Goal: Task Accomplishment & Management: Manage account settings

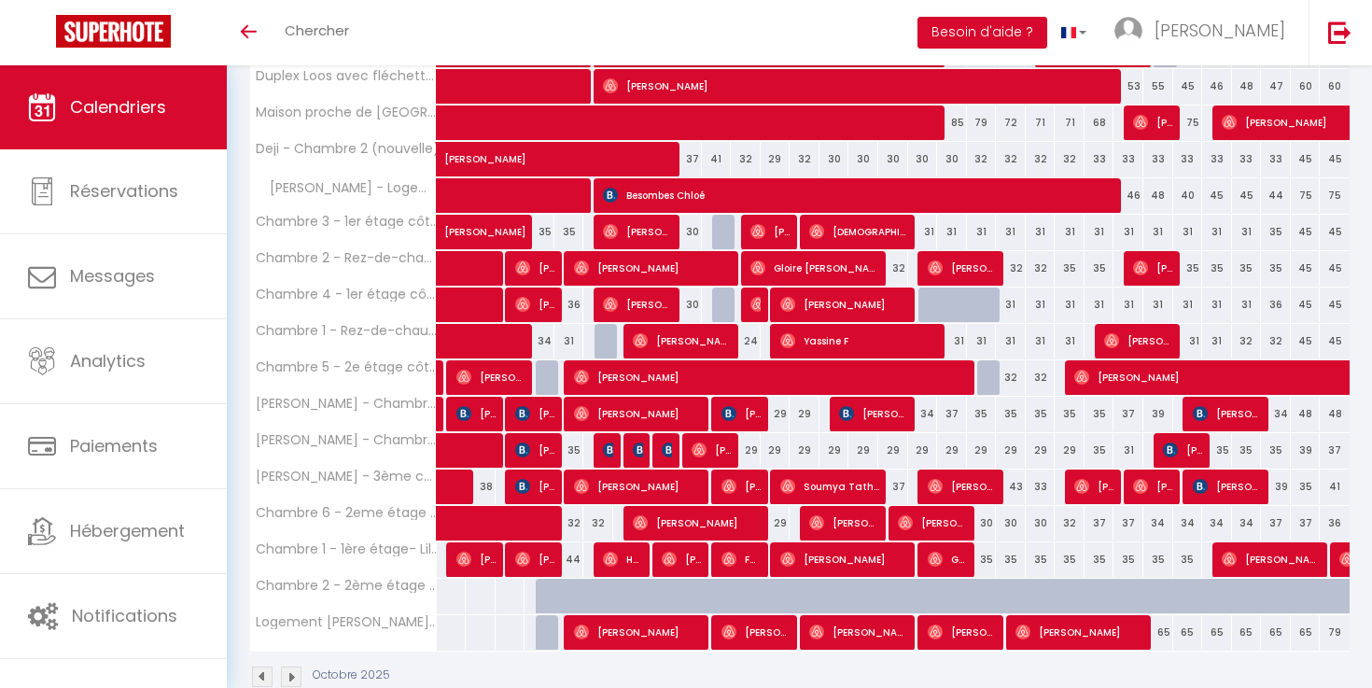
scroll to position [469, 0]
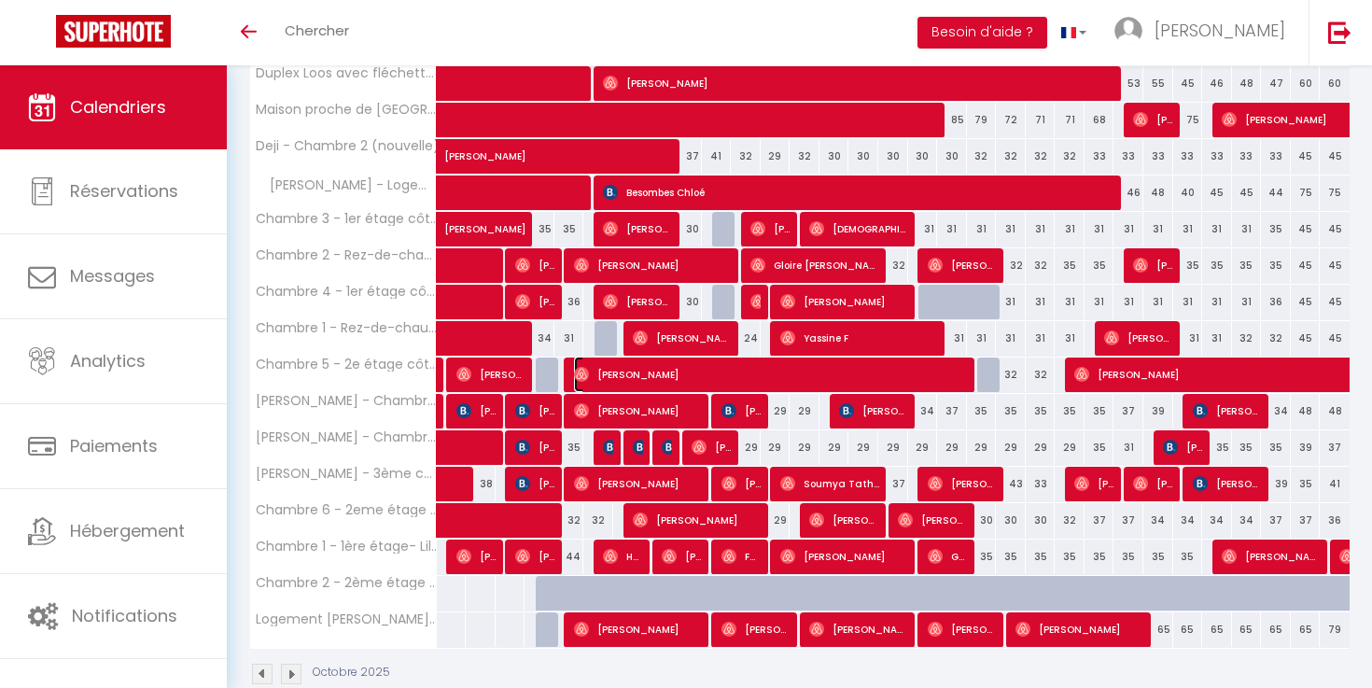
click at [818, 371] on span "[PERSON_NAME]" at bounding box center [773, 374] width 399 height 35
select select "OK"
select select "0"
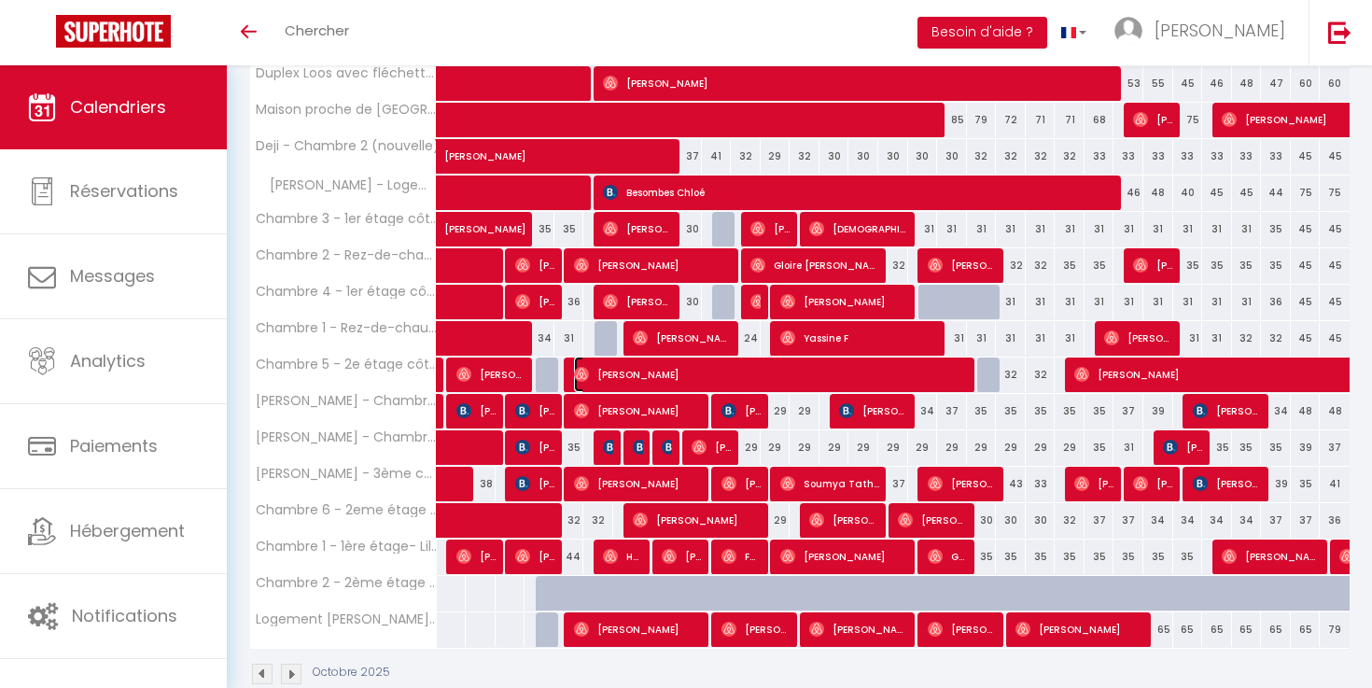
select select "1"
select select
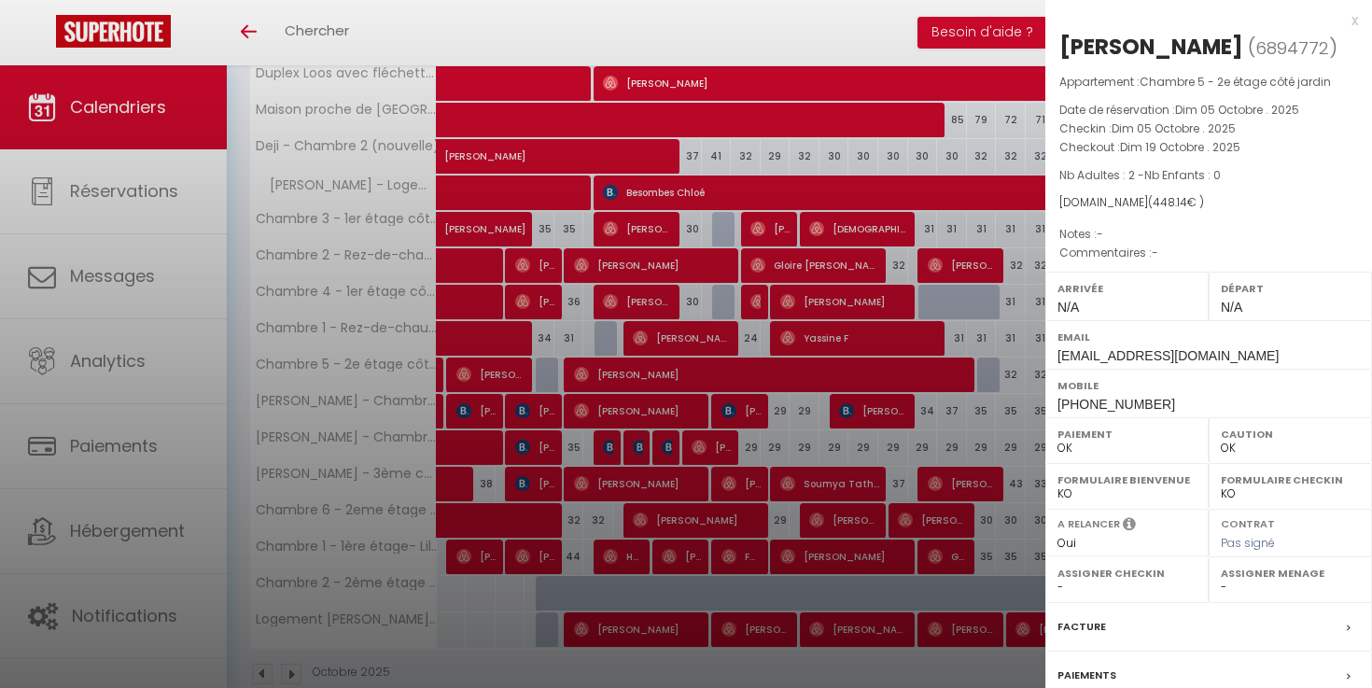
click at [812, 381] on div at bounding box center [686, 344] width 1372 height 688
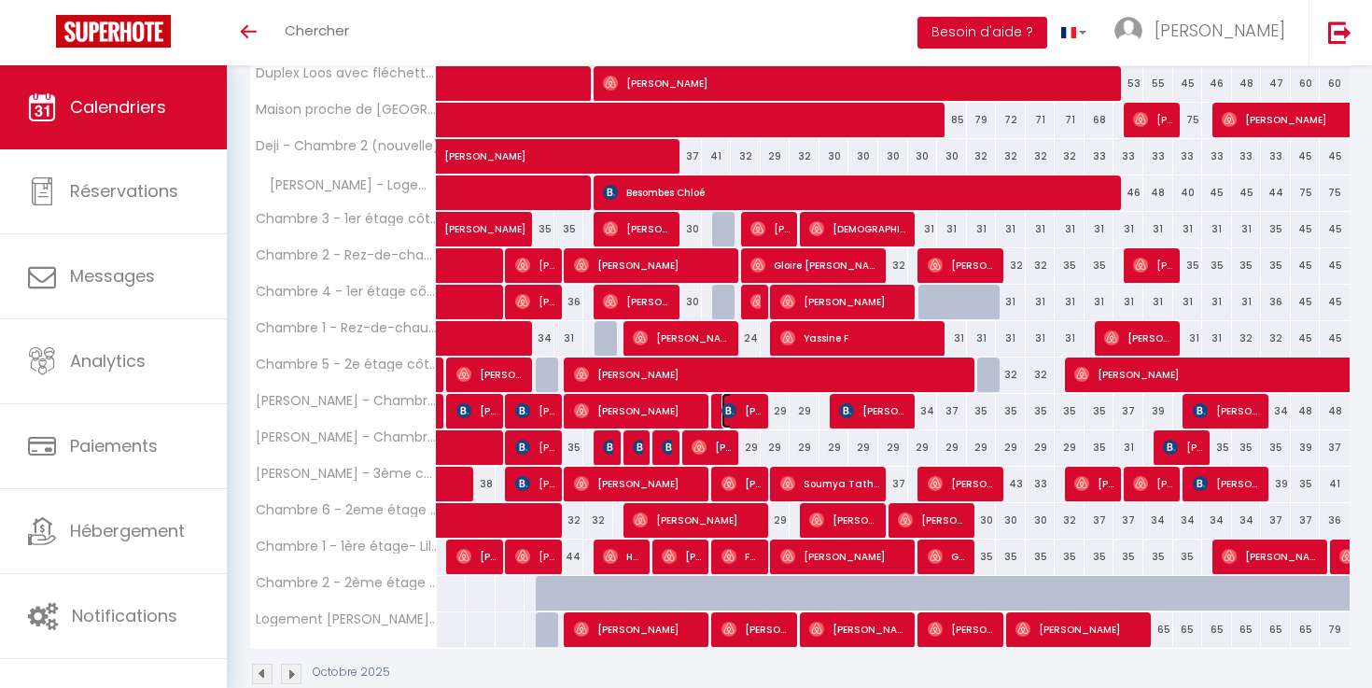
click at [756, 416] on span "[PERSON_NAME]" at bounding box center [742, 410] width 40 height 35
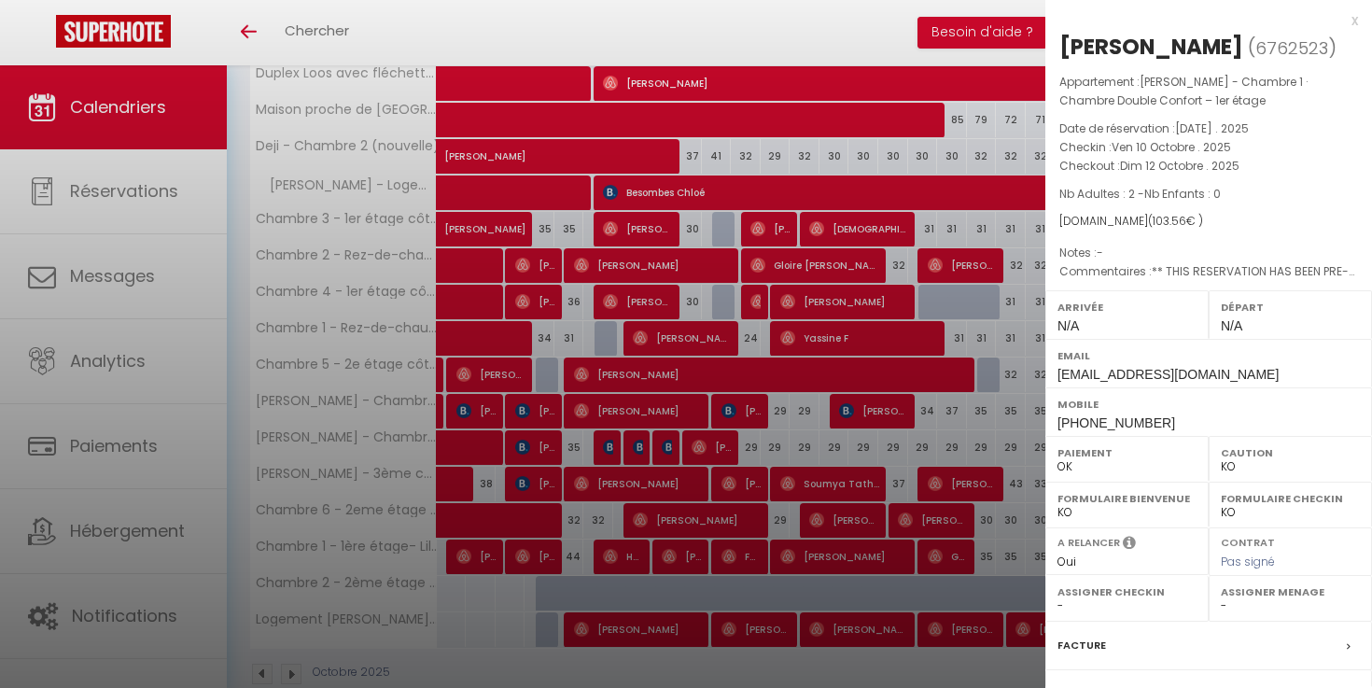
click at [766, 426] on div at bounding box center [686, 344] width 1372 height 688
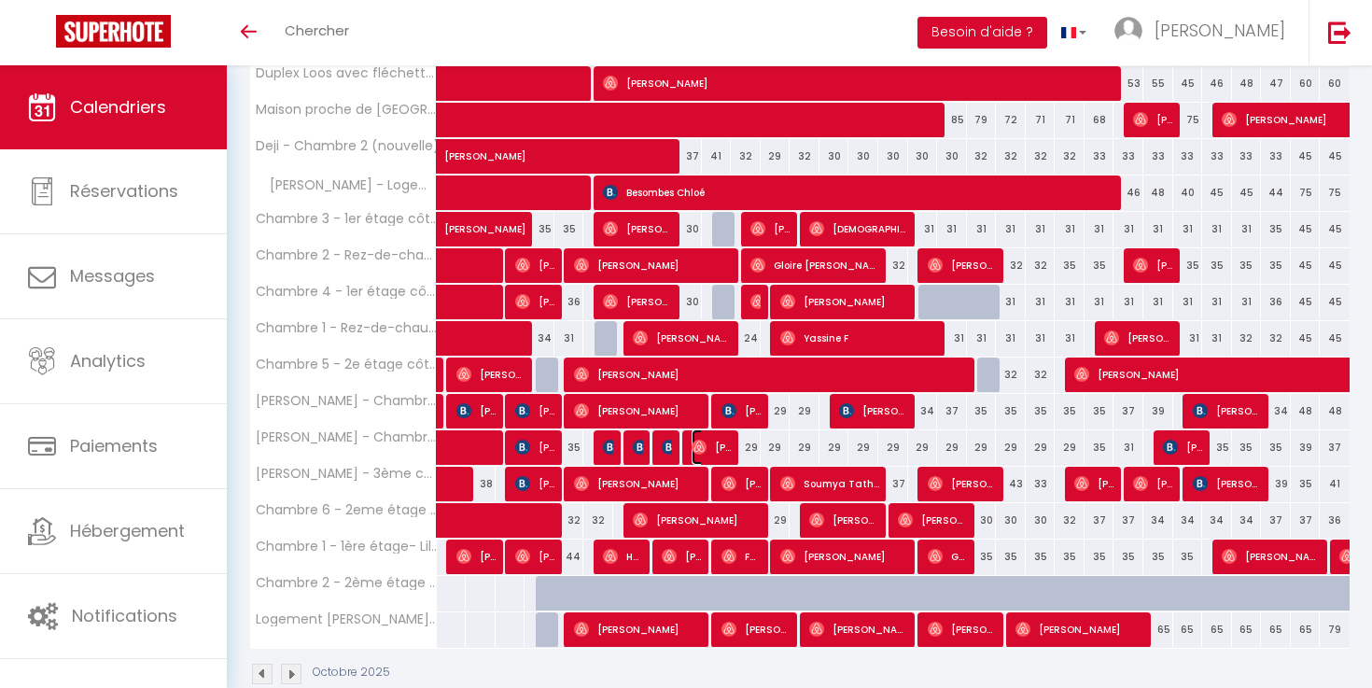
click at [705, 452] on img at bounding box center [699, 447] width 15 height 15
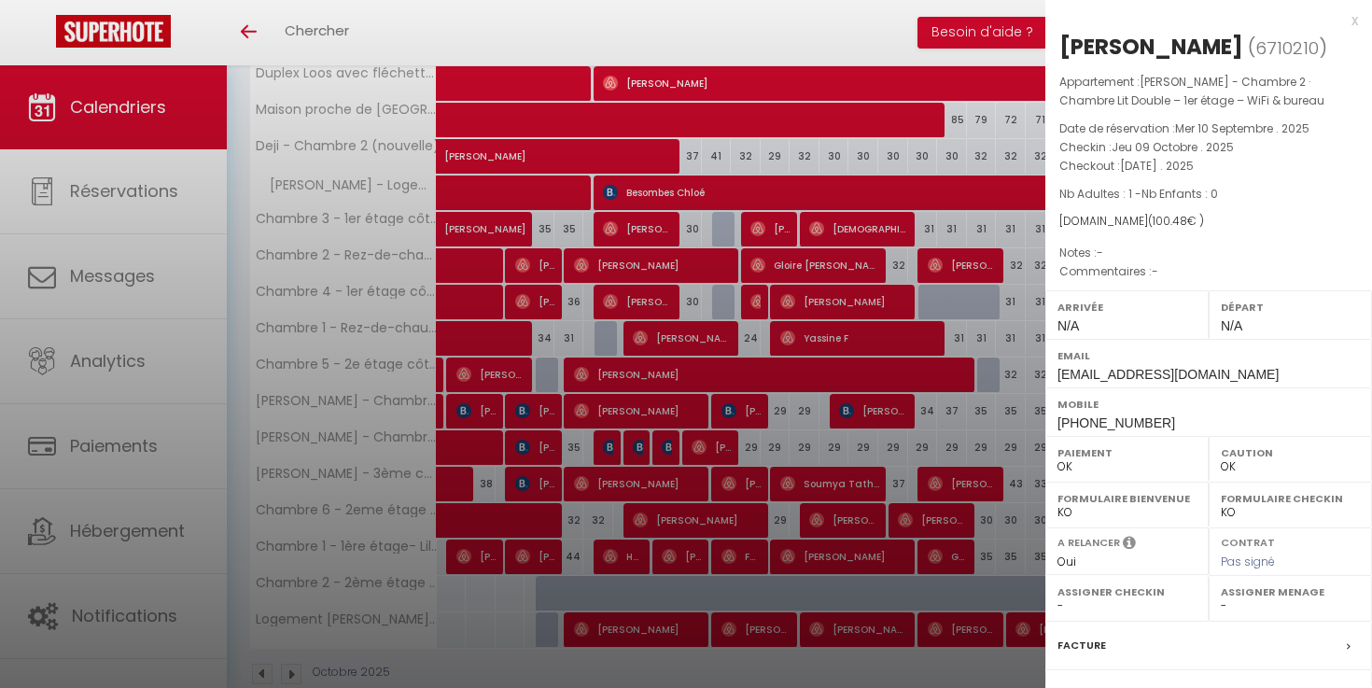
click at [784, 452] on div at bounding box center [686, 344] width 1372 height 688
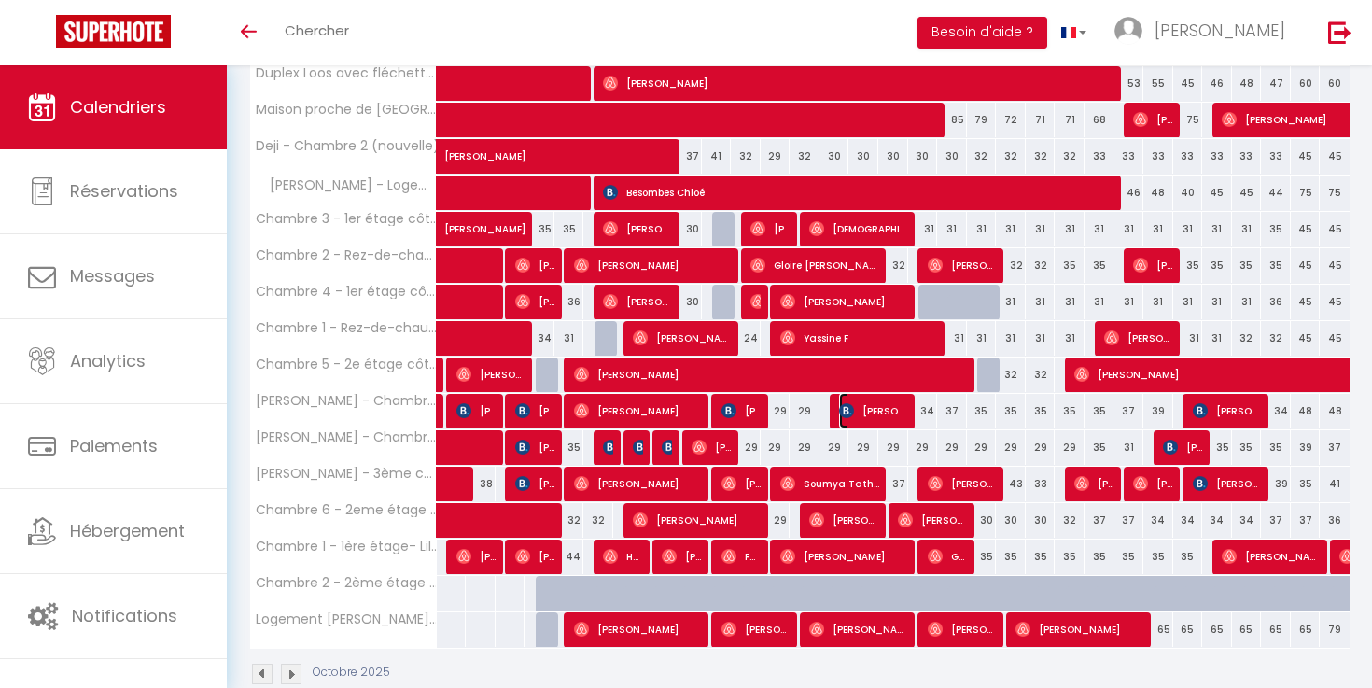
click at [870, 419] on span "[PERSON_NAME]" at bounding box center [874, 410] width 70 height 35
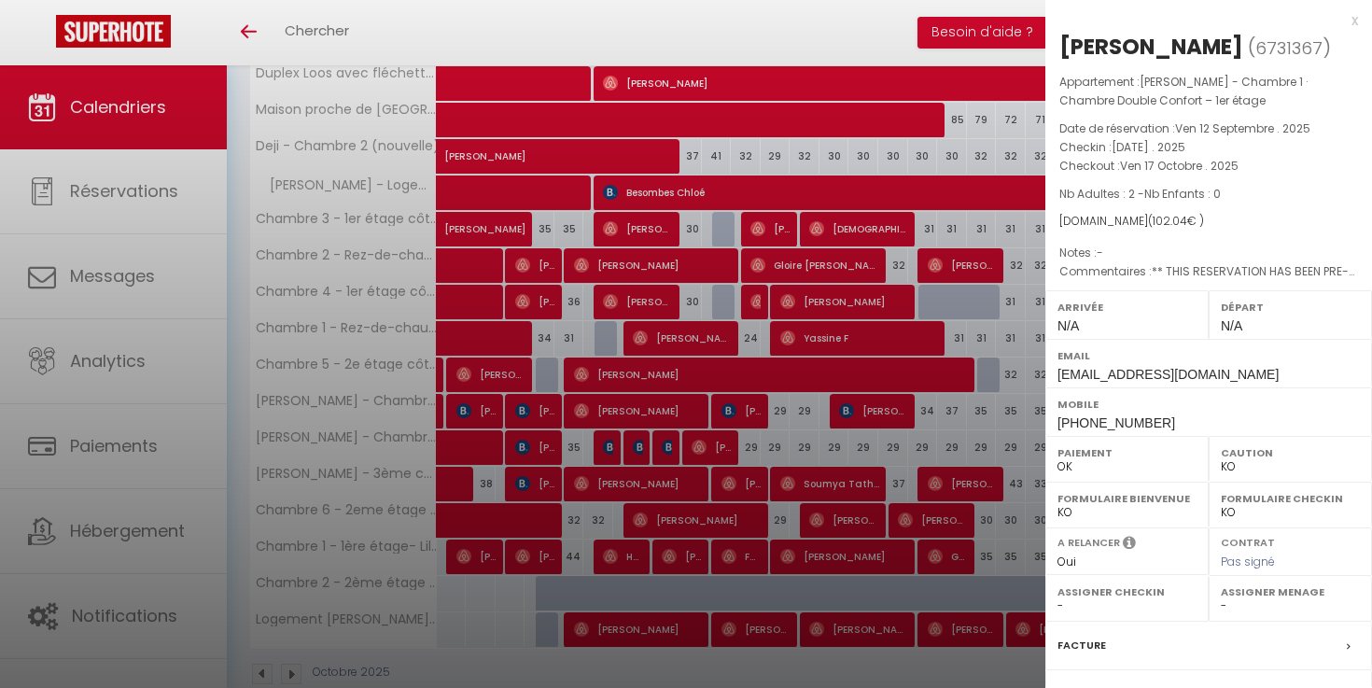
click at [870, 419] on div at bounding box center [686, 344] width 1372 height 688
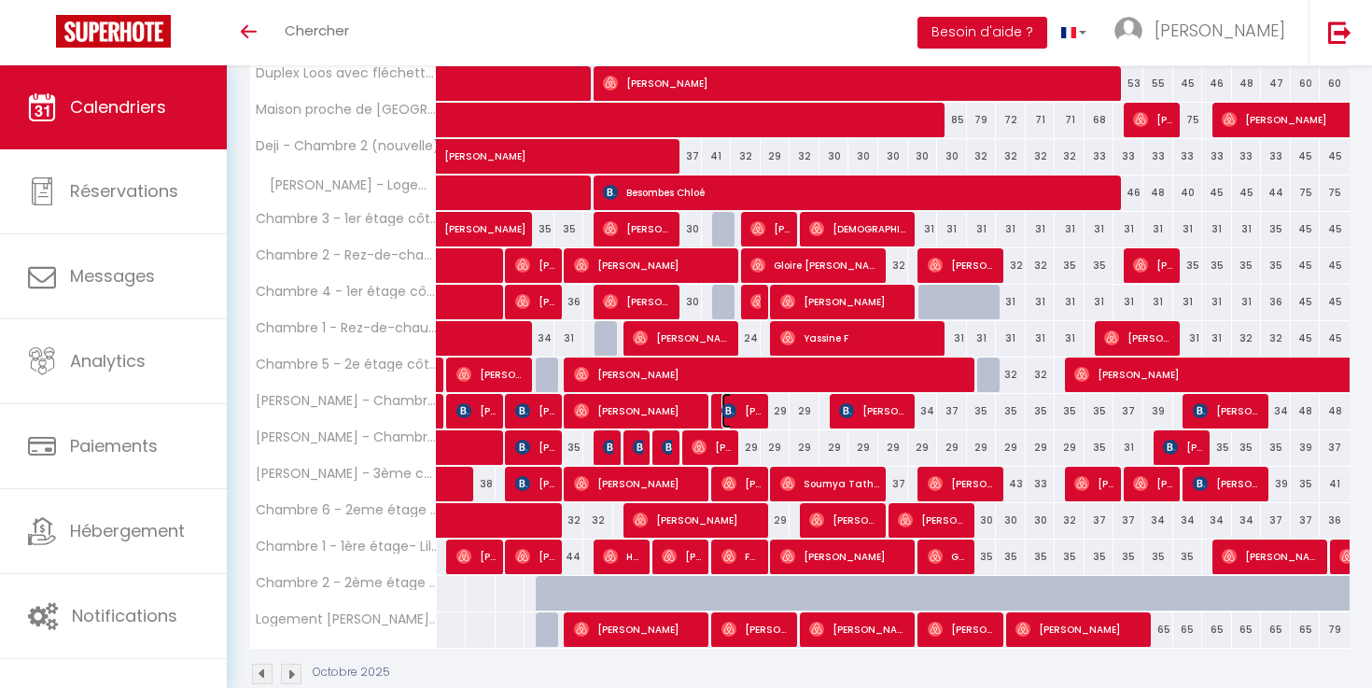
click at [732, 419] on span "[PERSON_NAME]" at bounding box center [742, 410] width 40 height 35
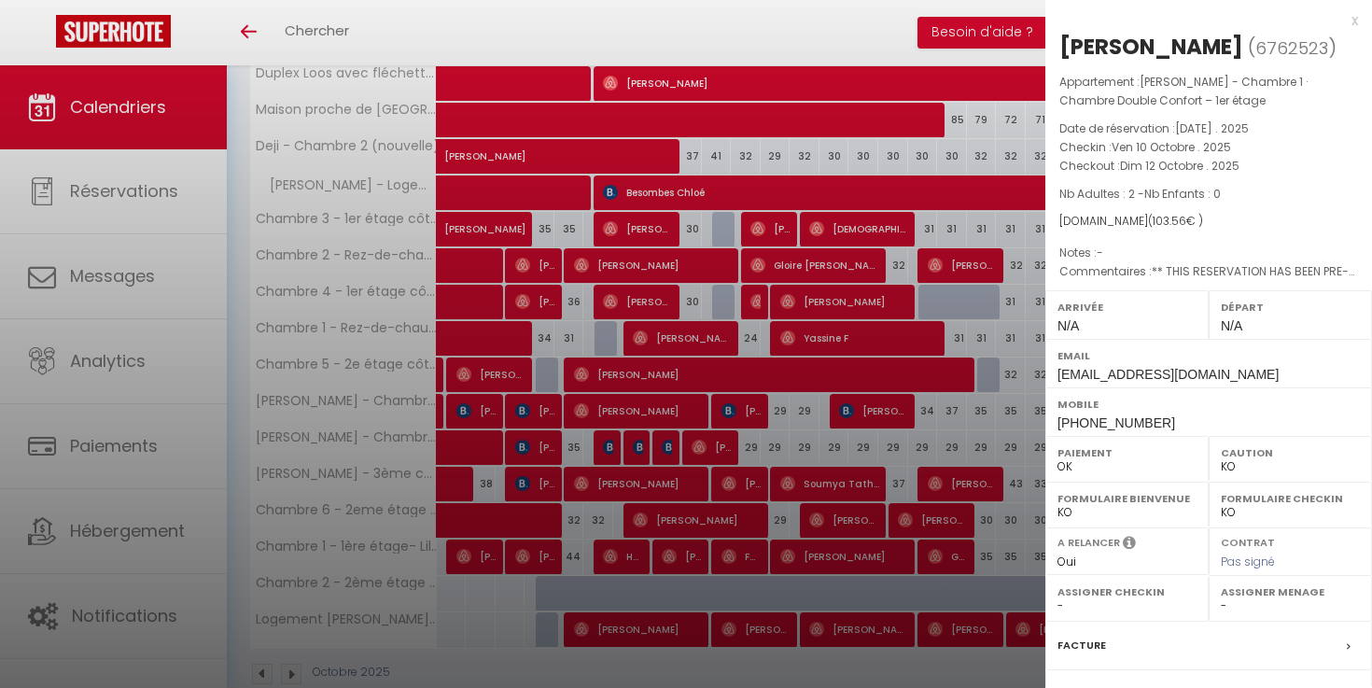
click at [780, 438] on div at bounding box center [686, 344] width 1372 height 688
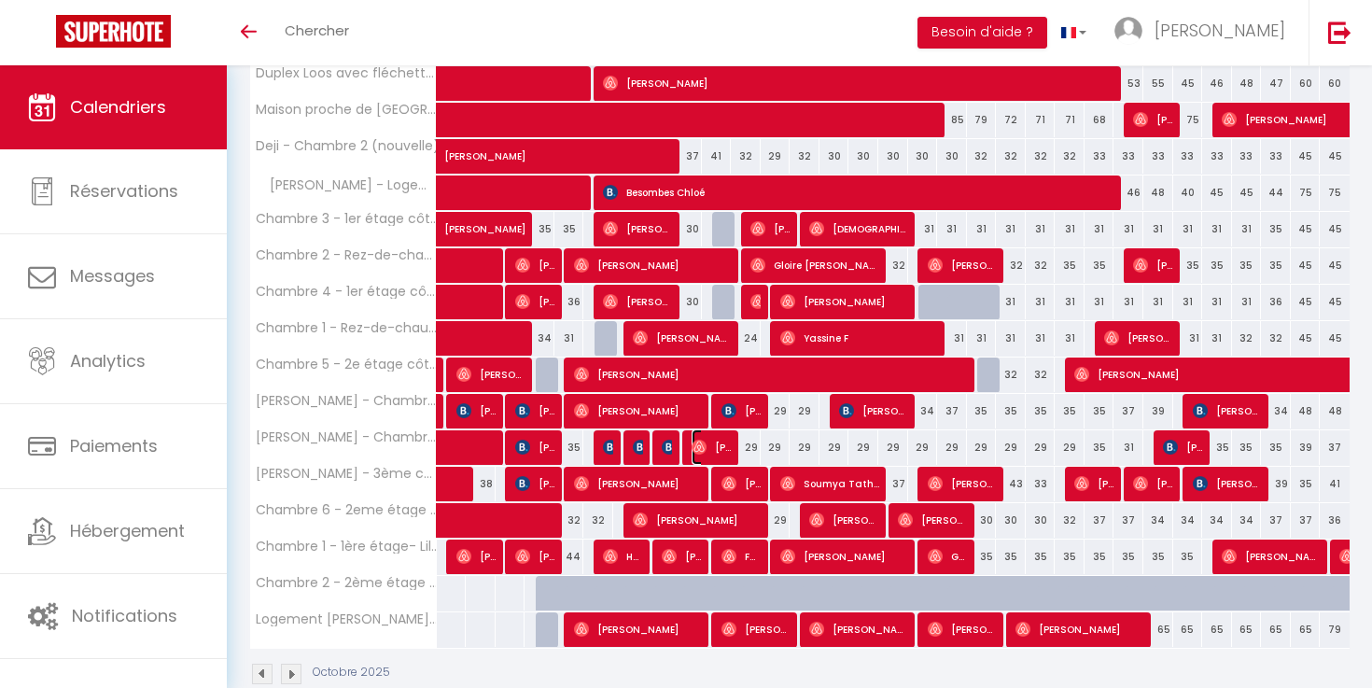
click at [709, 445] on span "[PERSON_NAME]" at bounding box center [712, 446] width 40 height 35
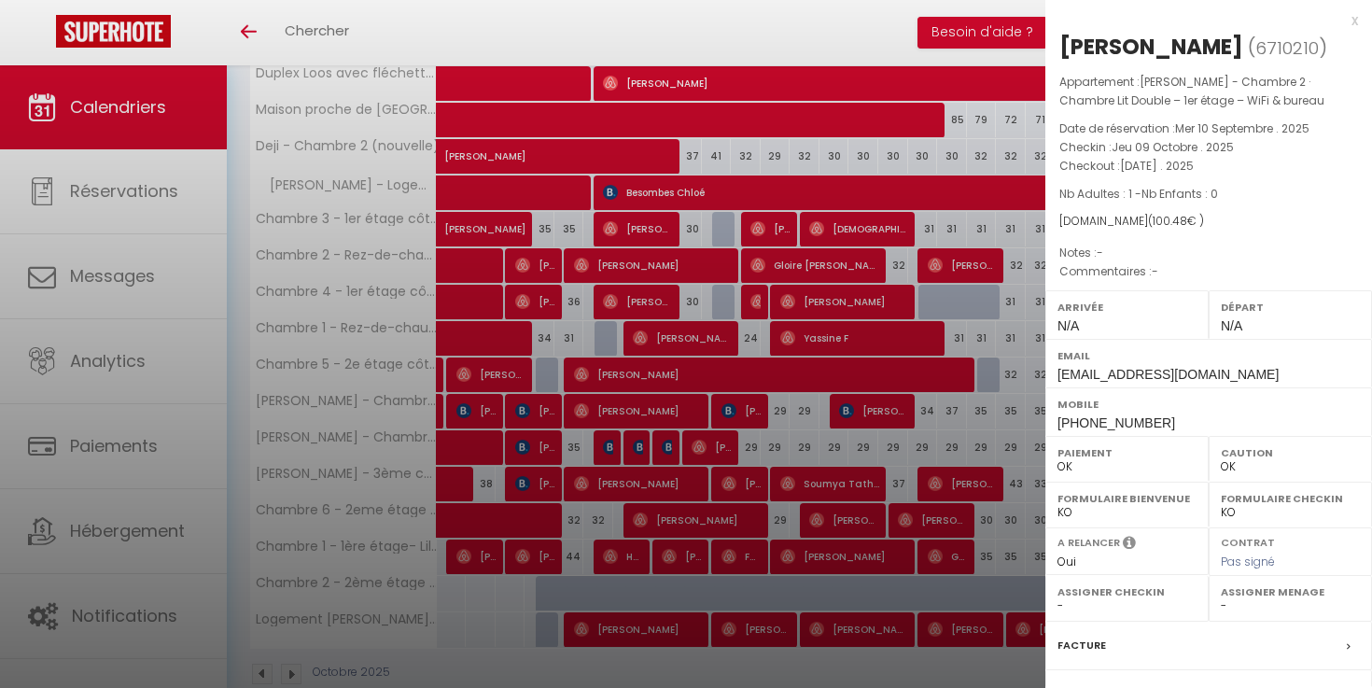
click at [830, 426] on div at bounding box center [686, 344] width 1372 height 688
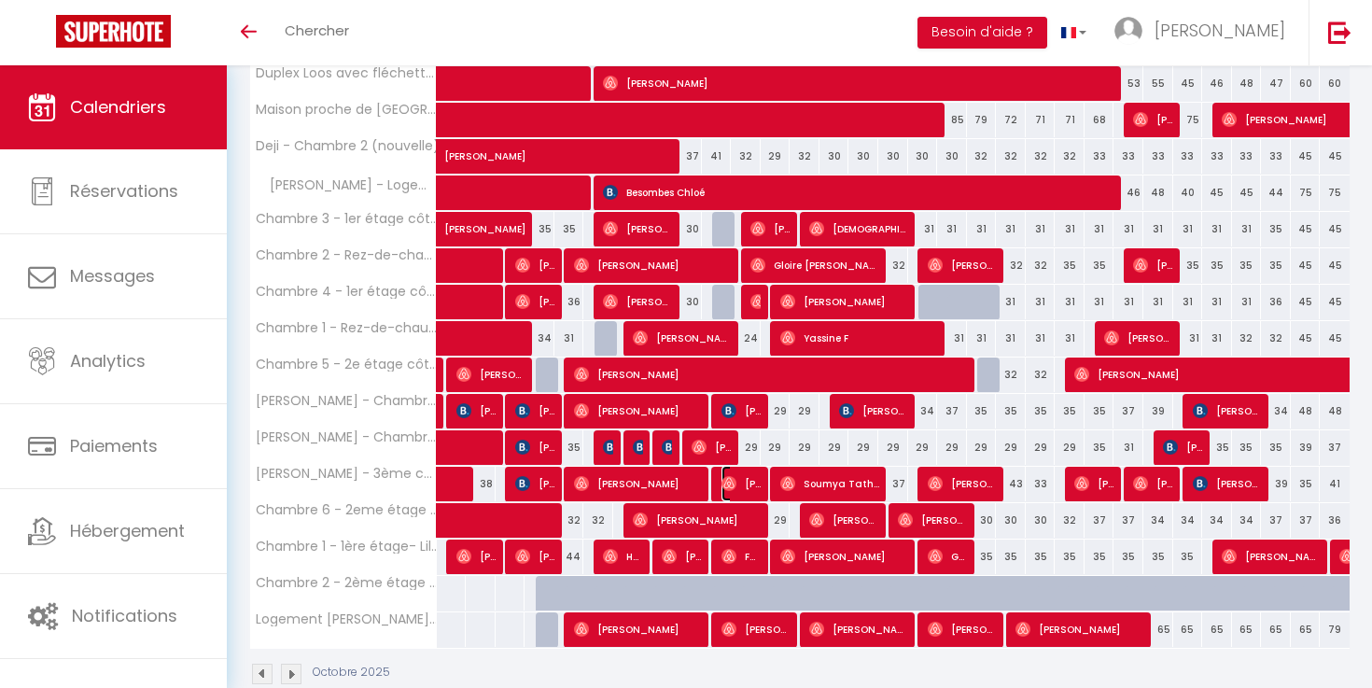
click at [744, 483] on span "[PERSON_NAME]" at bounding box center [742, 483] width 40 height 35
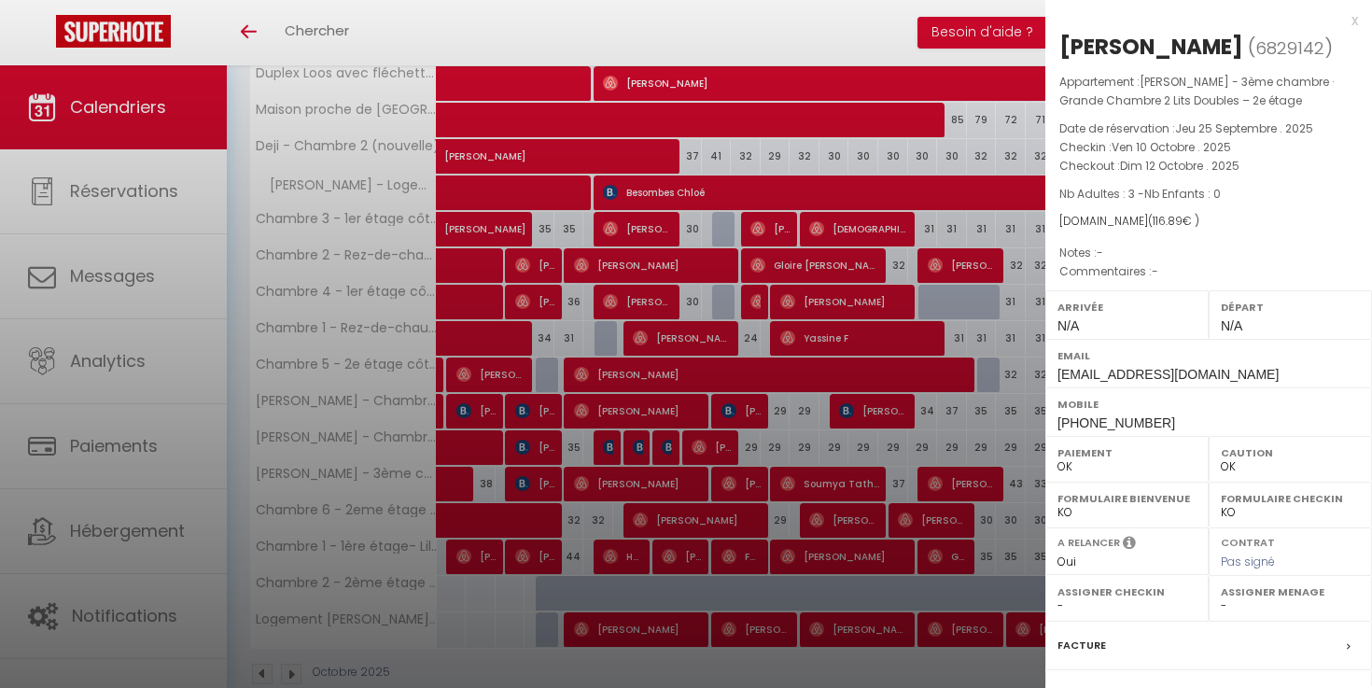
click at [774, 455] on div at bounding box center [686, 344] width 1372 height 688
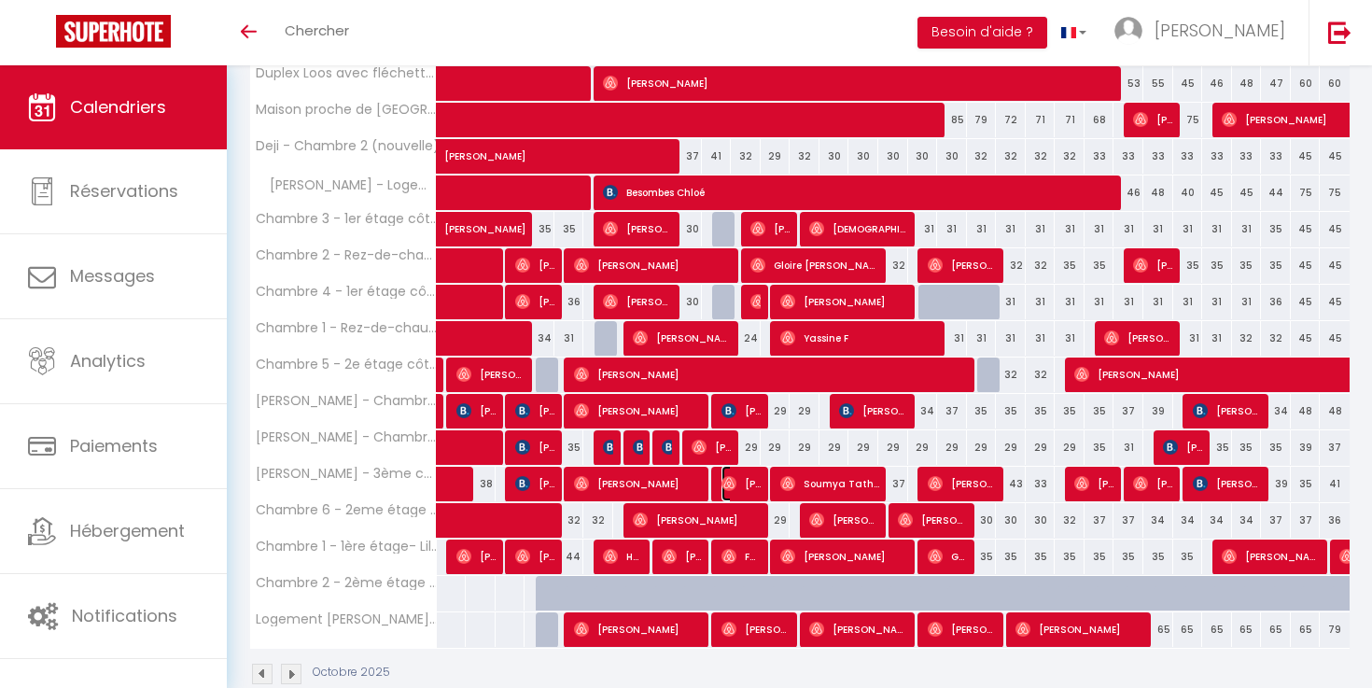
click at [739, 481] on span "[PERSON_NAME]" at bounding box center [742, 483] width 40 height 35
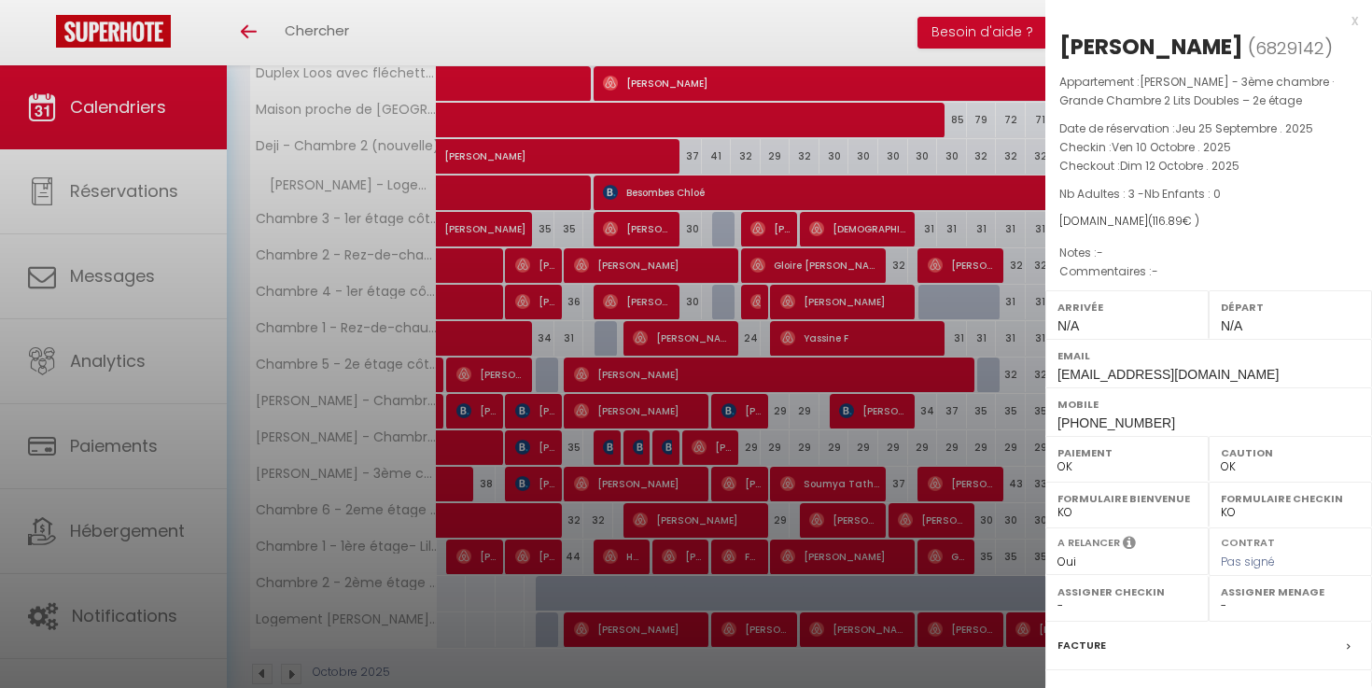
click at [774, 438] on div at bounding box center [686, 344] width 1372 height 688
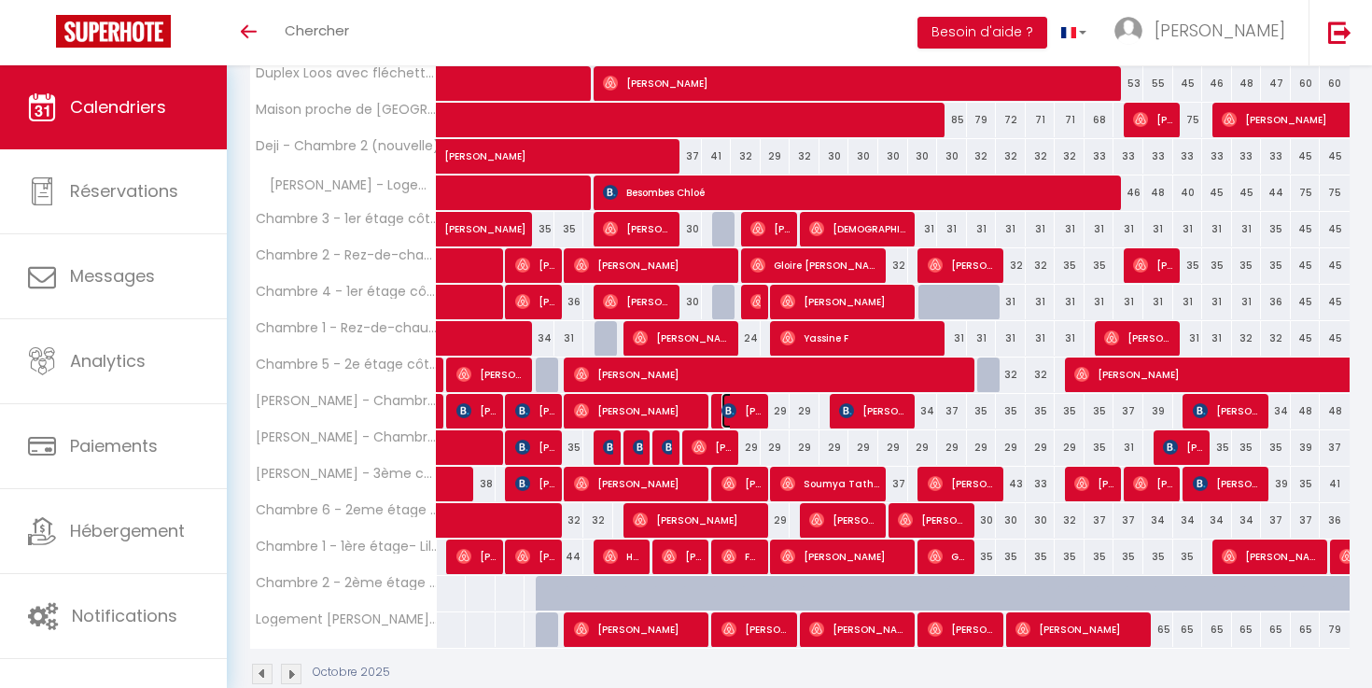
click at [744, 412] on span "[PERSON_NAME]" at bounding box center [742, 410] width 40 height 35
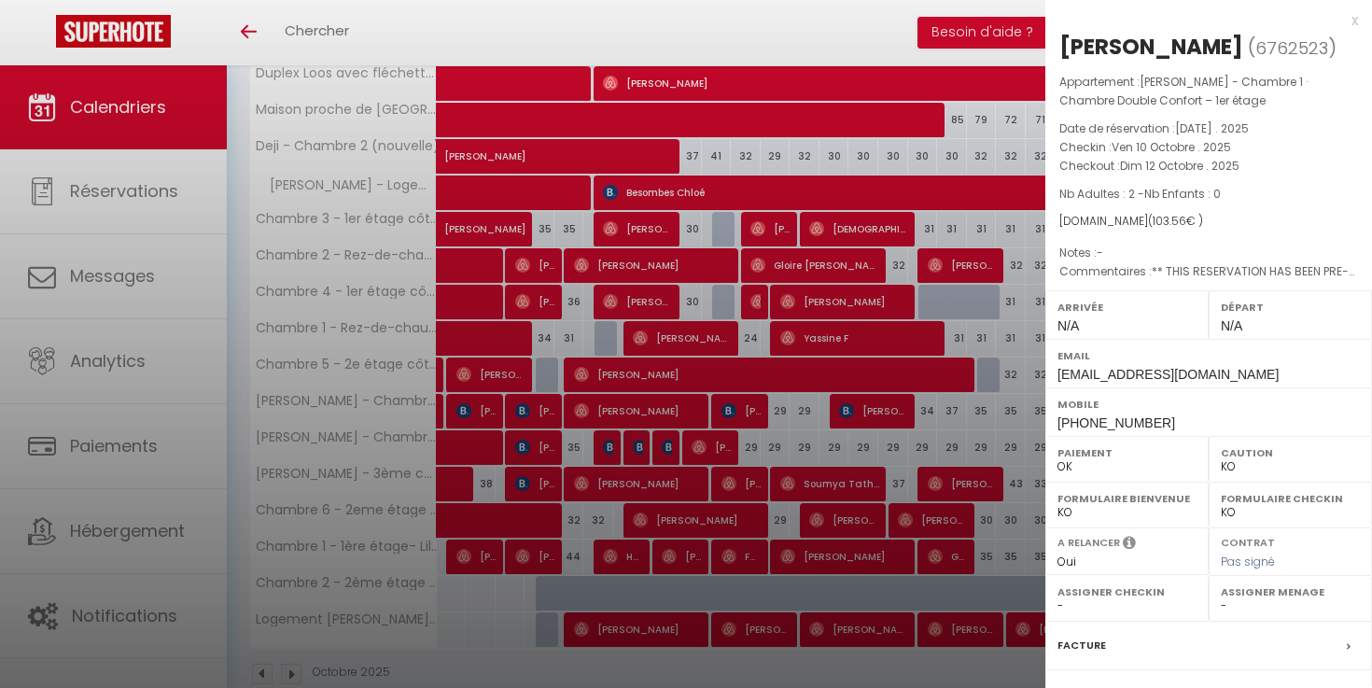
click at [797, 418] on div at bounding box center [686, 344] width 1372 height 688
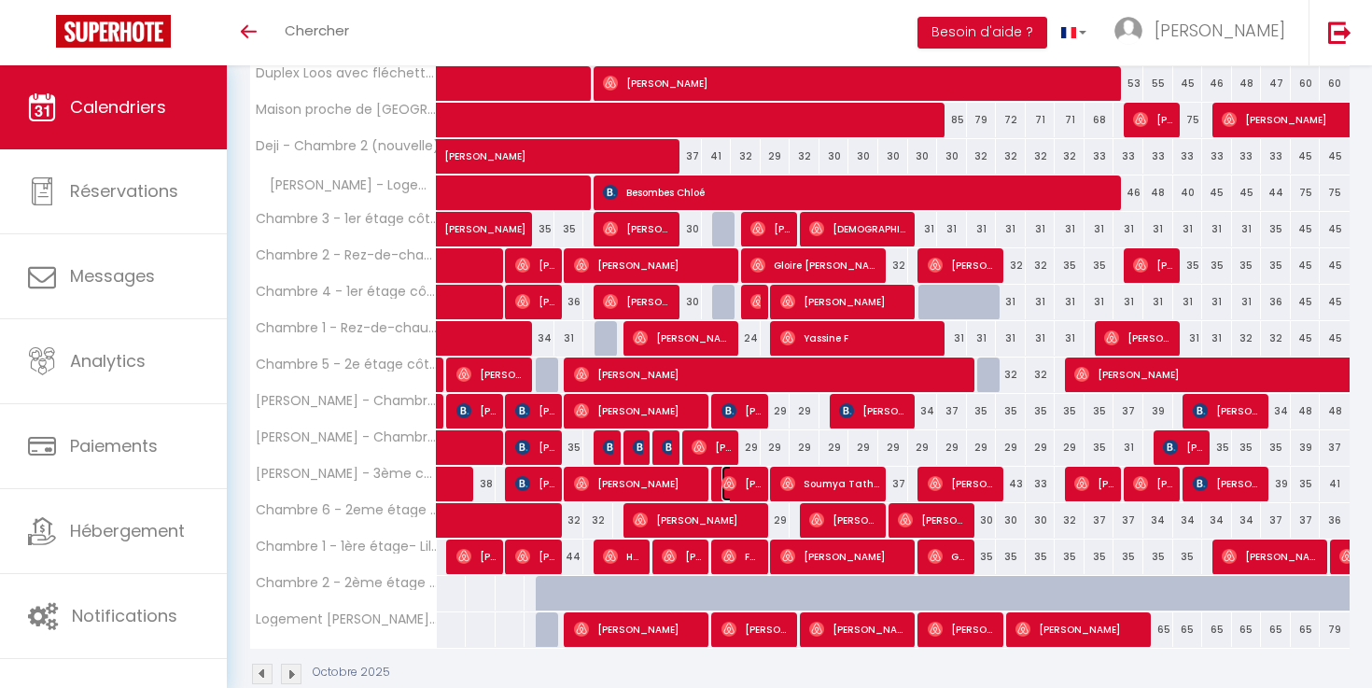
click at [756, 476] on span "[PERSON_NAME]" at bounding box center [742, 483] width 40 height 35
select select "OK"
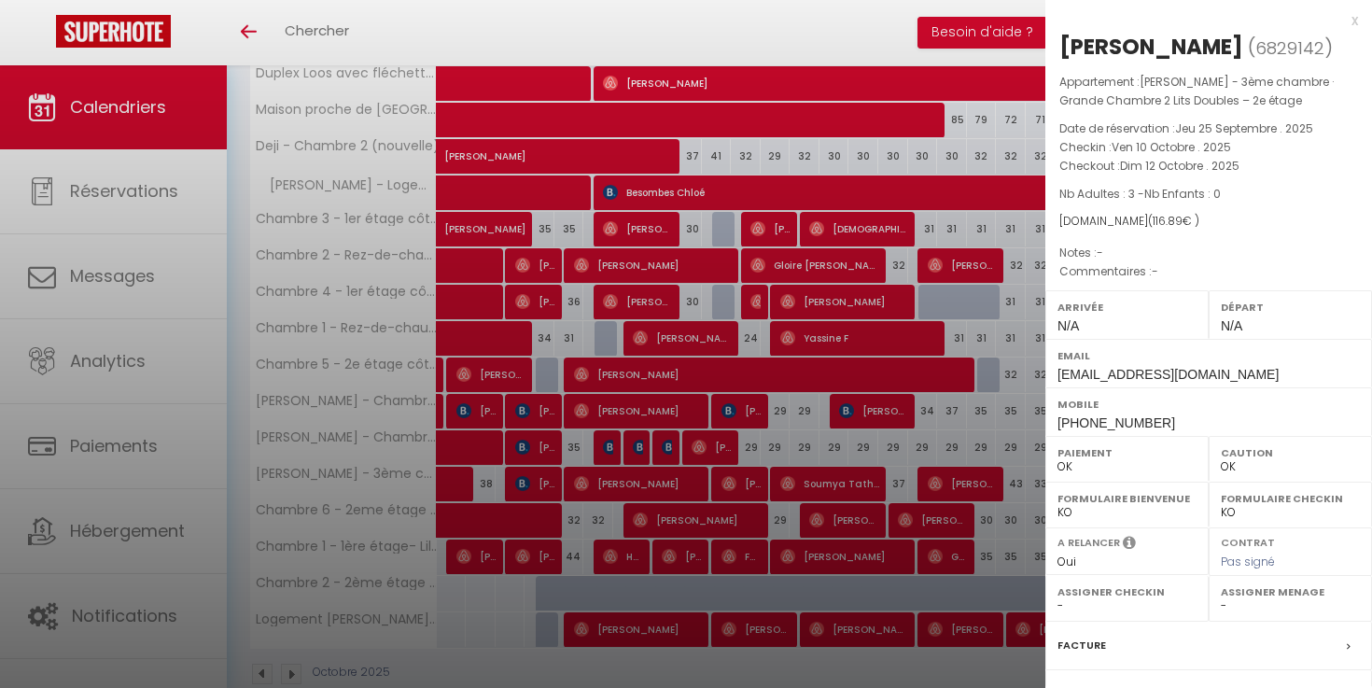
click at [781, 463] on div at bounding box center [686, 344] width 1372 height 688
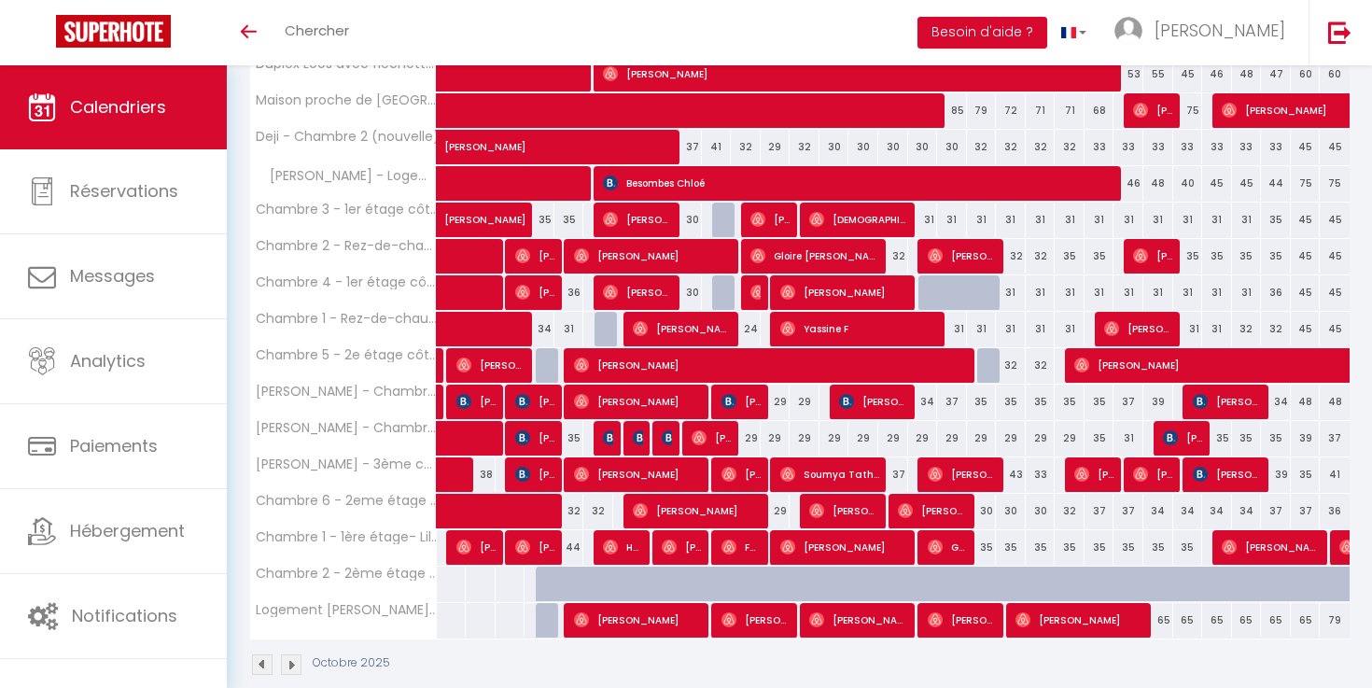
scroll to position [480, 0]
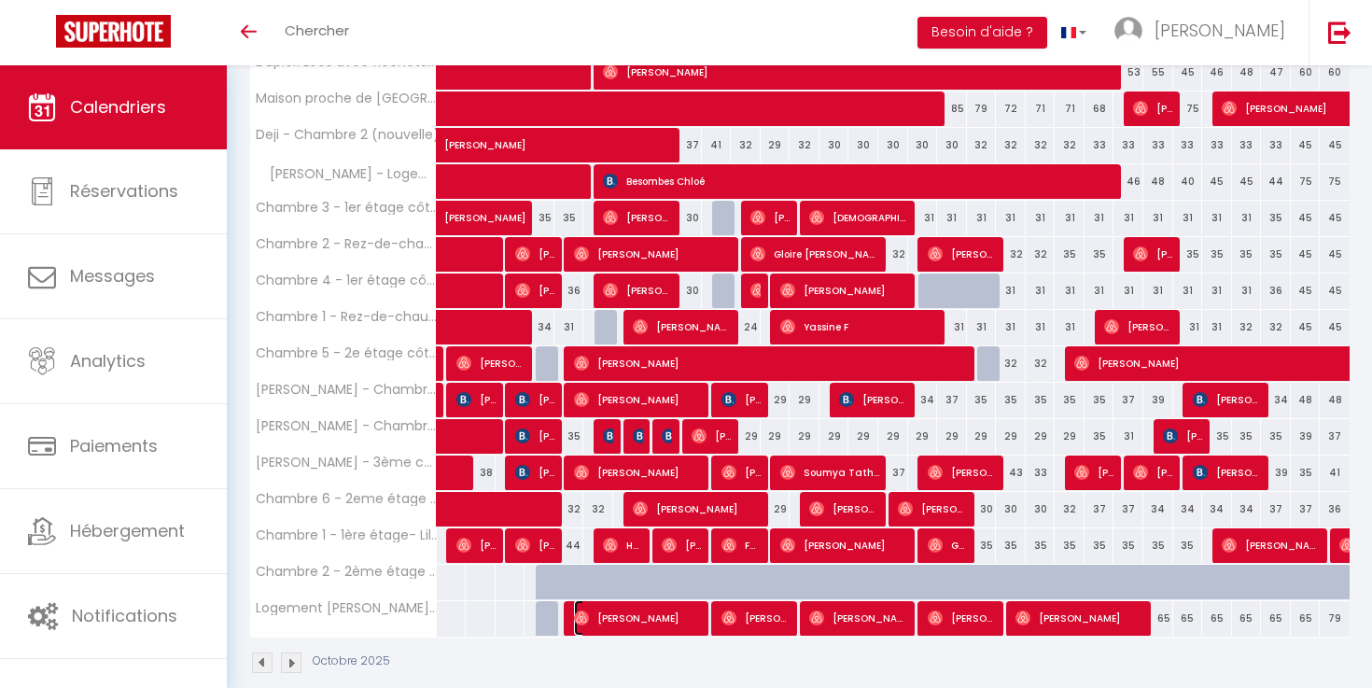
click at [683, 630] on span "[PERSON_NAME]" at bounding box center [639, 617] width 130 height 35
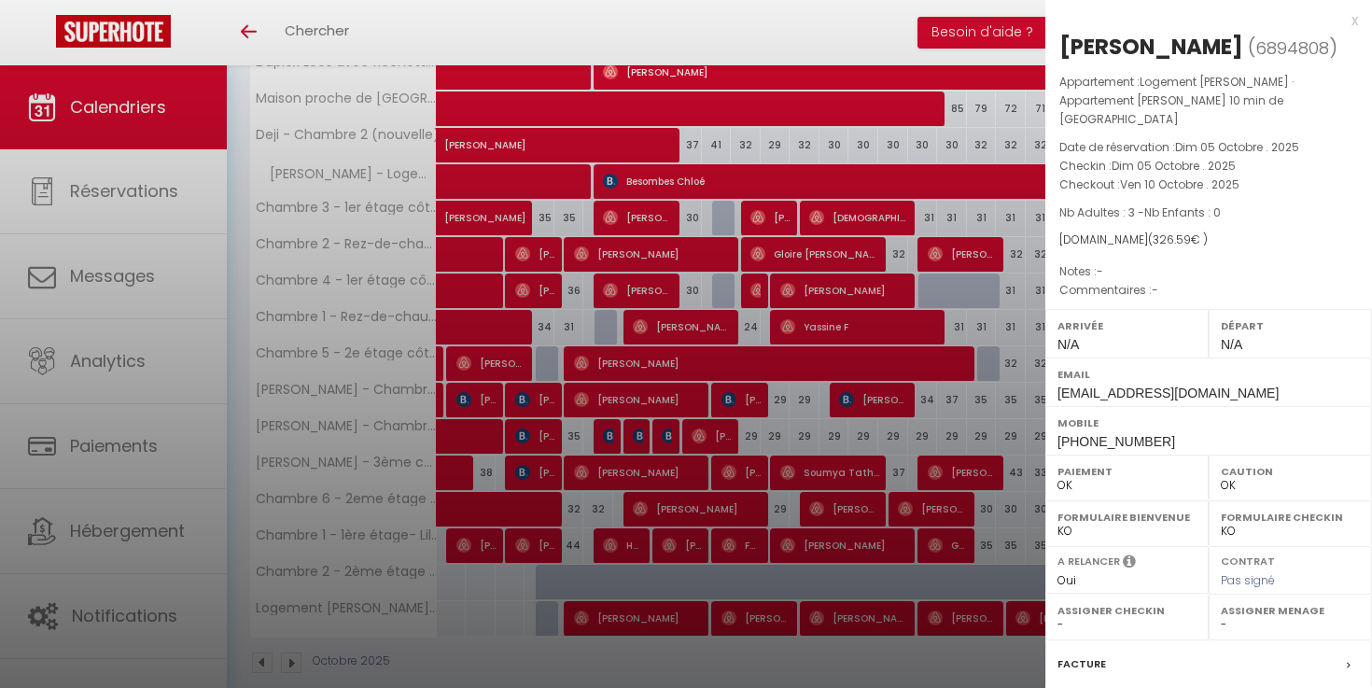
click at [683, 630] on div at bounding box center [686, 344] width 1372 height 688
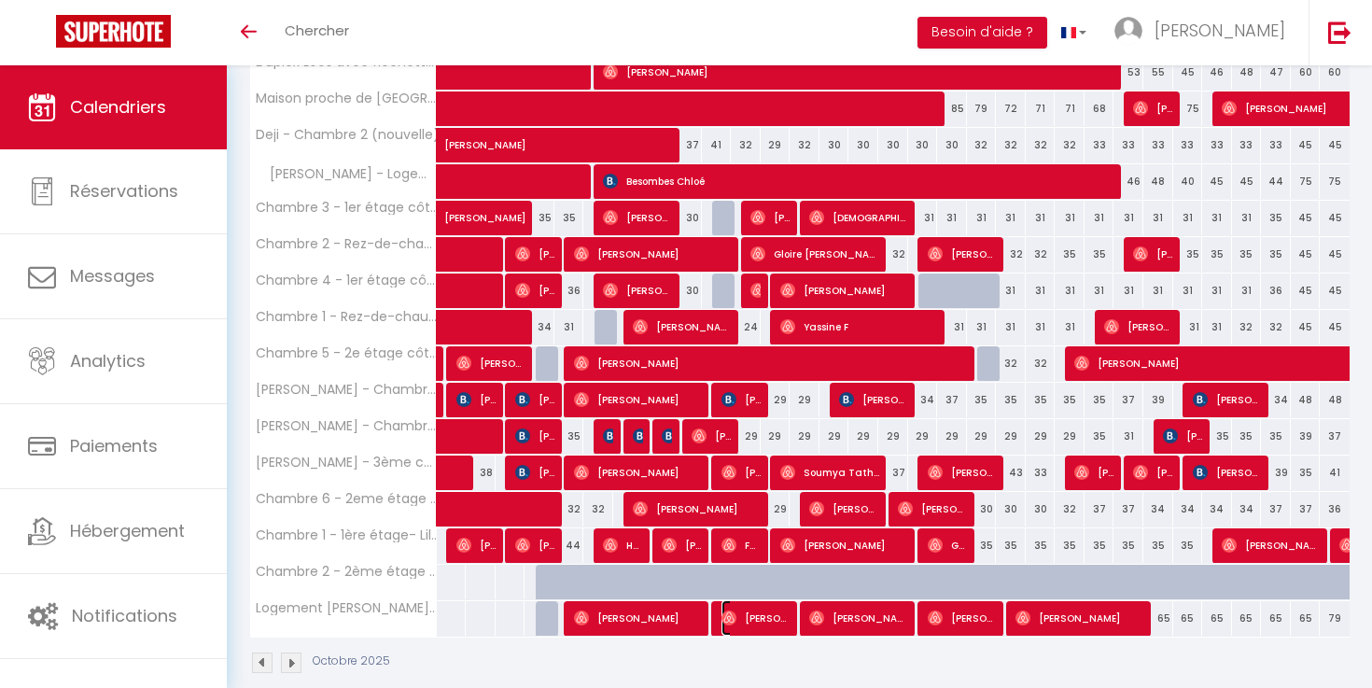
click at [731, 629] on span "[PERSON_NAME]" at bounding box center [757, 617] width 70 height 35
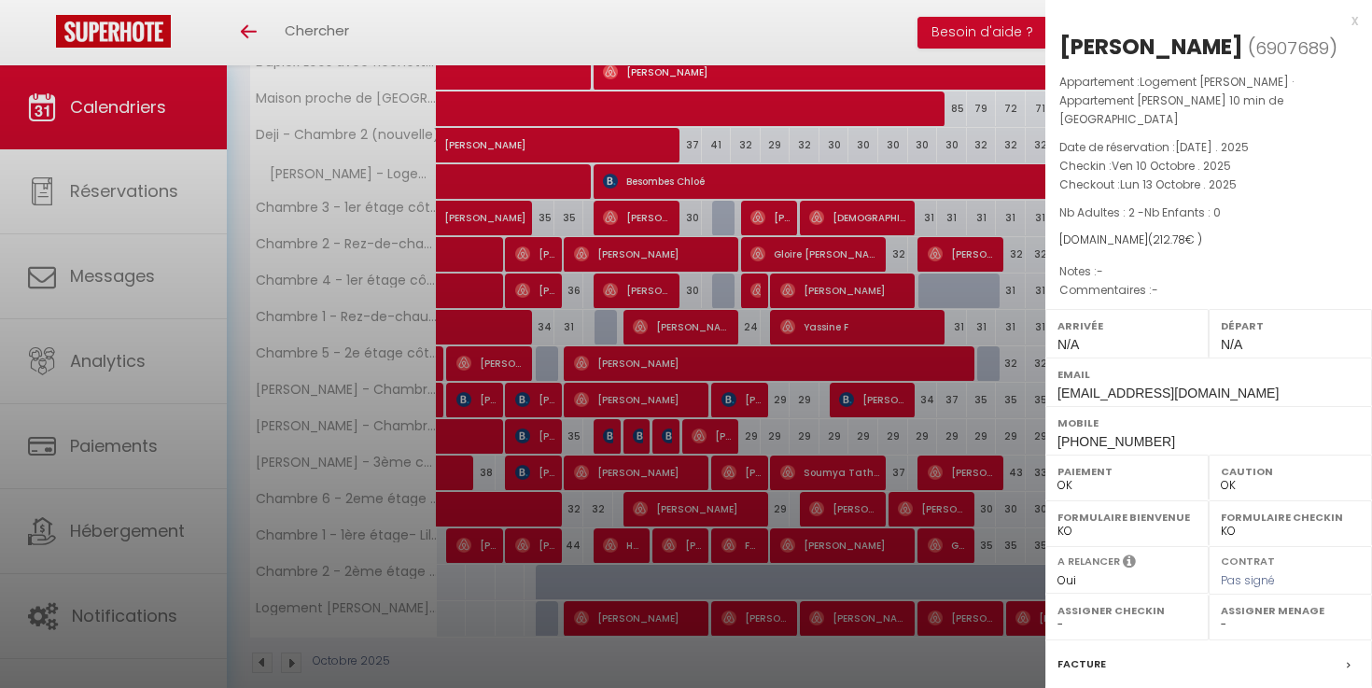
click at [731, 629] on div at bounding box center [686, 344] width 1372 height 688
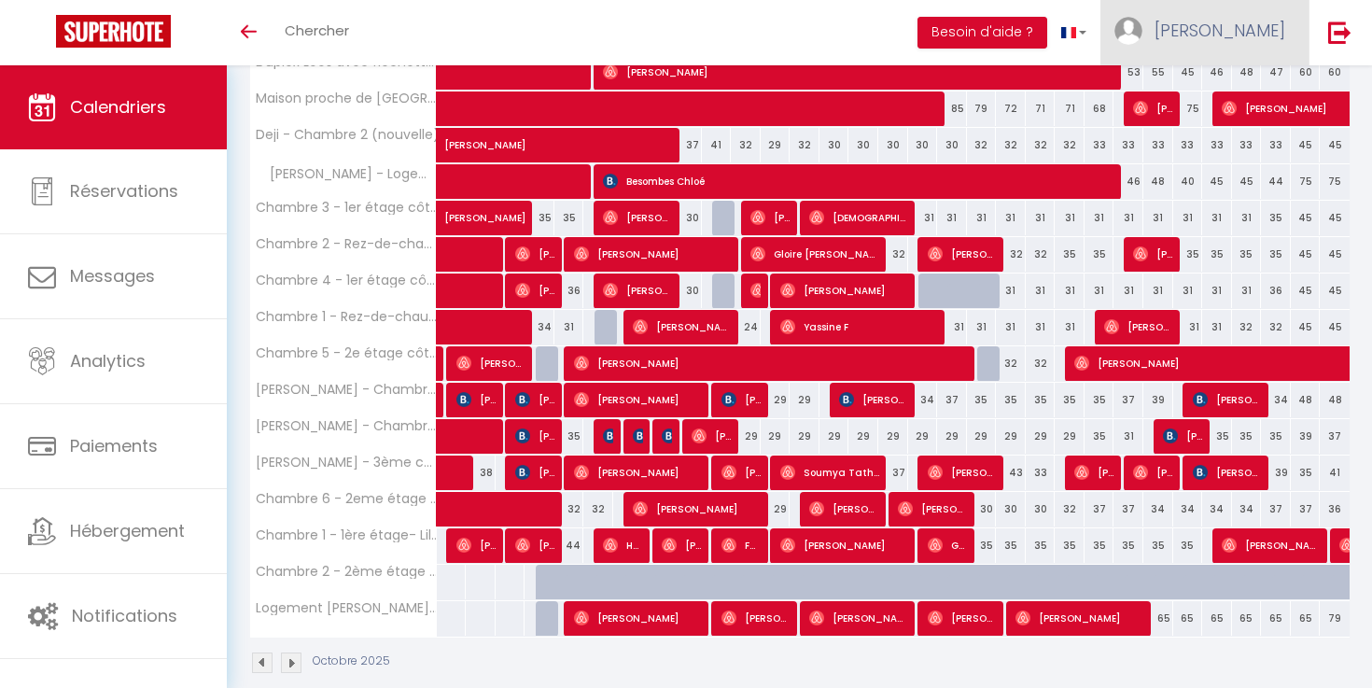
click at [1230, 41] on link "[PERSON_NAME]" at bounding box center [1205, 32] width 208 height 65
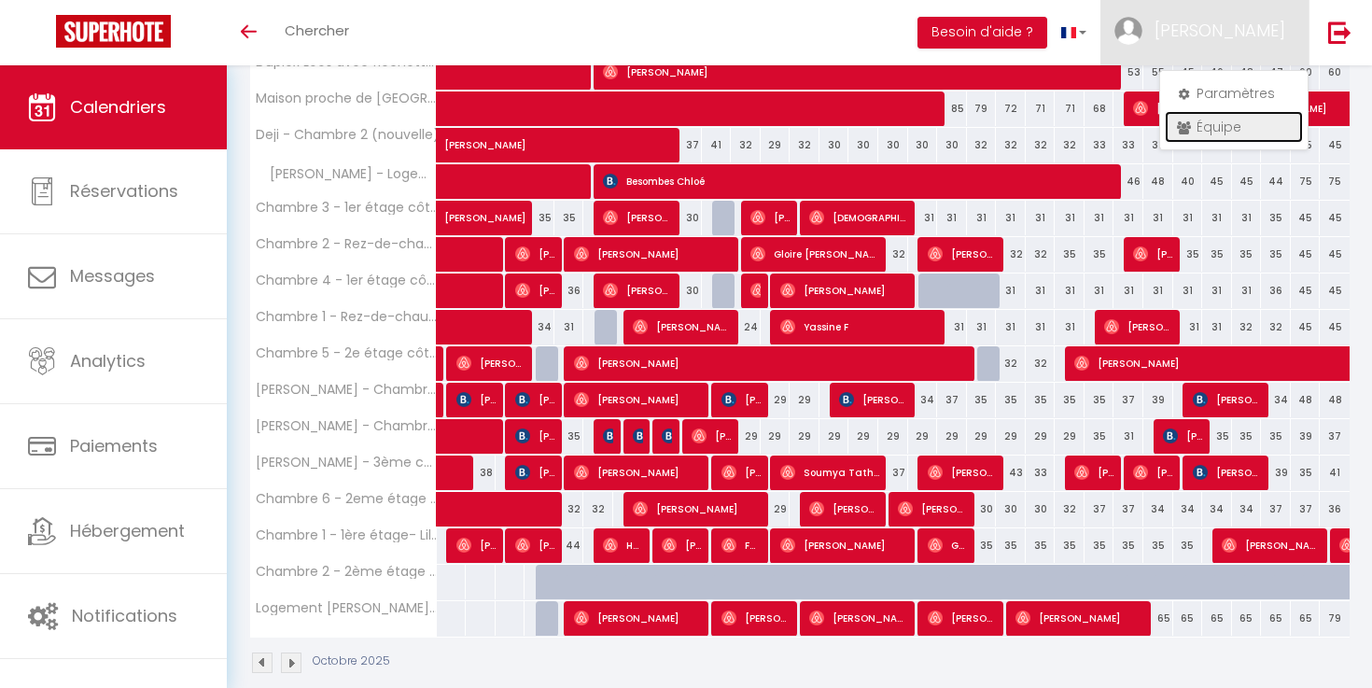
click at [1225, 129] on link "Équipe" at bounding box center [1234, 127] width 138 height 32
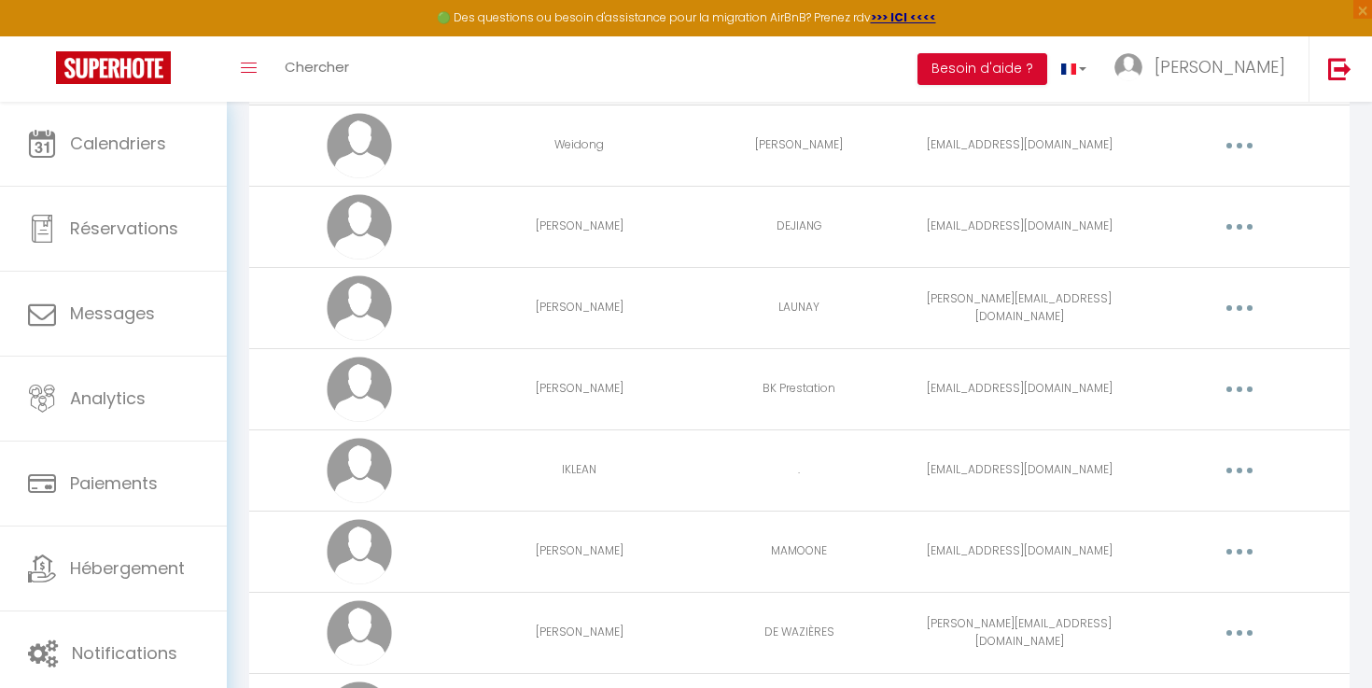
scroll to position [709, 0]
click at [1242, 399] on button "button" at bounding box center [1240, 388] width 52 height 30
click at [1189, 436] on link "Editer" at bounding box center [1191, 431] width 138 height 32
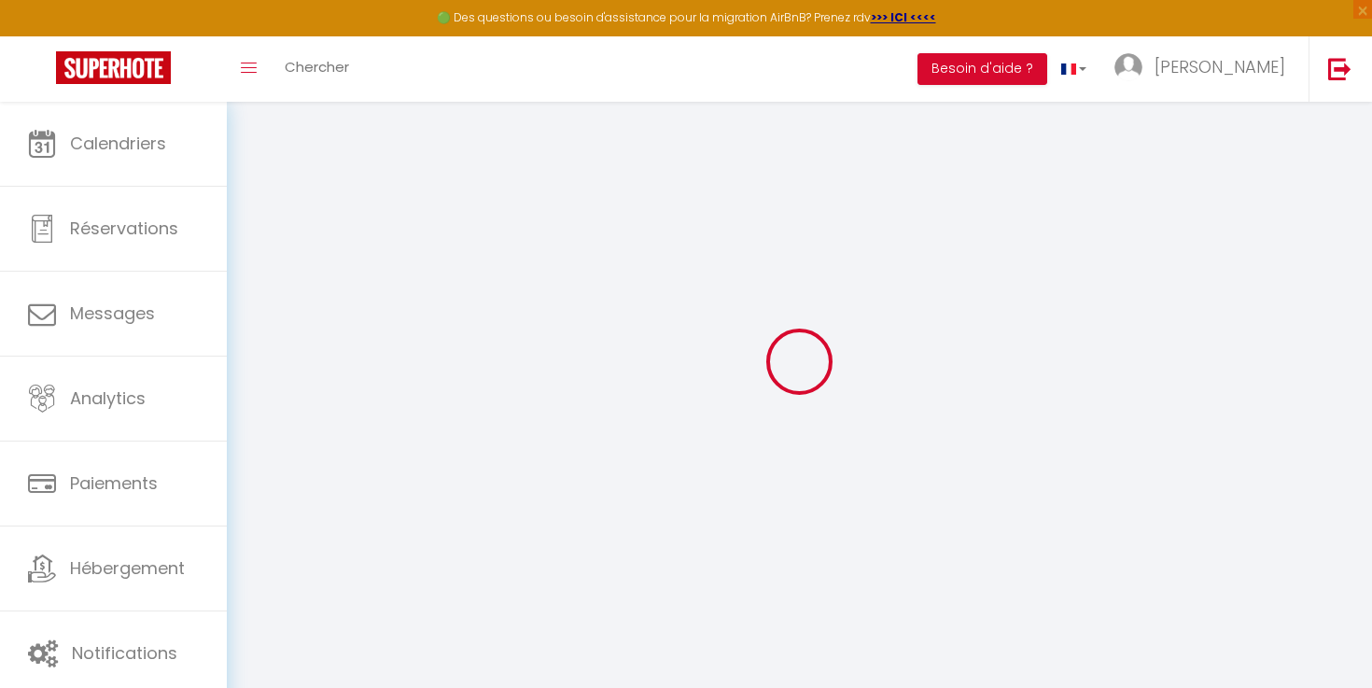
type input "[PERSON_NAME]"
type input "BK Prestation"
type input "[EMAIL_ADDRESS][DOMAIN_NAME]"
type textarea "[URL][DOMAIN_NAME]"
checkbox input "false"
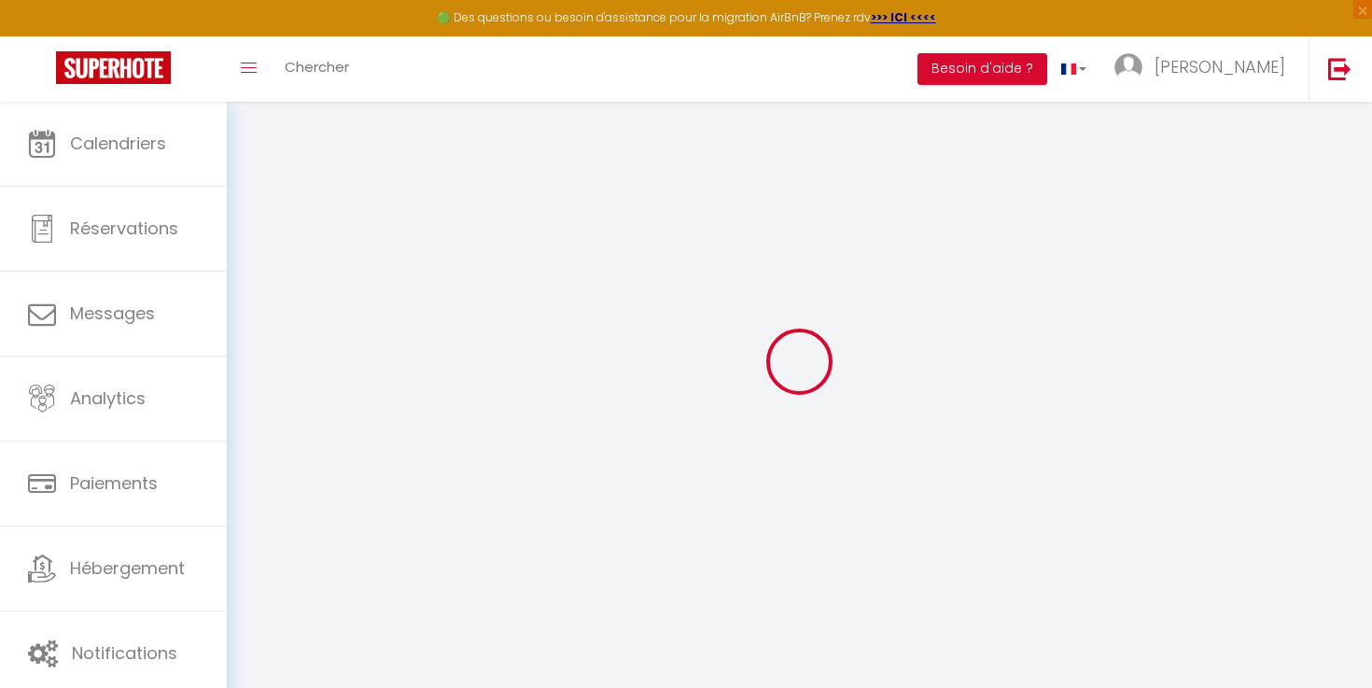
checkbox input "false"
checkbox input "true"
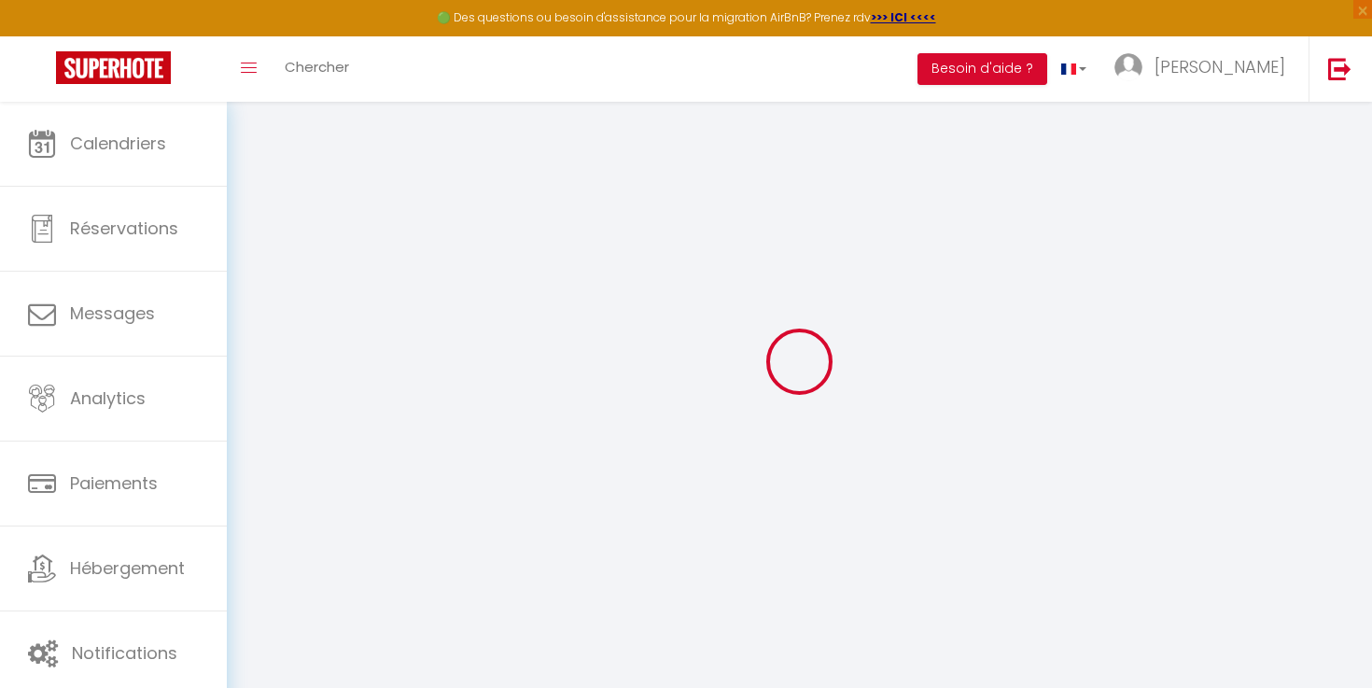
checkbox input "true"
checkbox input "false"
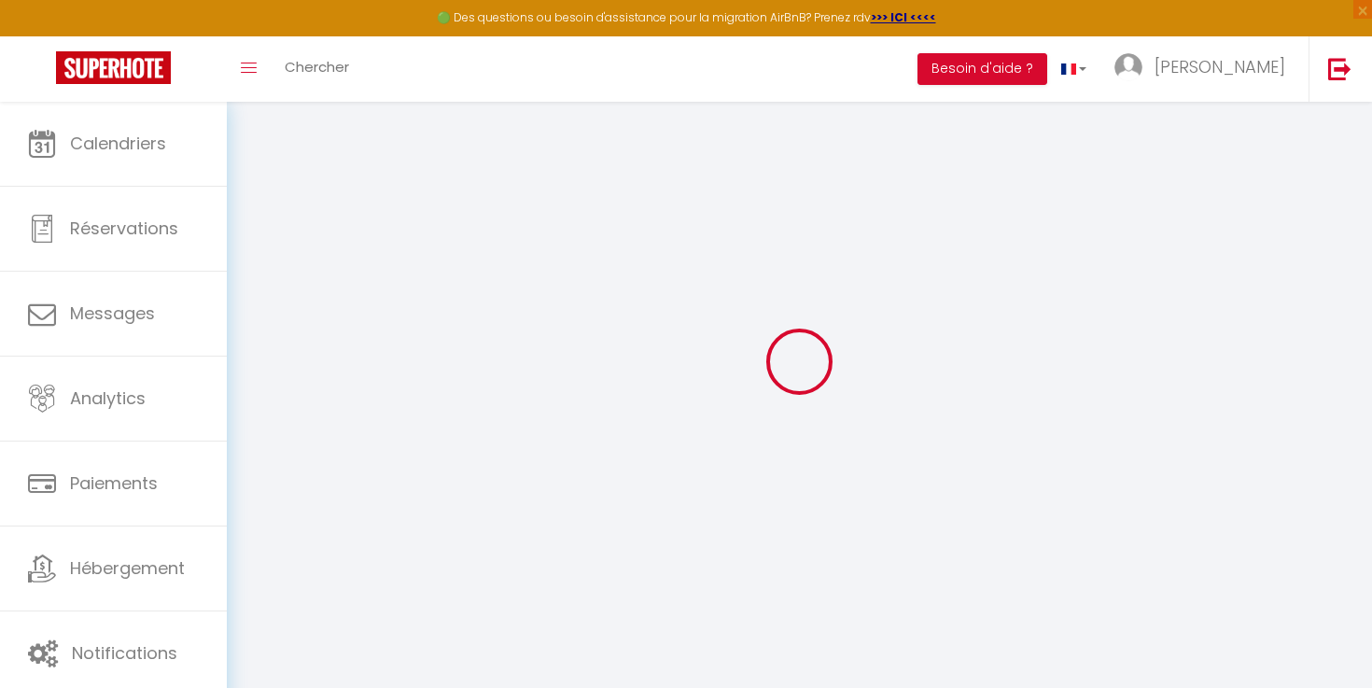
checkbox input "false"
checkbox input "true"
checkbox input "false"
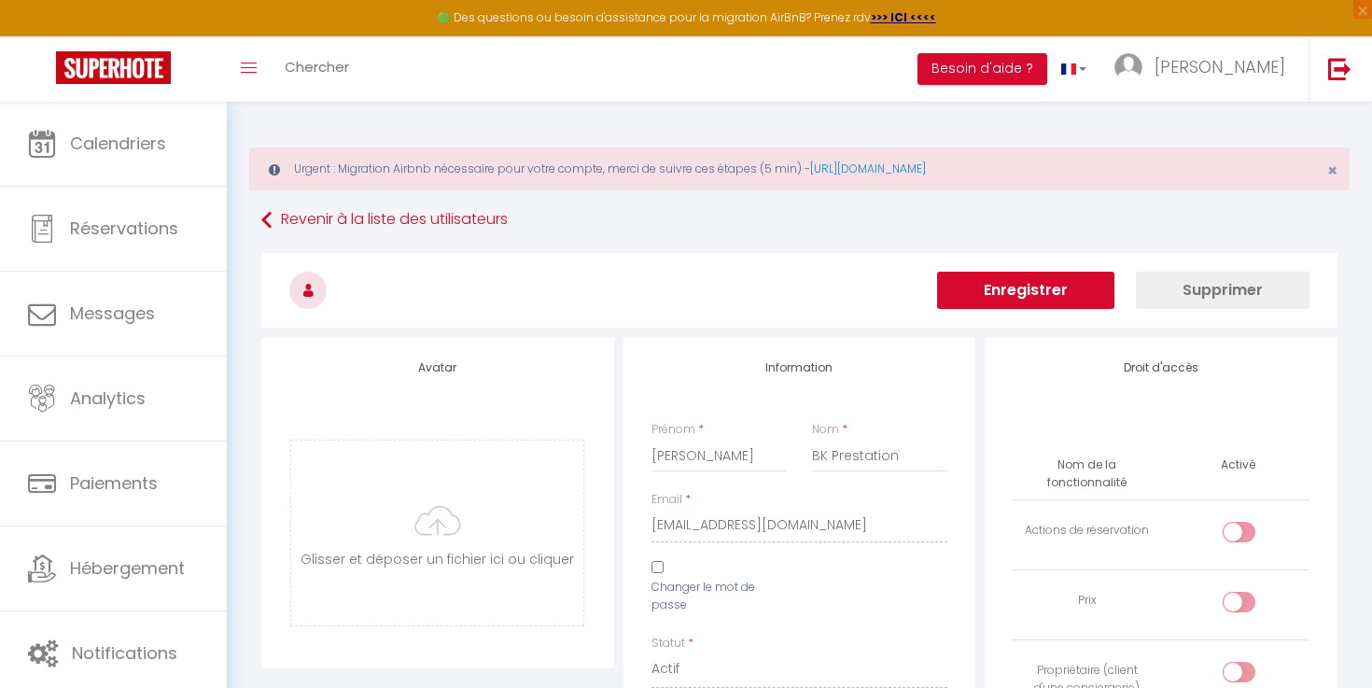
click at [1069, 289] on button "Enregistrer" at bounding box center [1025, 290] width 177 height 37
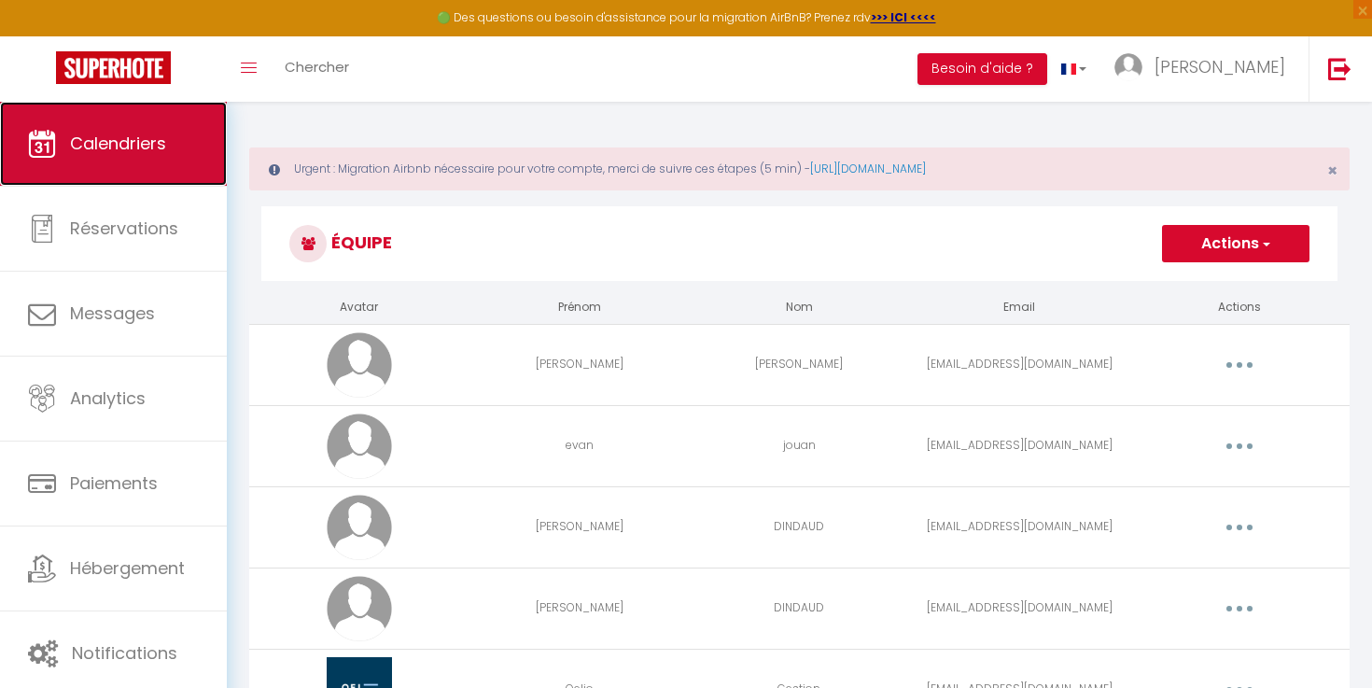
click at [154, 150] on span "Calendriers" at bounding box center [118, 143] width 96 height 23
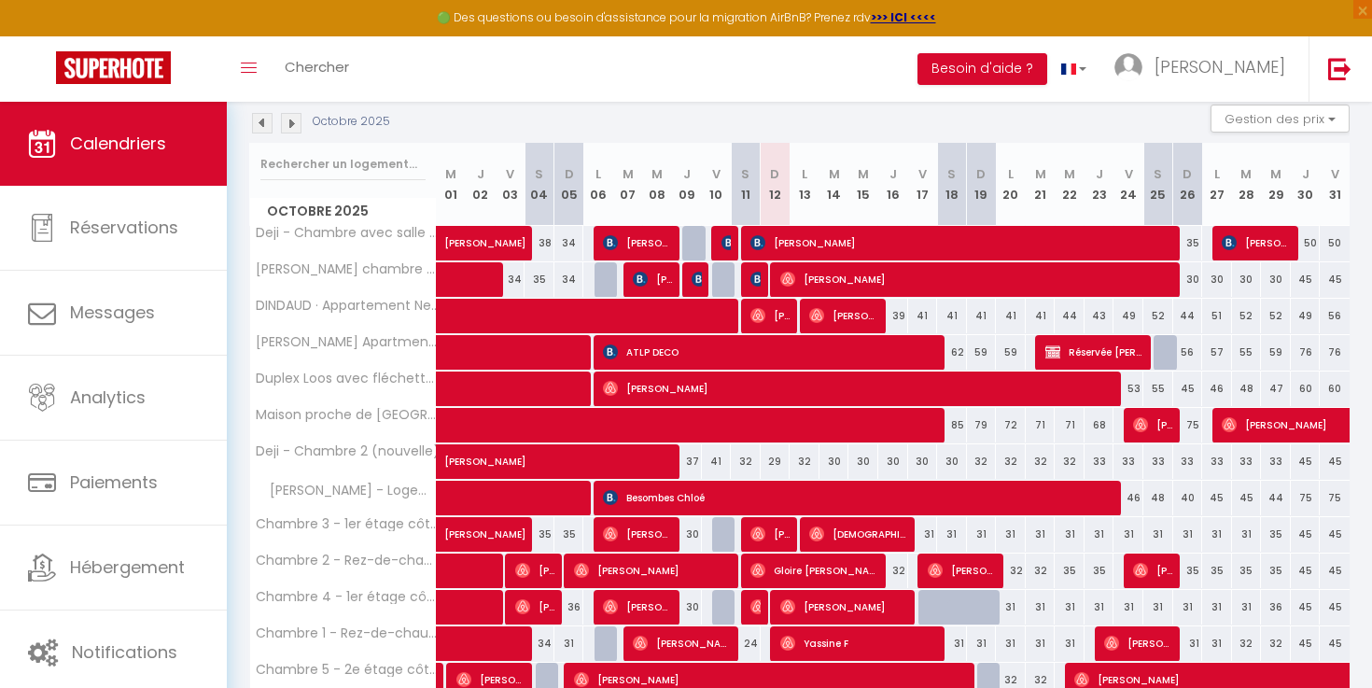
scroll to position [287, 0]
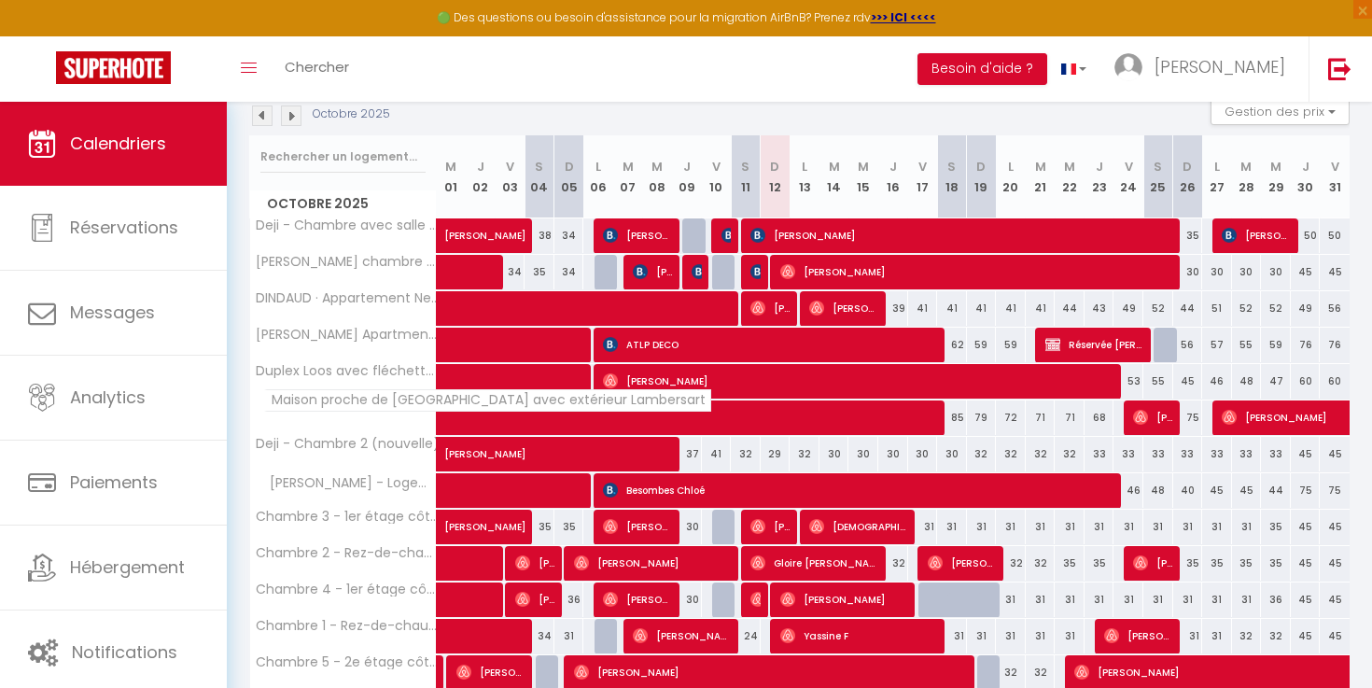
click at [360, 406] on span "Maison proche de [GEOGRAPHIC_DATA] avec extérieur Lambersart" at bounding box center [487, 400] width 447 height 22
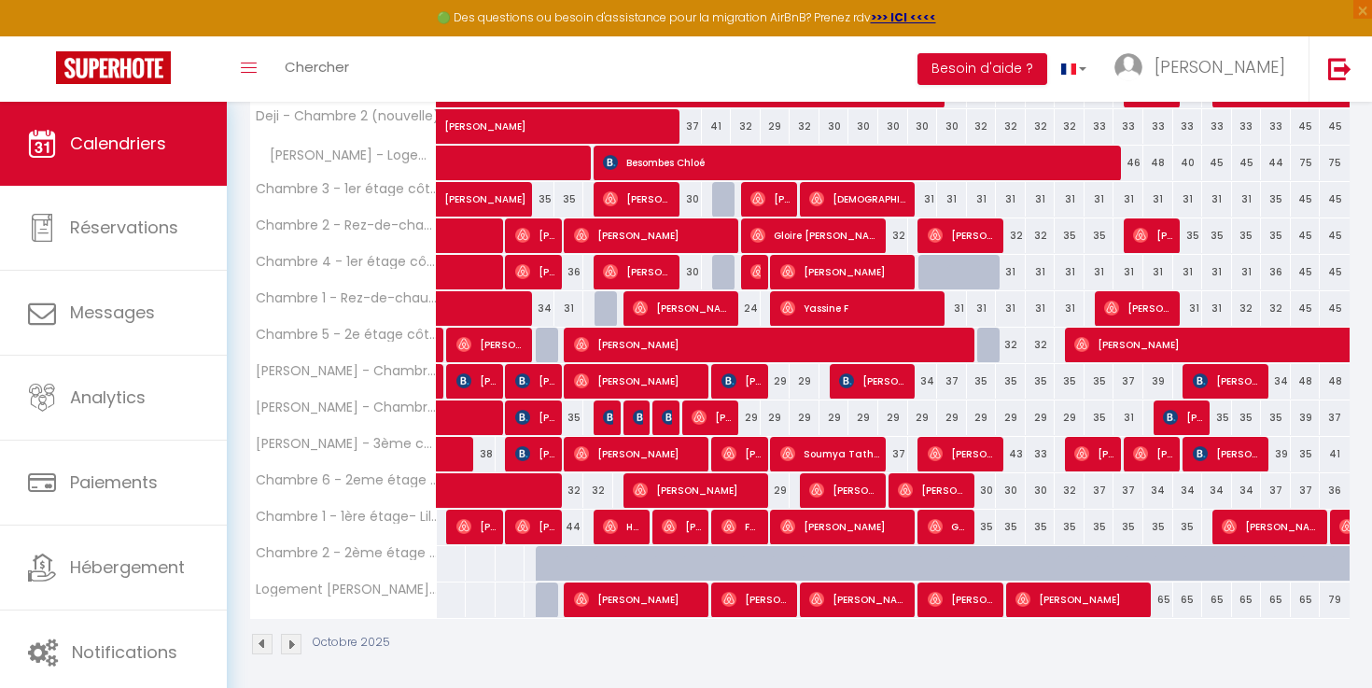
scroll to position [622, 0]
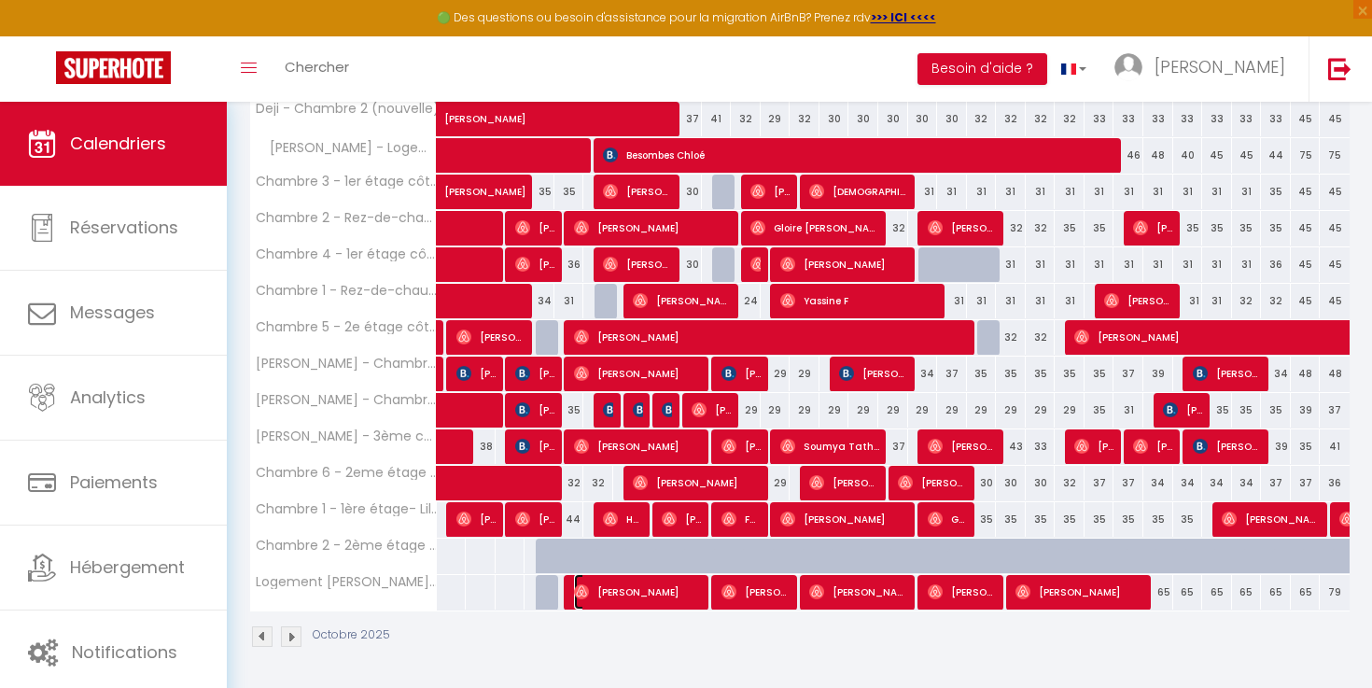
click at [613, 598] on span "[PERSON_NAME]" at bounding box center [639, 591] width 130 height 35
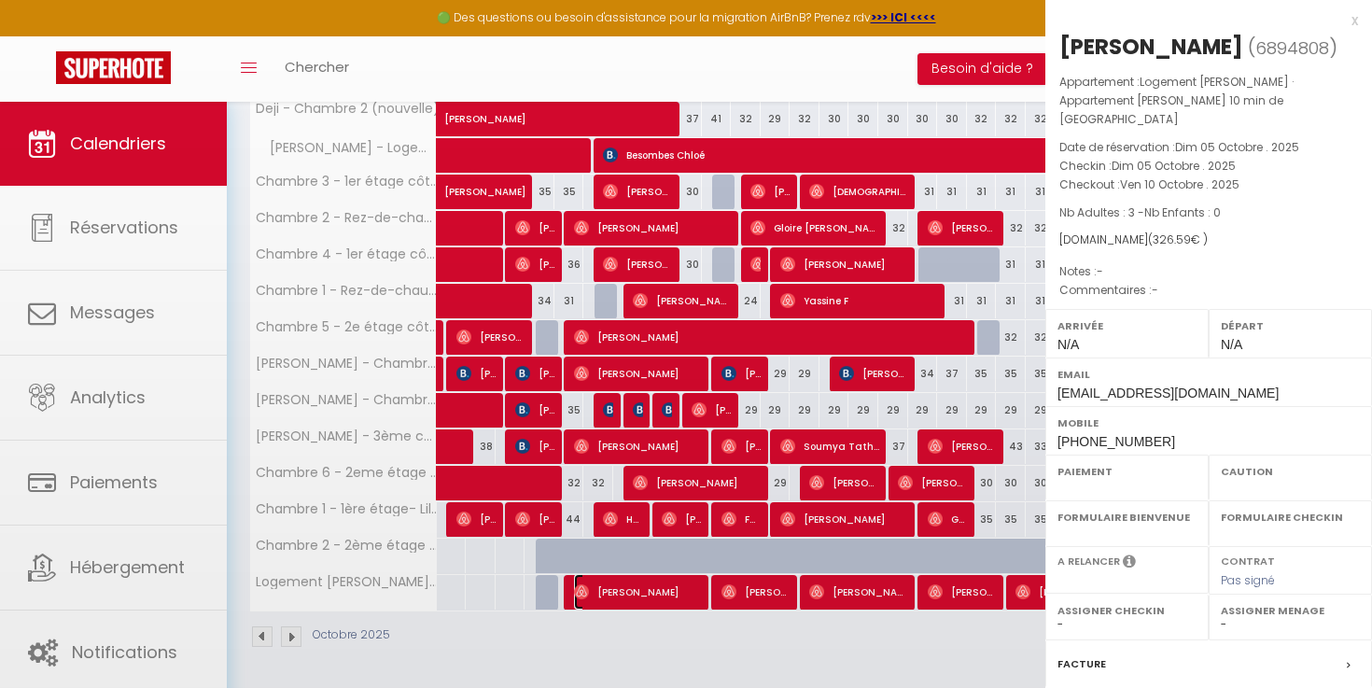
select select "OK"
select select "0"
select select "1"
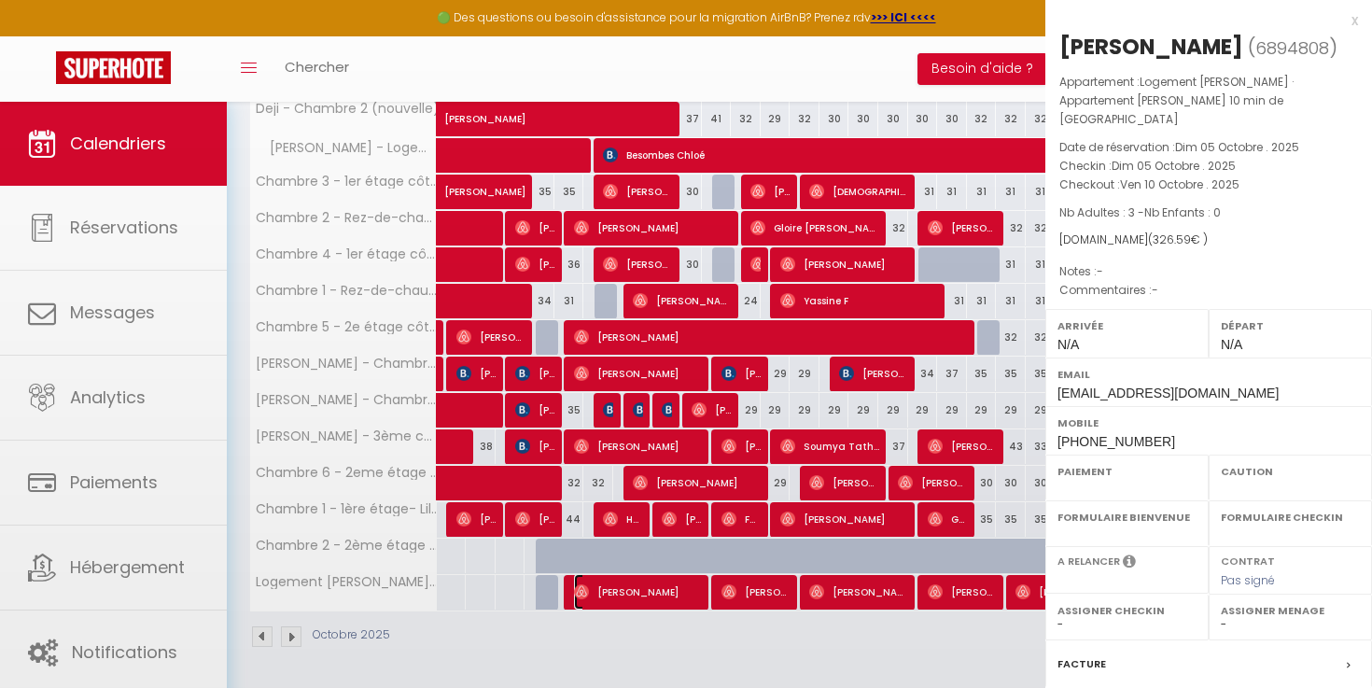
select select
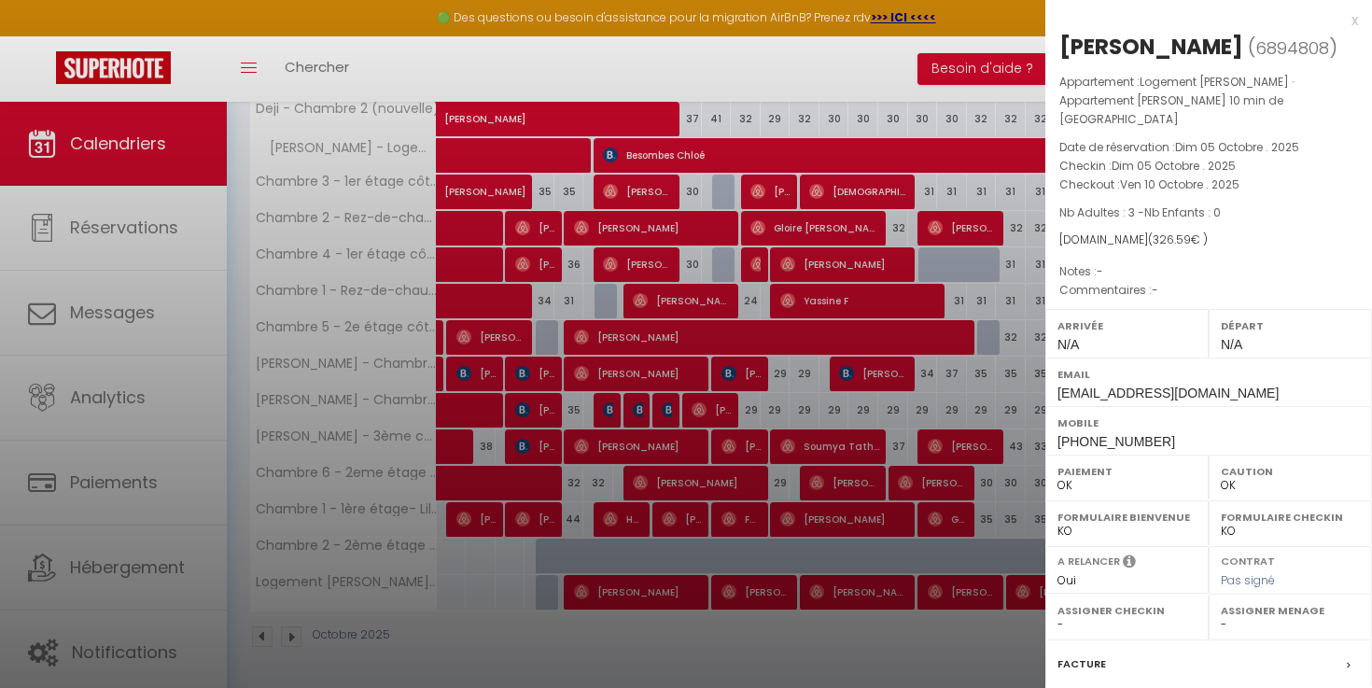
click at [711, 594] on div at bounding box center [686, 344] width 1372 height 688
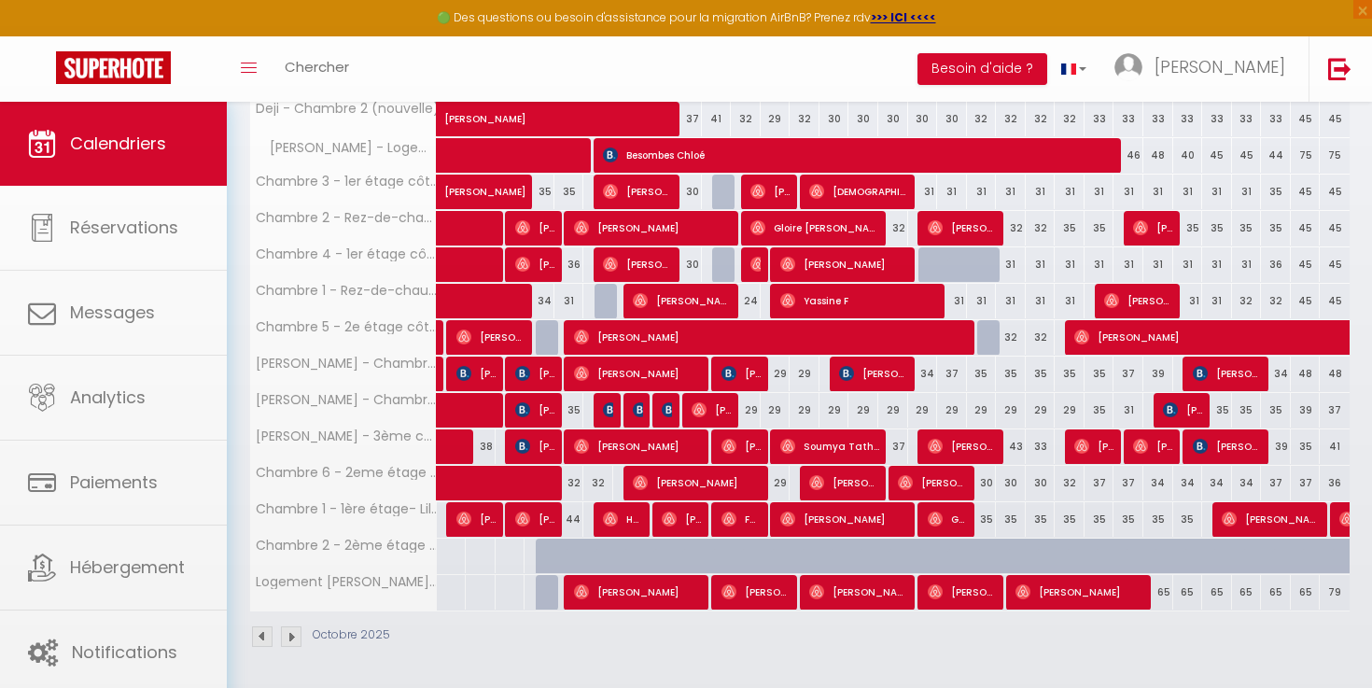
click at [753, 598] on body "🟢 Des questions ou besoin d'assistance pour la migration AirBnB? Prenez rdv >>>…" at bounding box center [686, 84] width 1372 height 1209
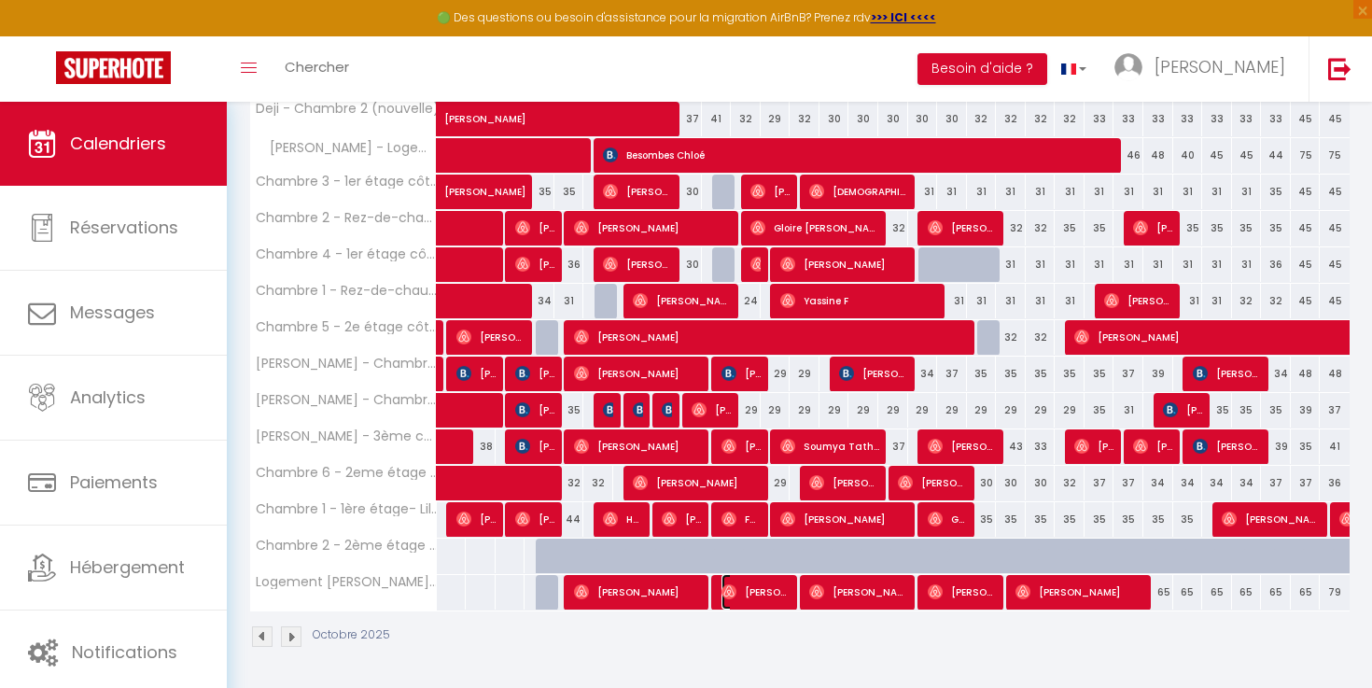
click at [753, 598] on span "[PERSON_NAME]" at bounding box center [757, 591] width 70 height 35
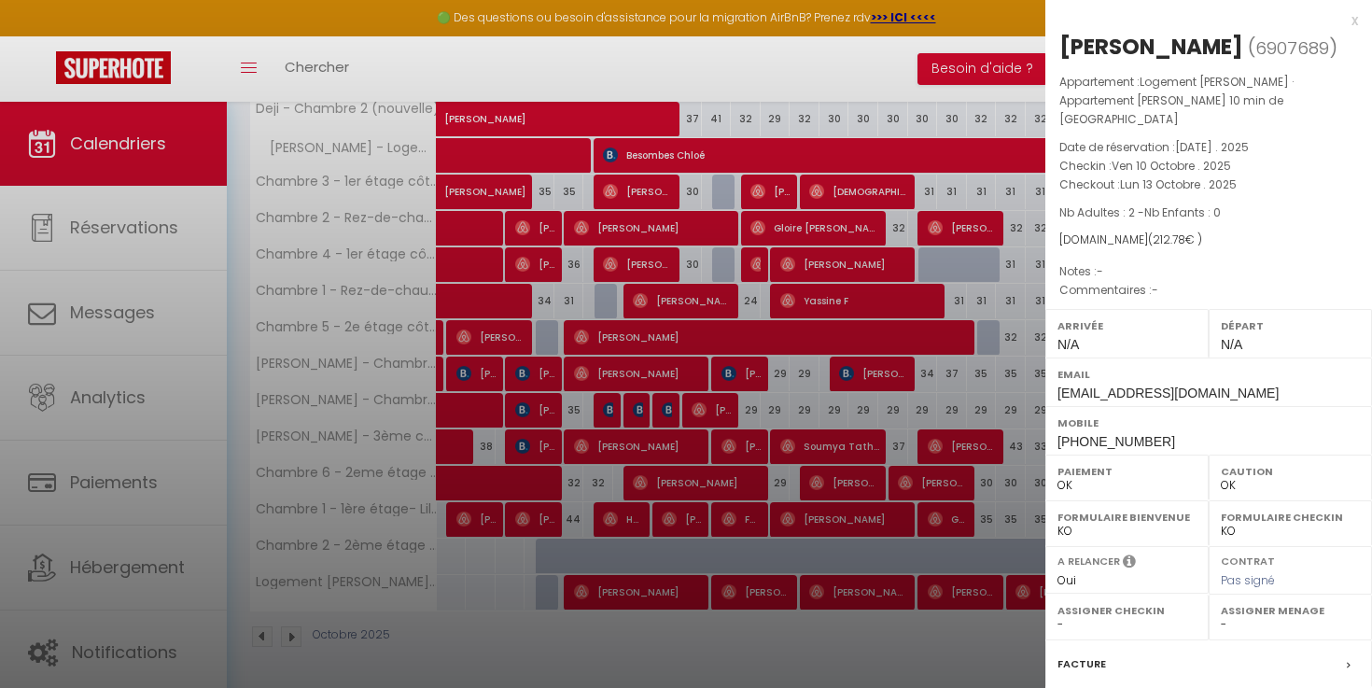
click at [765, 642] on div at bounding box center [686, 344] width 1372 height 688
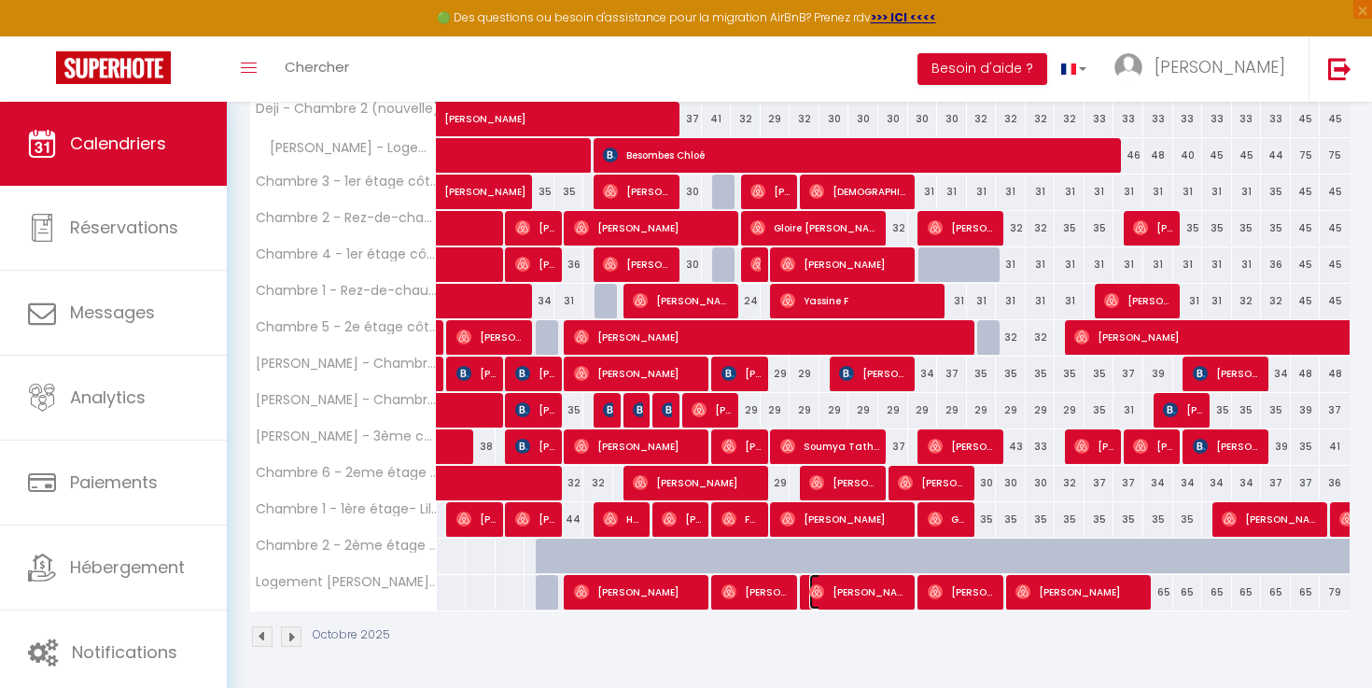
click at [871, 603] on span "[PERSON_NAME]" at bounding box center [859, 591] width 100 height 35
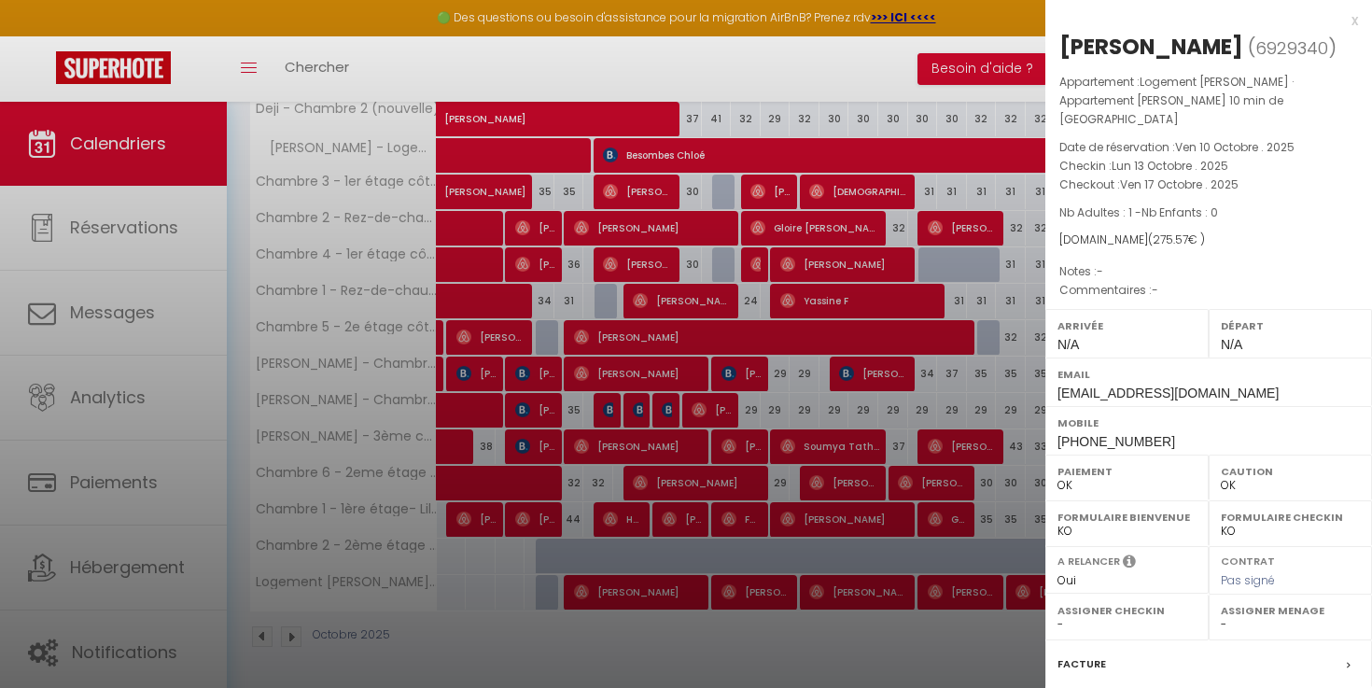
click at [880, 616] on div at bounding box center [686, 344] width 1372 height 688
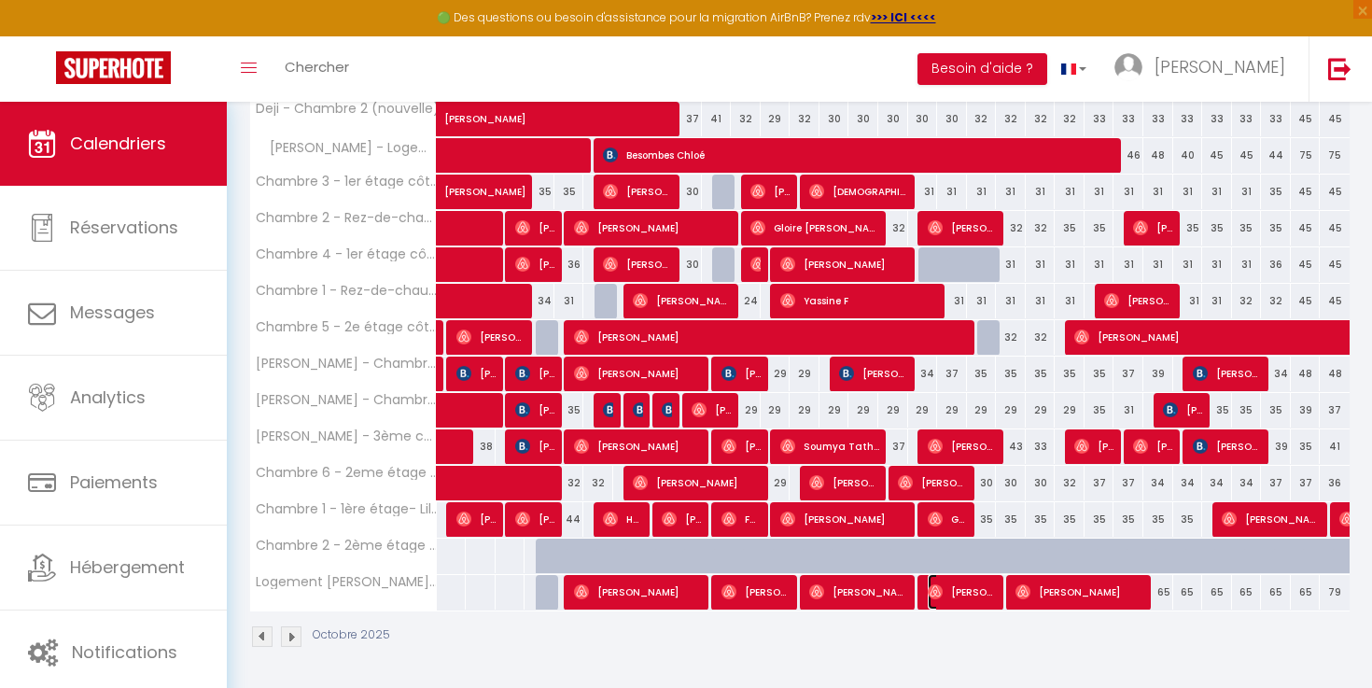
click at [948, 602] on span "[PERSON_NAME]" at bounding box center [963, 591] width 70 height 35
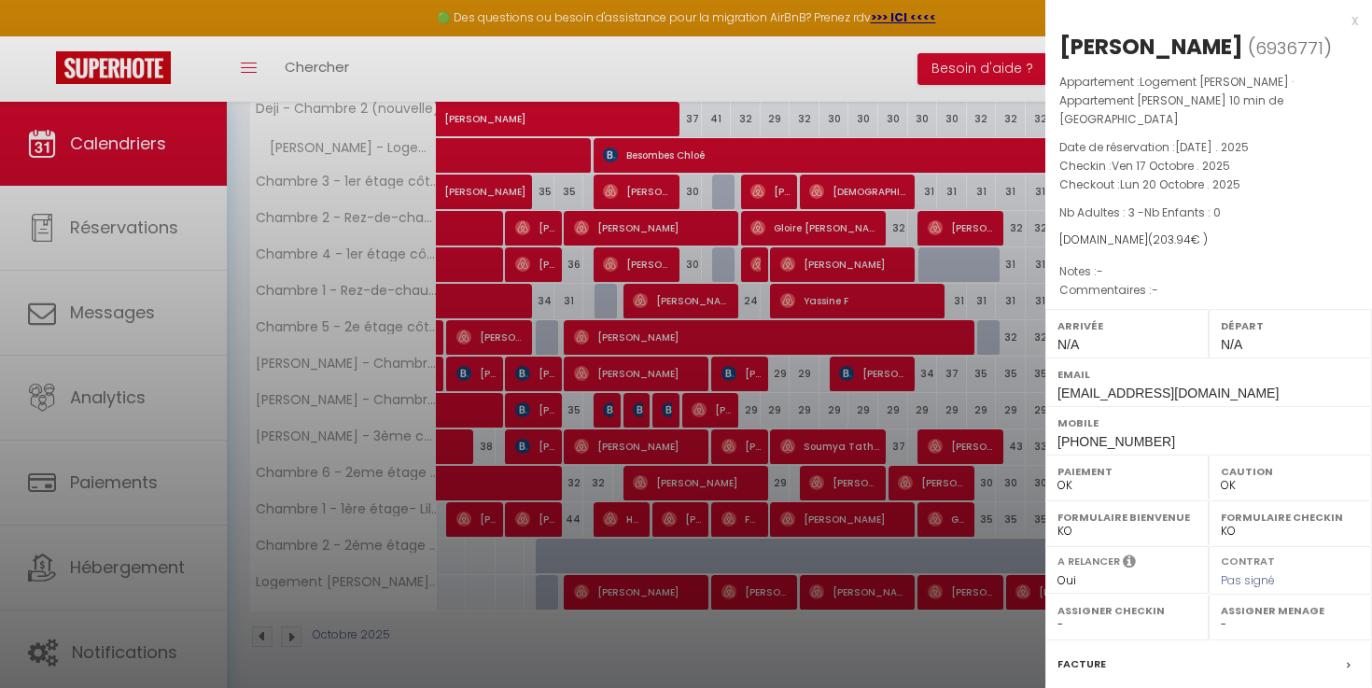
click at [955, 631] on div at bounding box center [686, 344] width 1372 height 688
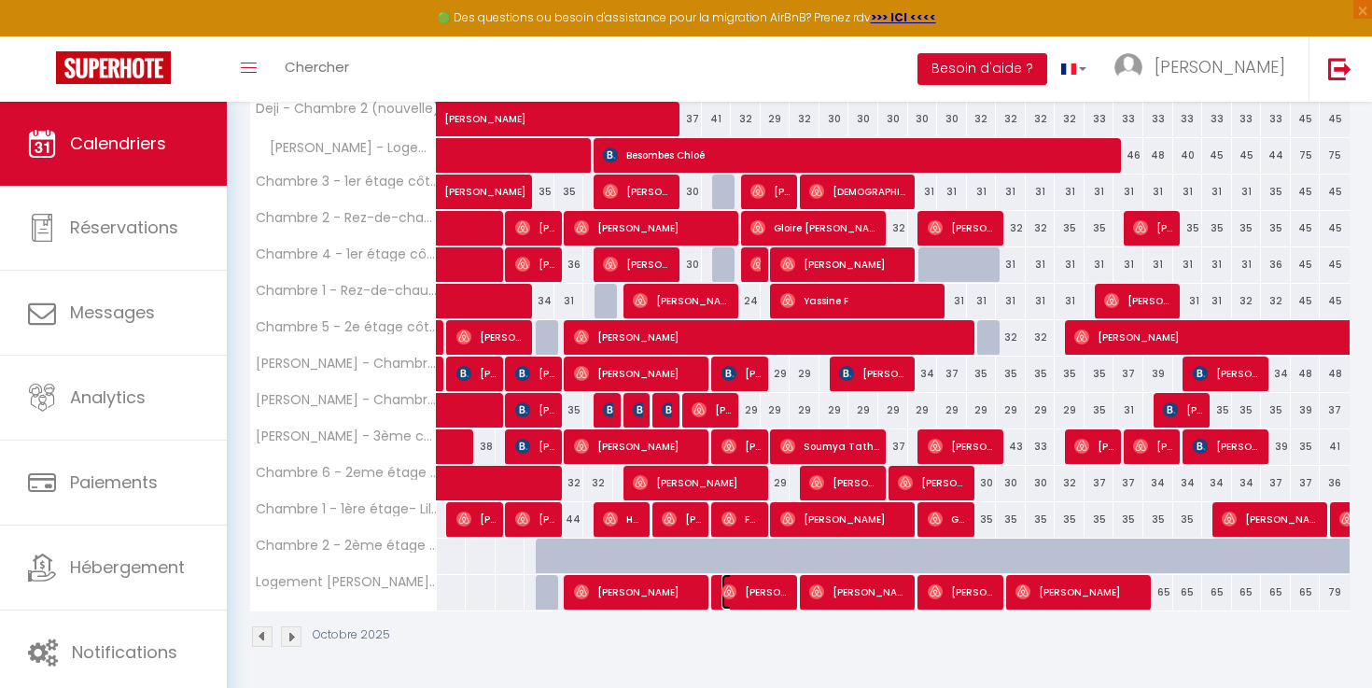
click at [752, 586] on span "[PERSON_NAME]" at bounding box center [757, 591] width 70 height 35
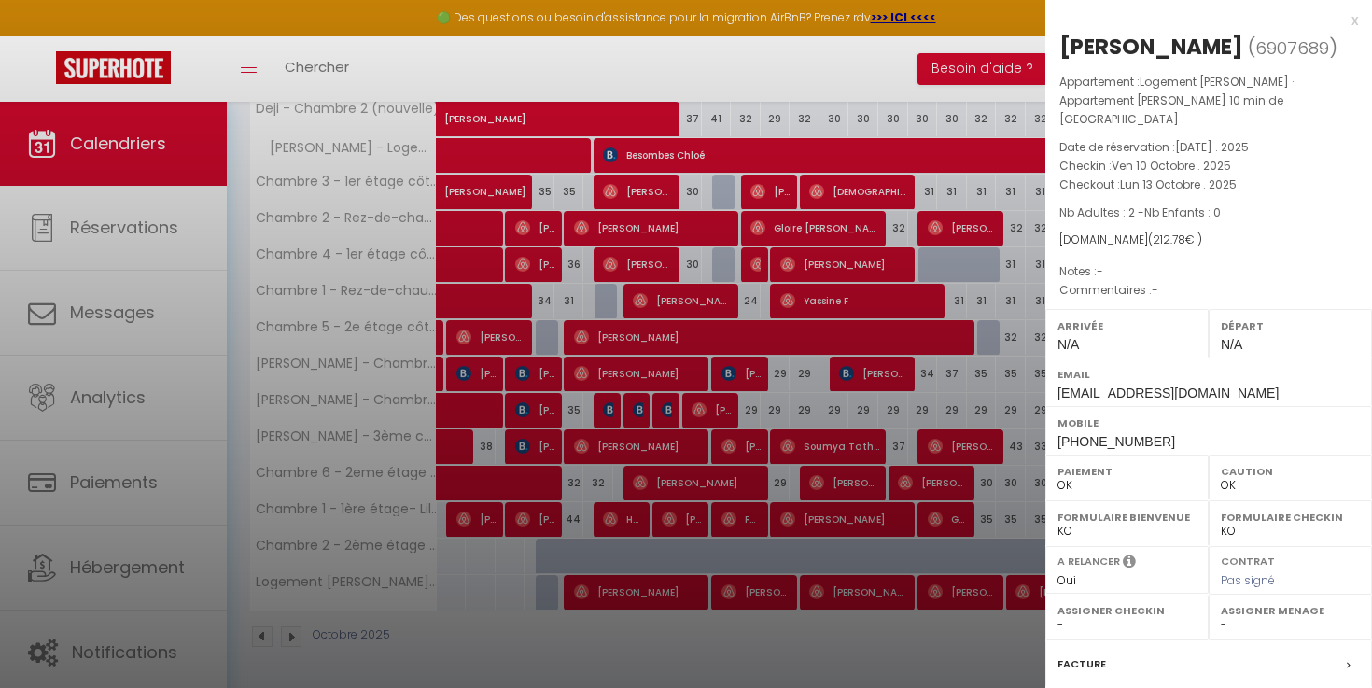
click at [866, 606] on div at bounding box center [686, 344] width 1372 height 688
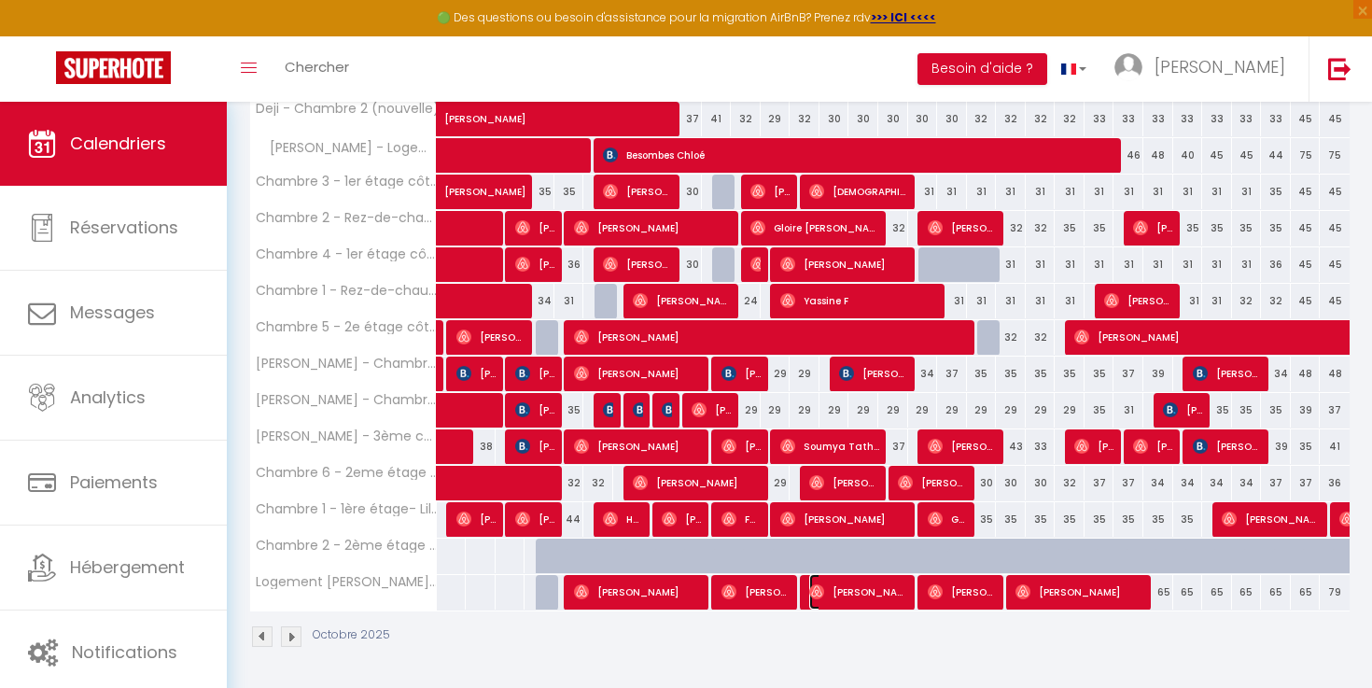
click at [866, 599] on span "[PERSON_NAME]" at bounding box center [859, 591] width 100 height 35
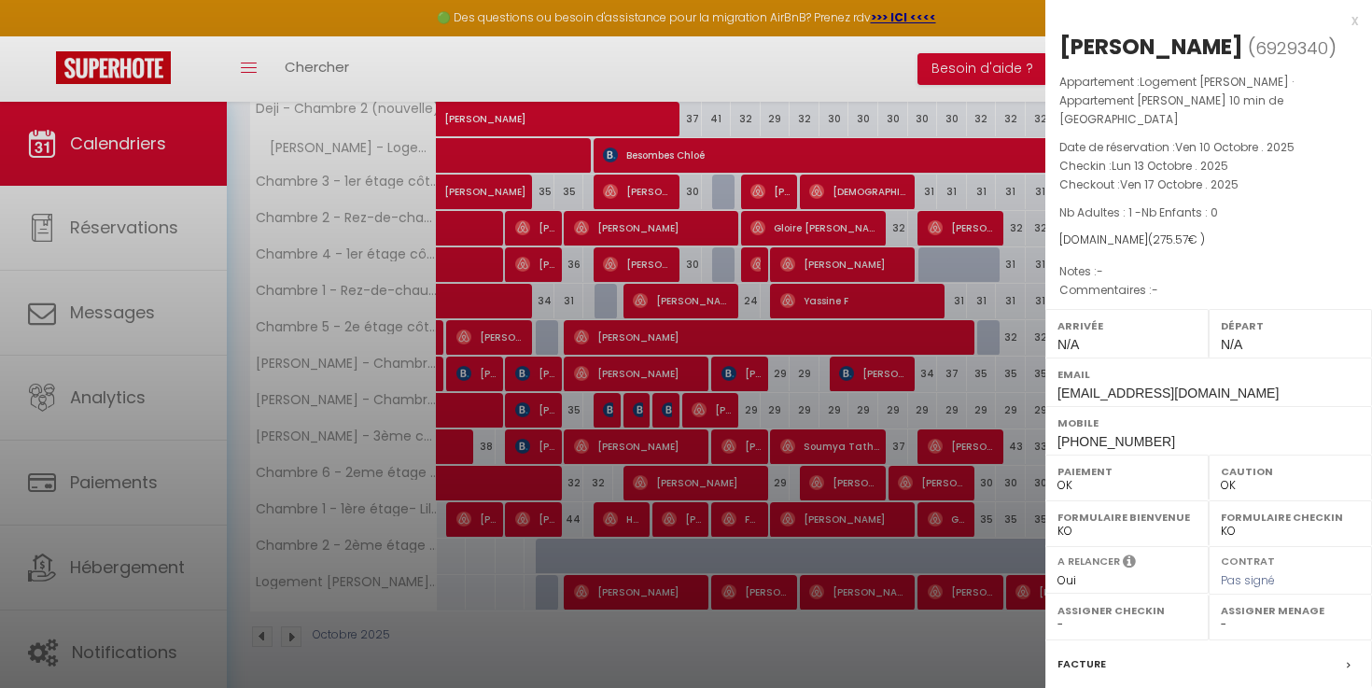
click at [898, 645] on div at bounding box center [686, 344] width 1372 height 688
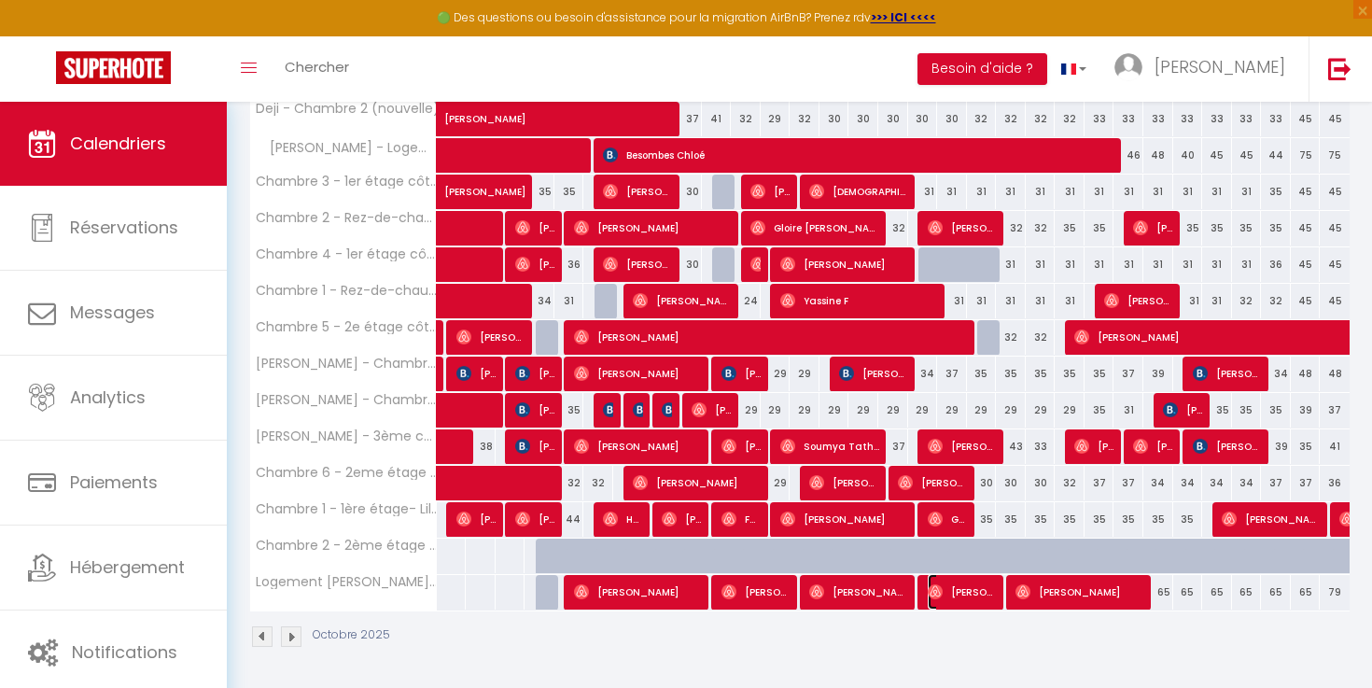
click at [958, 593] on span "[PERSON_NAME]" at bounding box center [963, 591] width 70 height 35
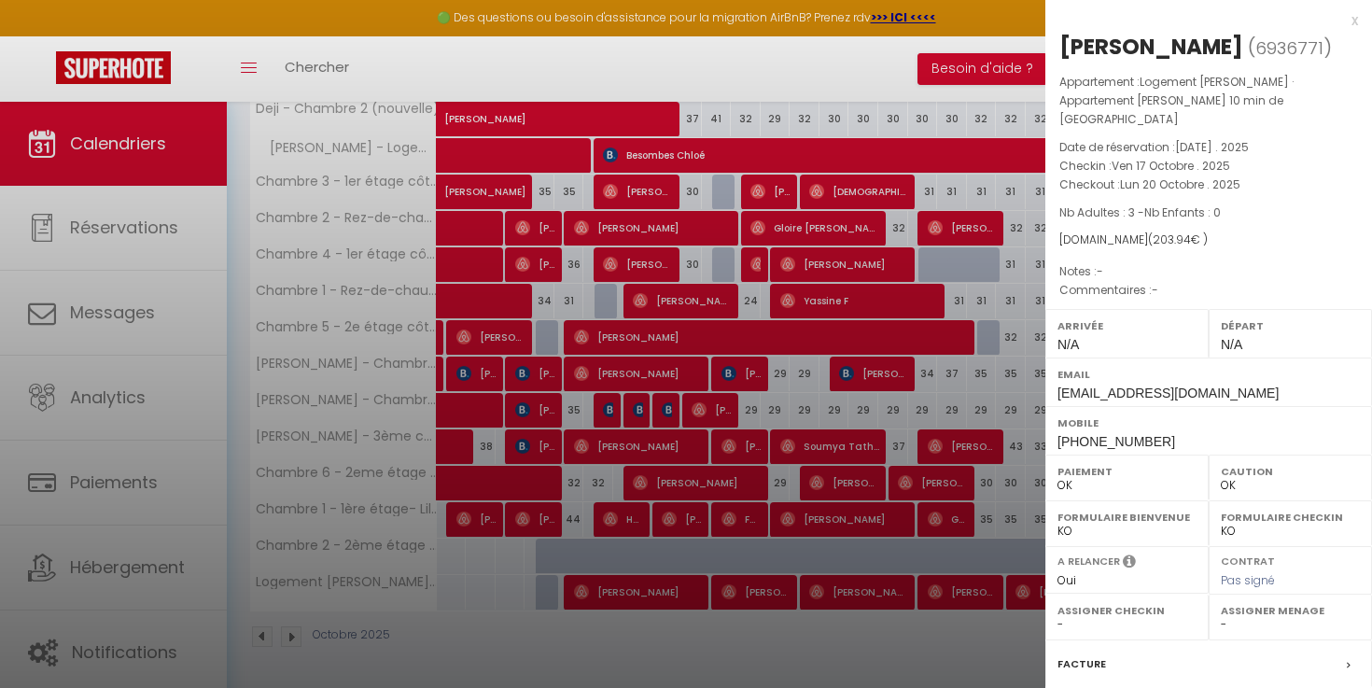
click at [968, 653] on div at bounding box center [686, 344] width 1372 height 688
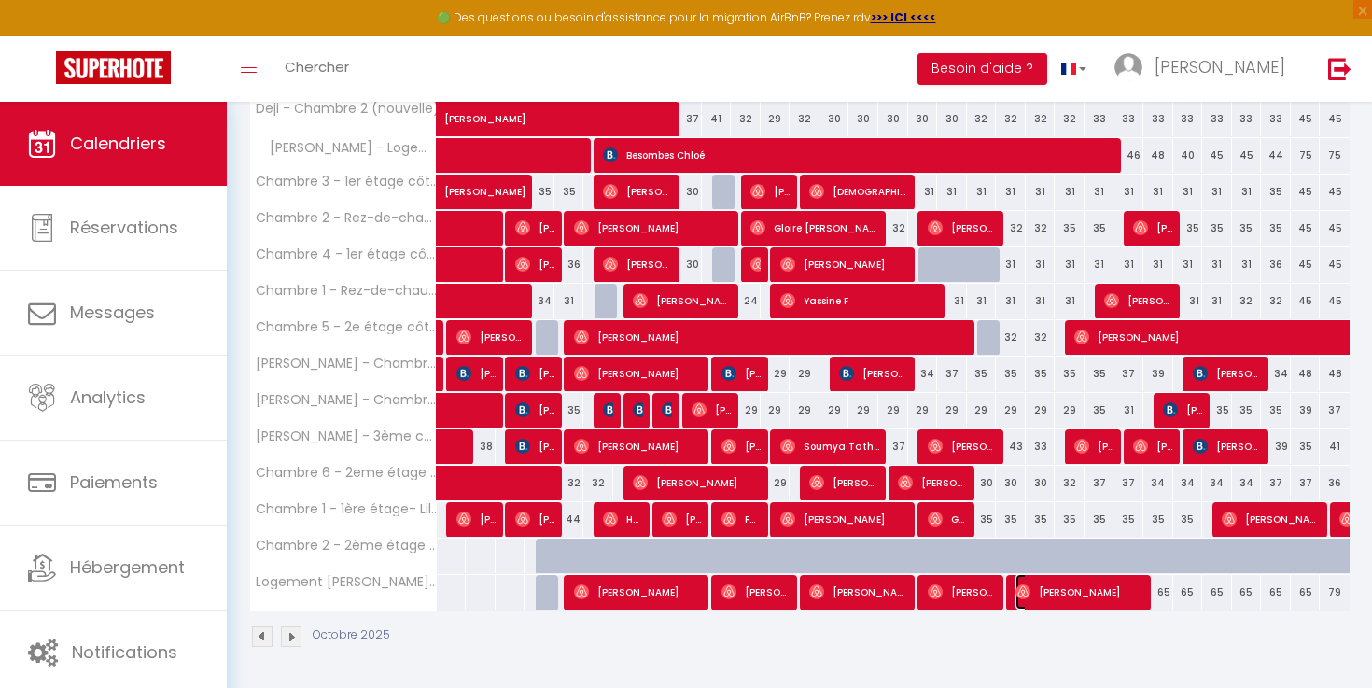
click at [1045, 598] on span "[PERSON_NAME]" at bounding box center [1081, 591] width 130 height 35
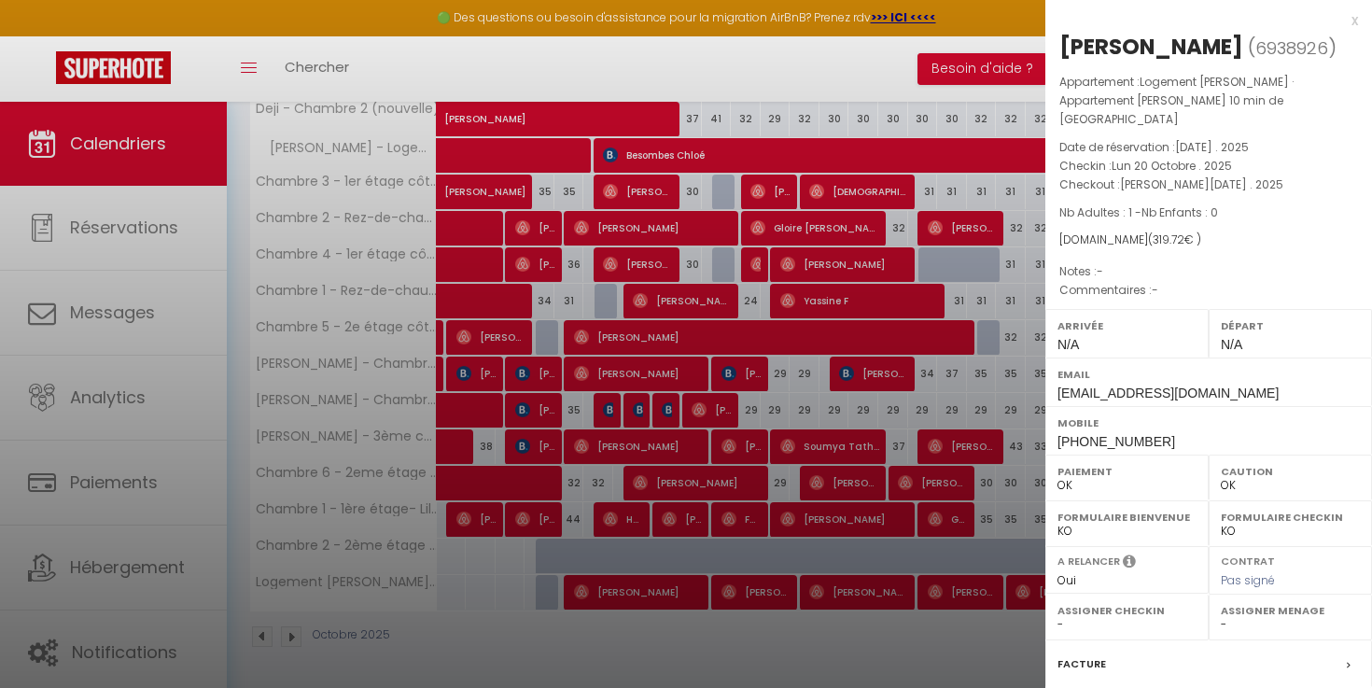
click at [783, 525] on div at bounding box center [686, 344] width 1372 height 688
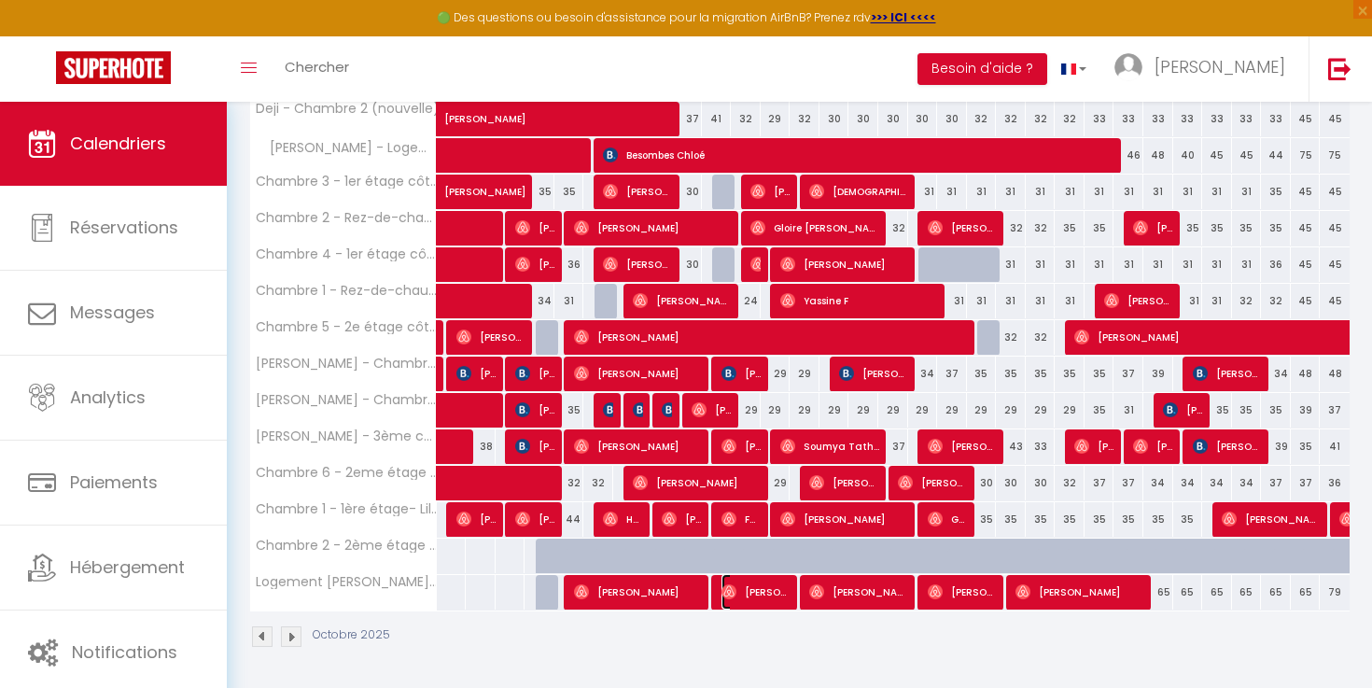
click at [774, 606] on span "[PERSON_NAME]" at bounding box center [757, 591] width 70 height 35
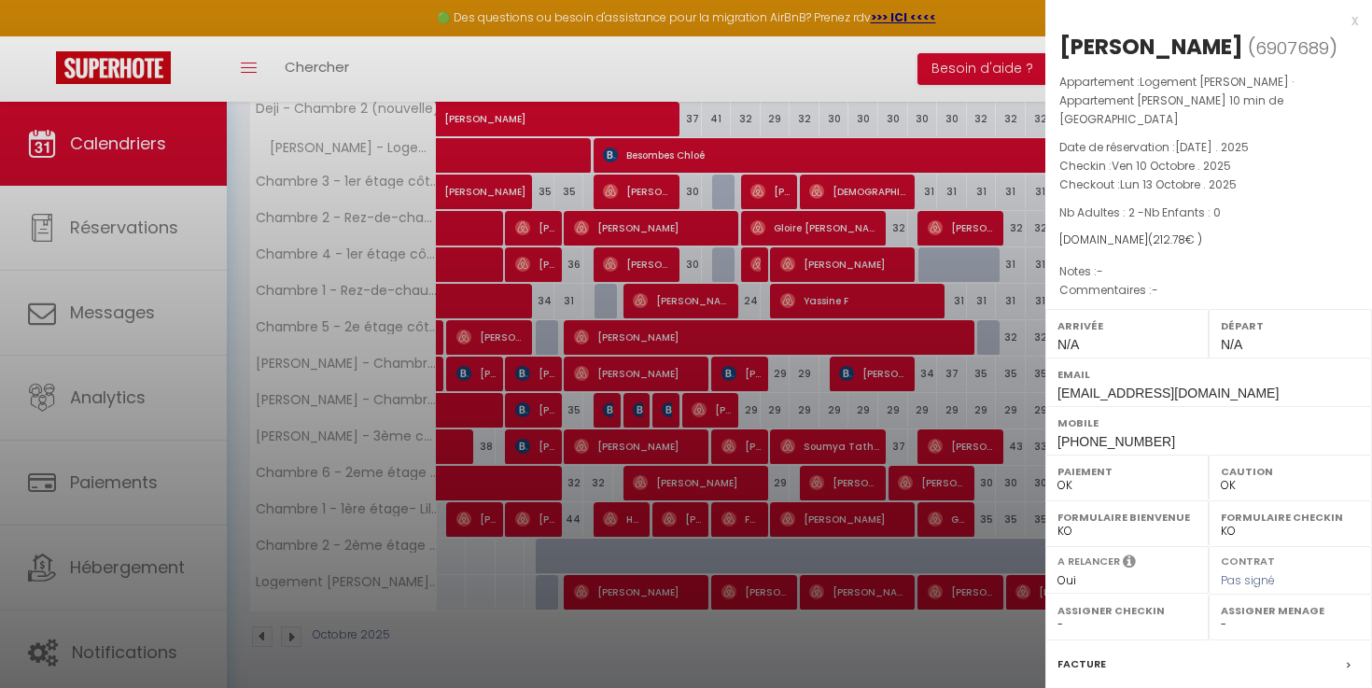
click at [780, 629] on div at bounding box center [686, 344] width 1372 height 688
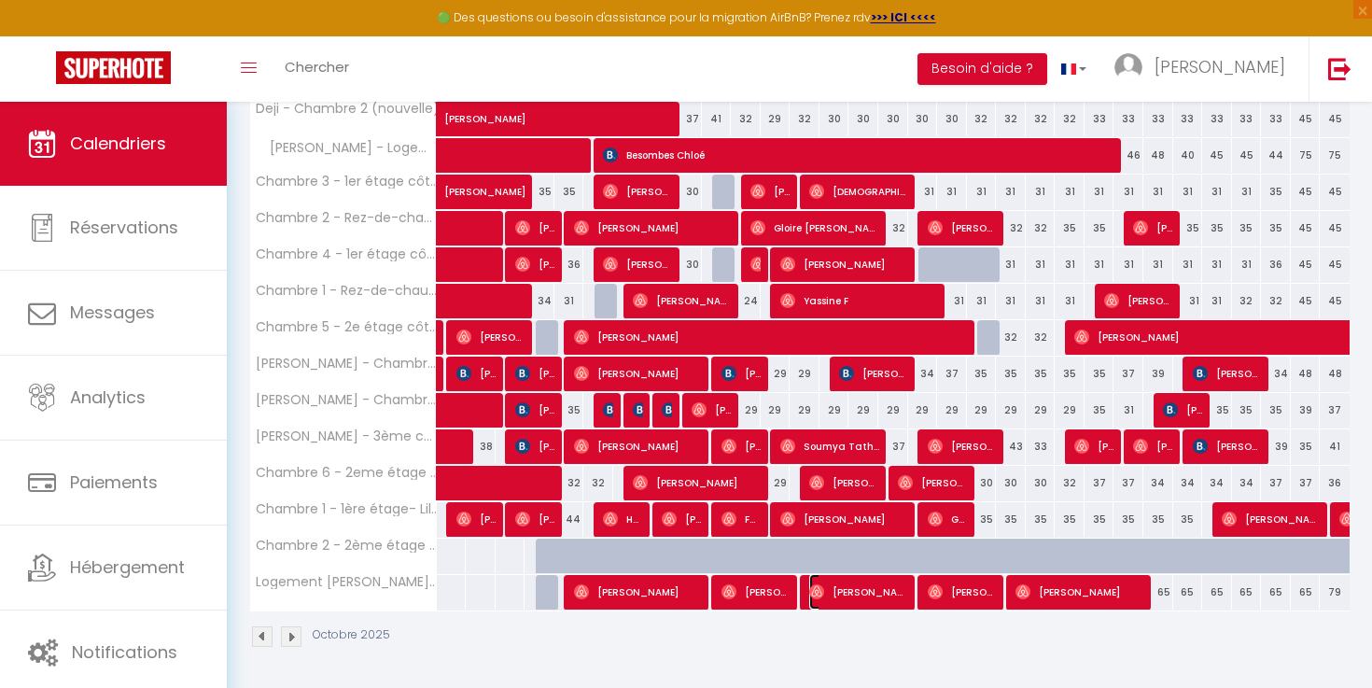
click at [846, 596] on span "[PERSON_NAME]" at bounding box center [859, 591] width 100 height 35
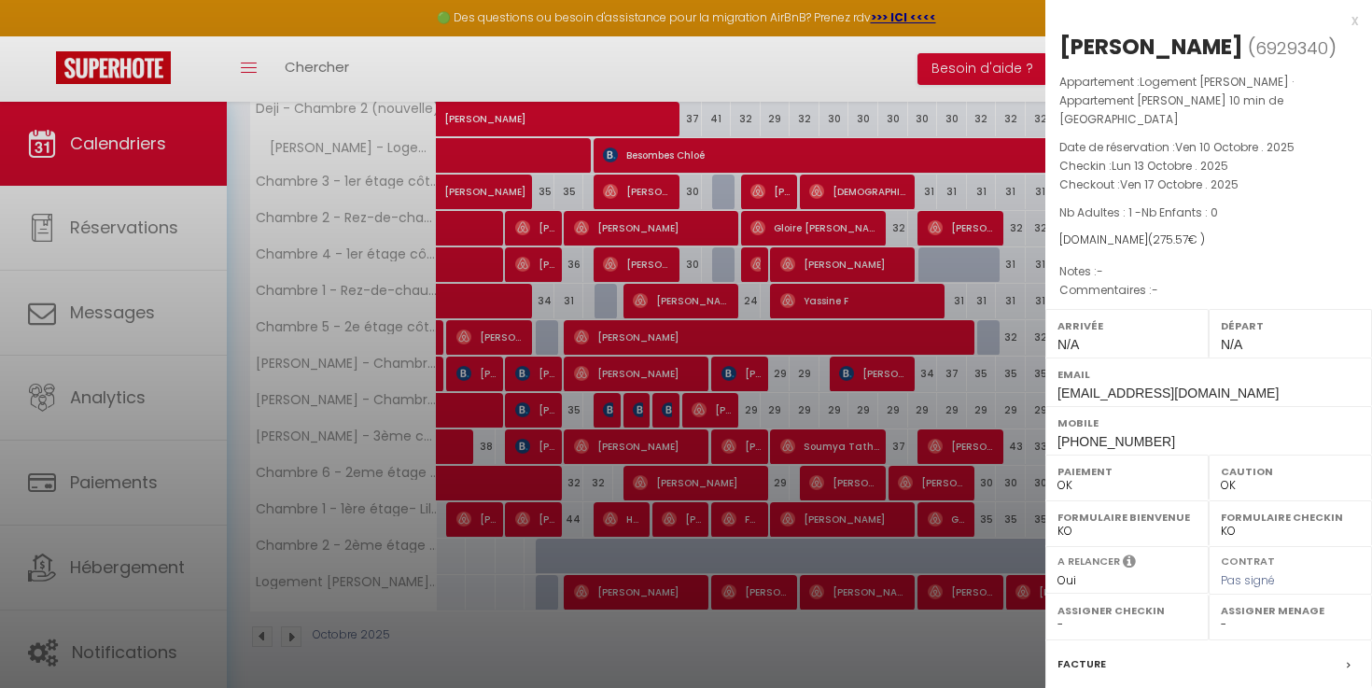
click at [861, 635] on div at bounding box center [686, 344] width 1372 height 688
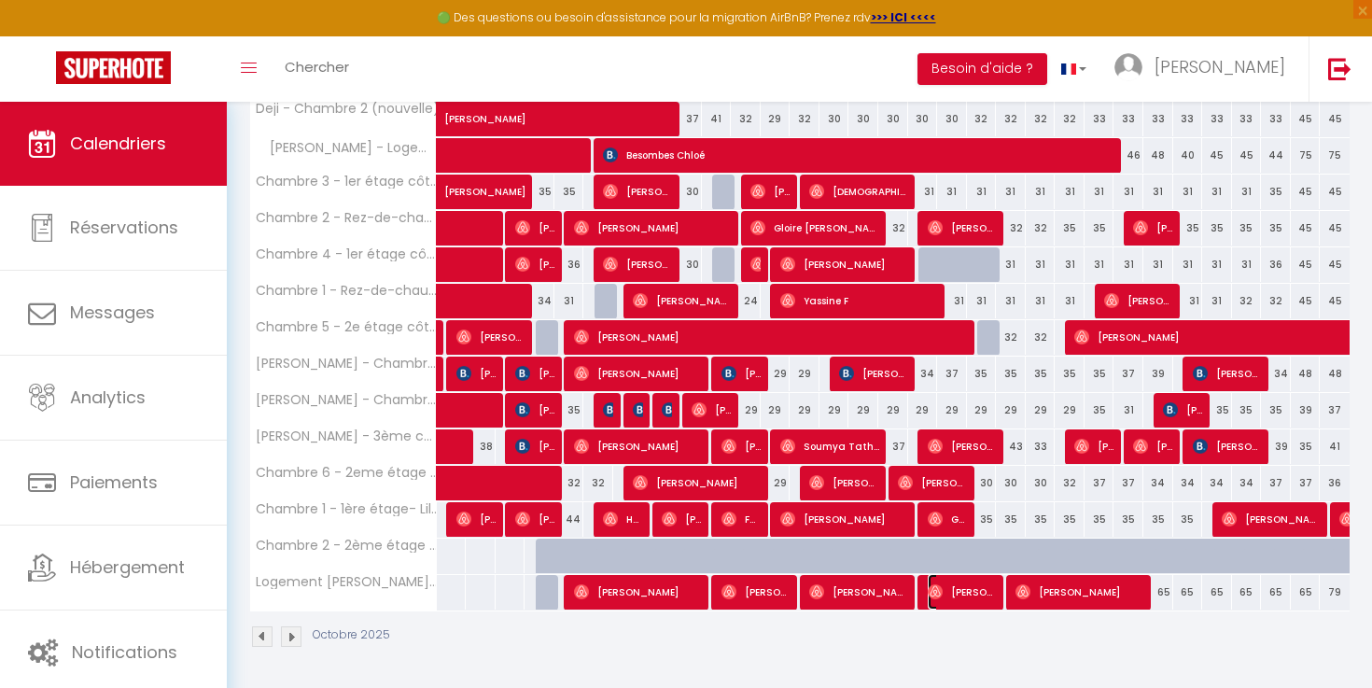
click at [945, 589] on span "[PERSON_NAME]" at bounding box center [963, 591] width 70 height 35
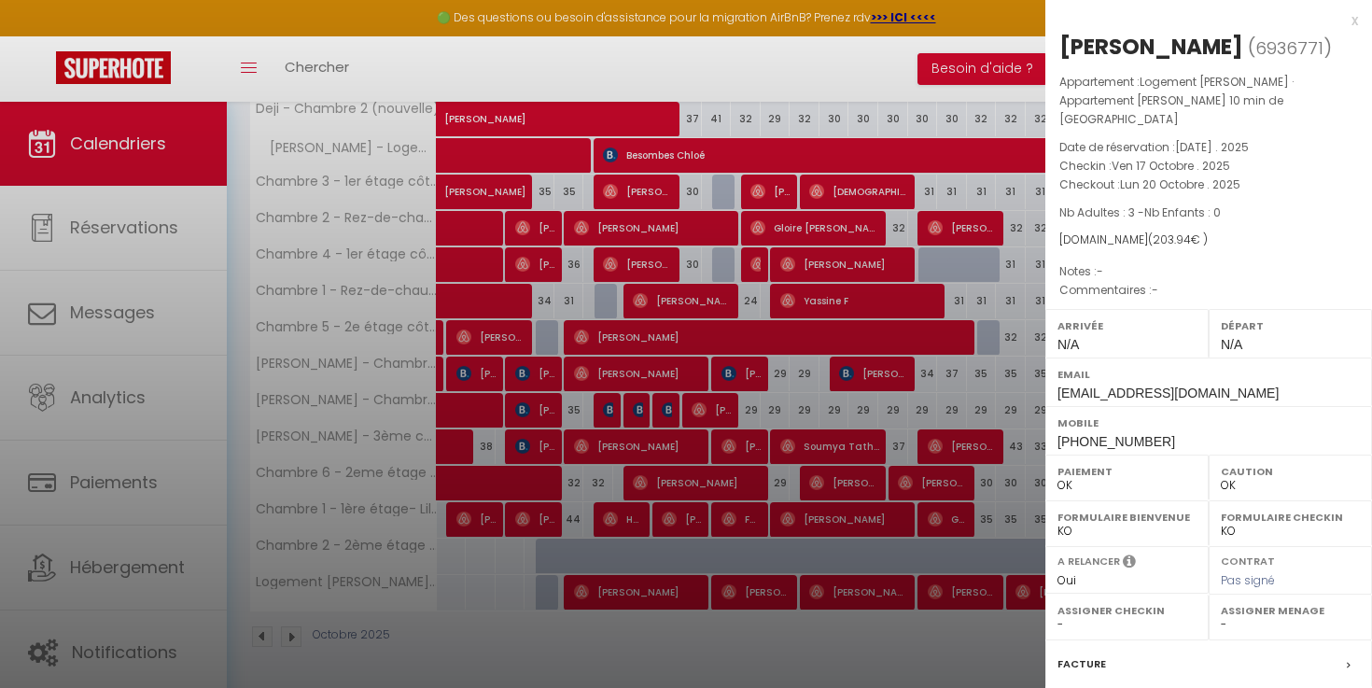
click at [907, 660] on div at bounding box center [686, 344] width 1372 height 688
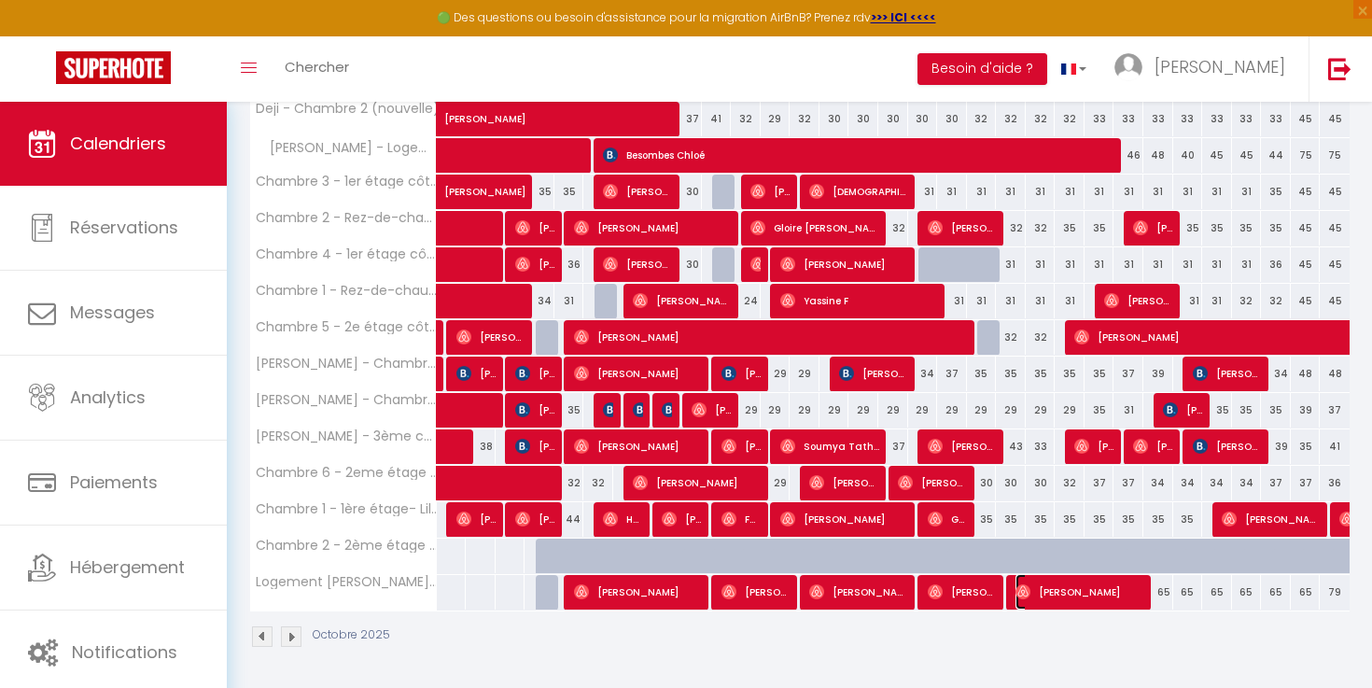
click at [1040, 584] on span "[PERSON_NAME]" at bounding box center [1081, 591] width 130 height 35
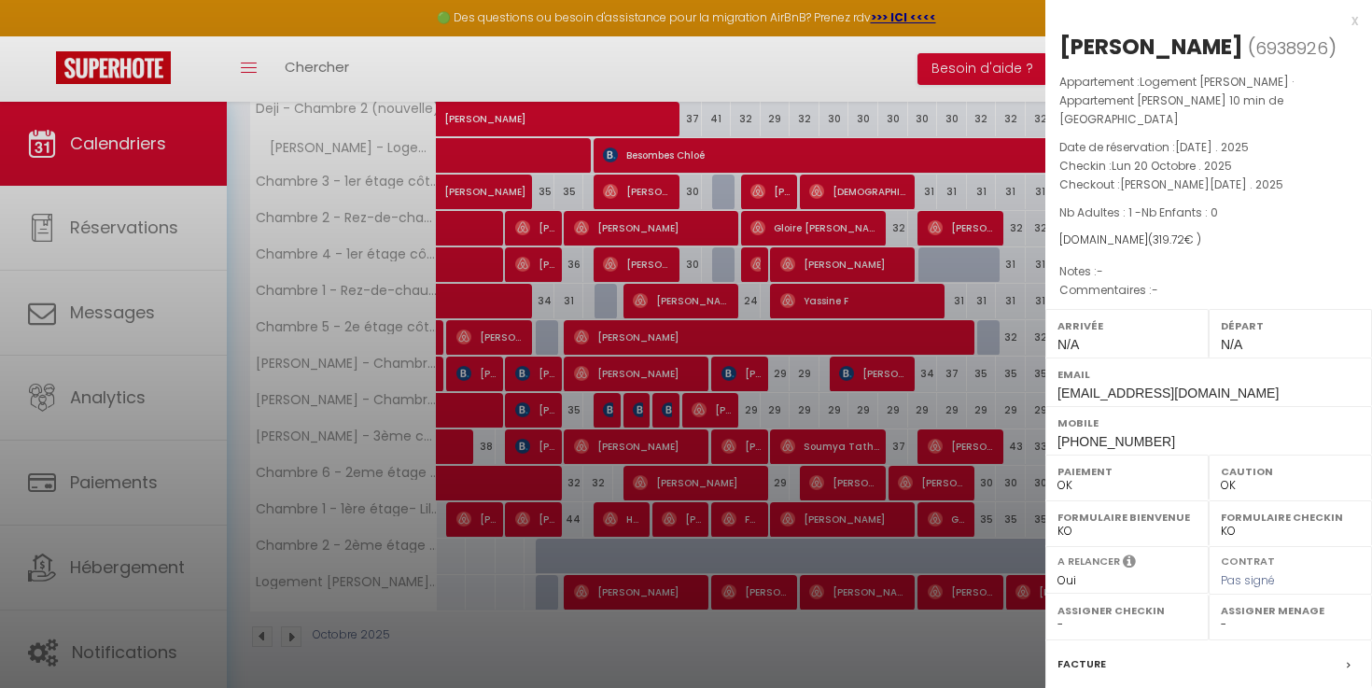
click at [886, 633] on div at bounding box center [686, 344] width 1372 height 688
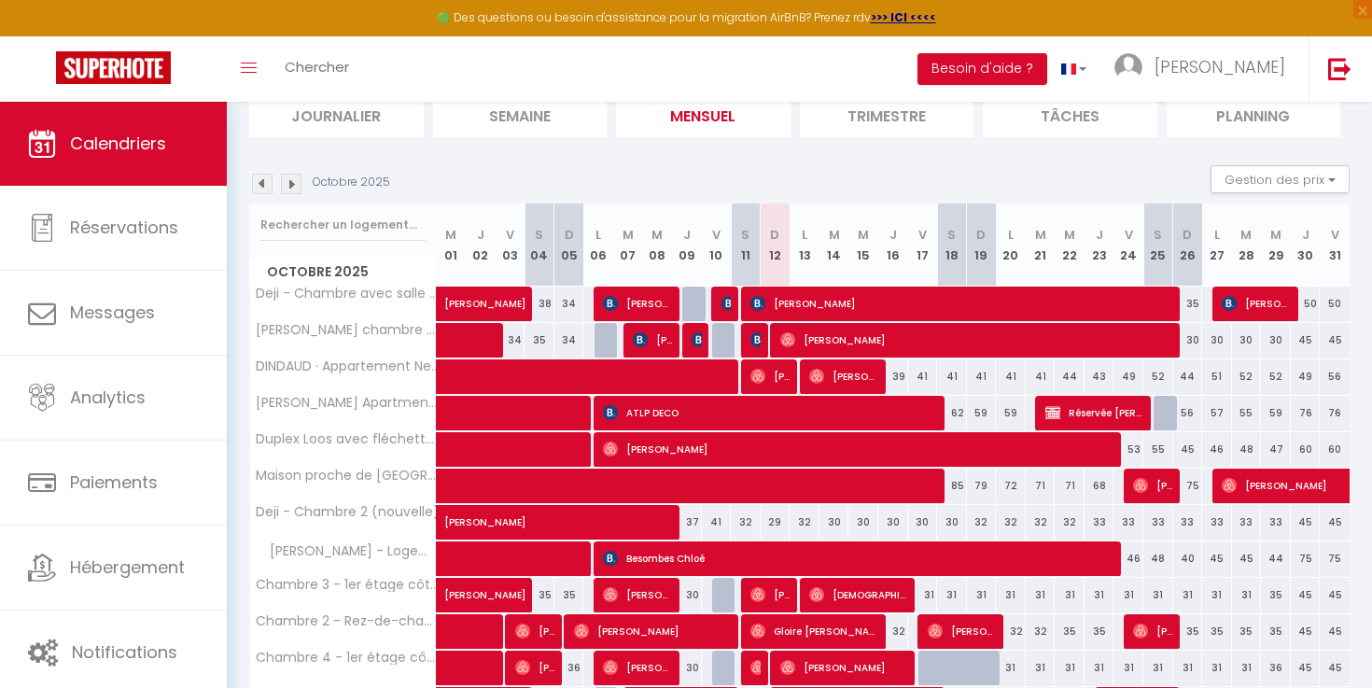
scroll to position [226, 0]
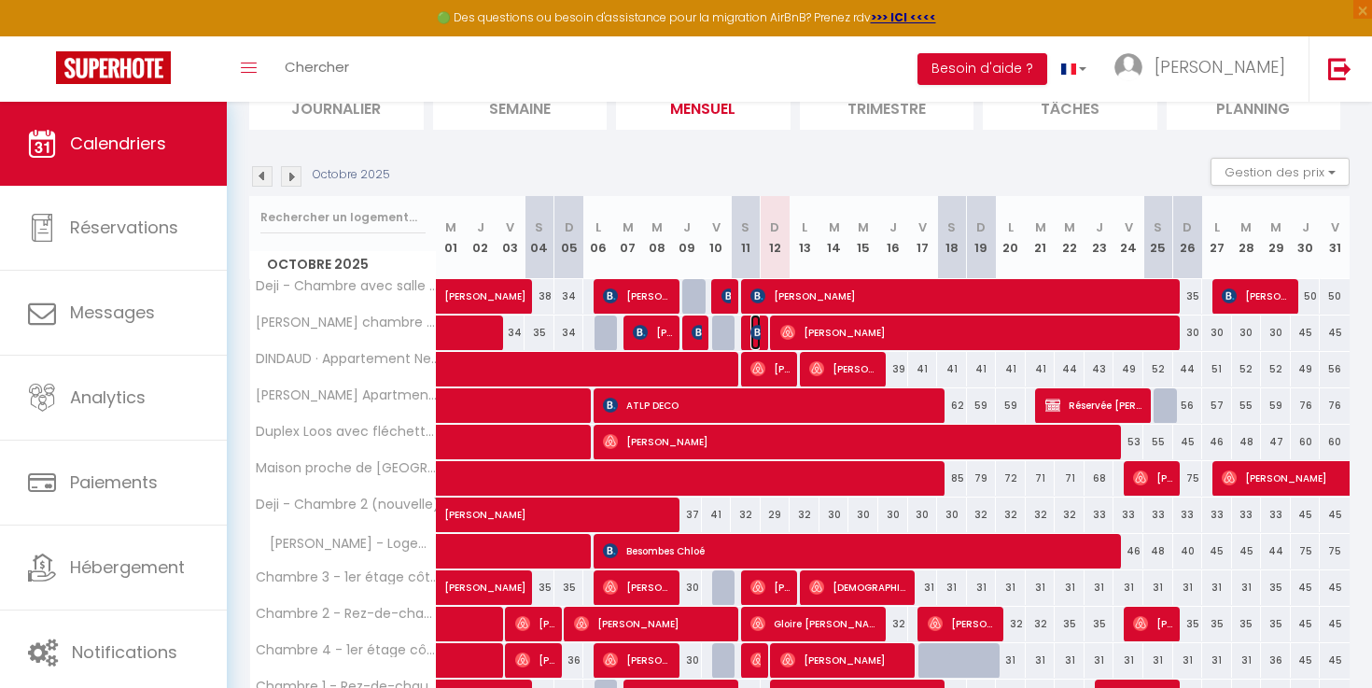
click at [754, 338] on img at bounding box center [758, 332] width 15 height 15
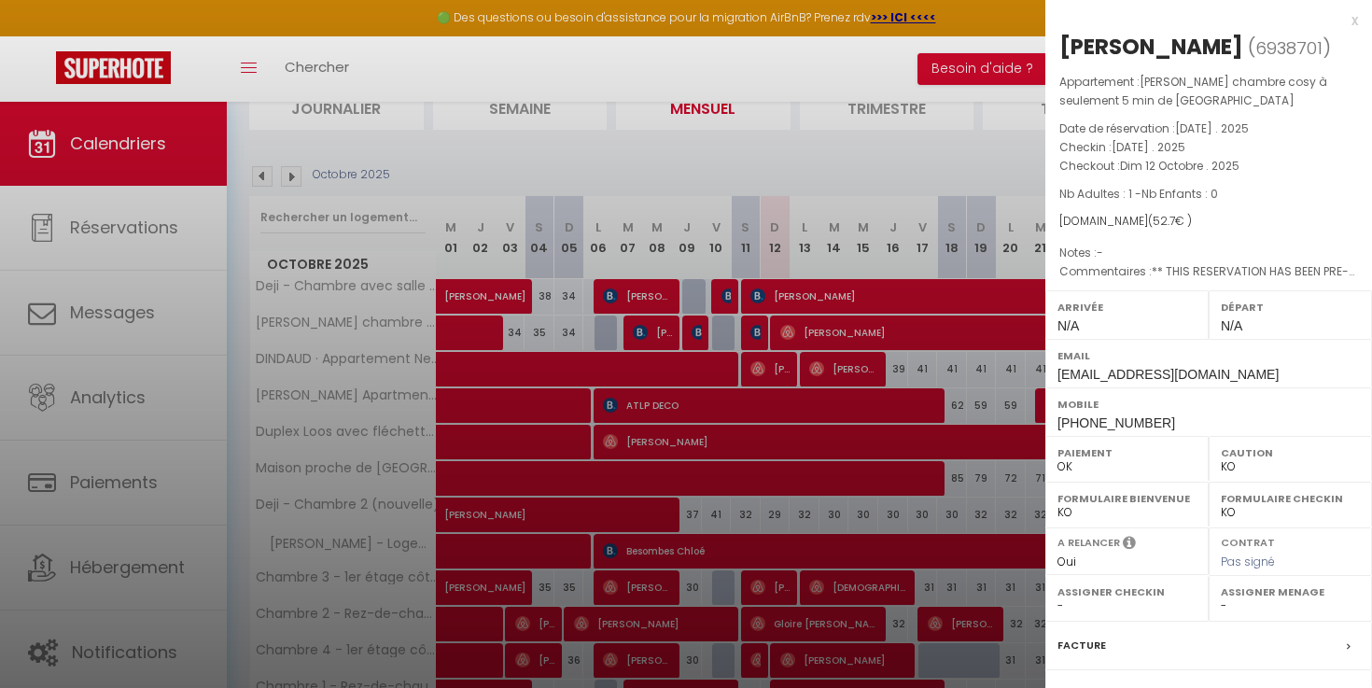
click at [754, 338] on div at bounding box center [686, 344] width 1372 height 688
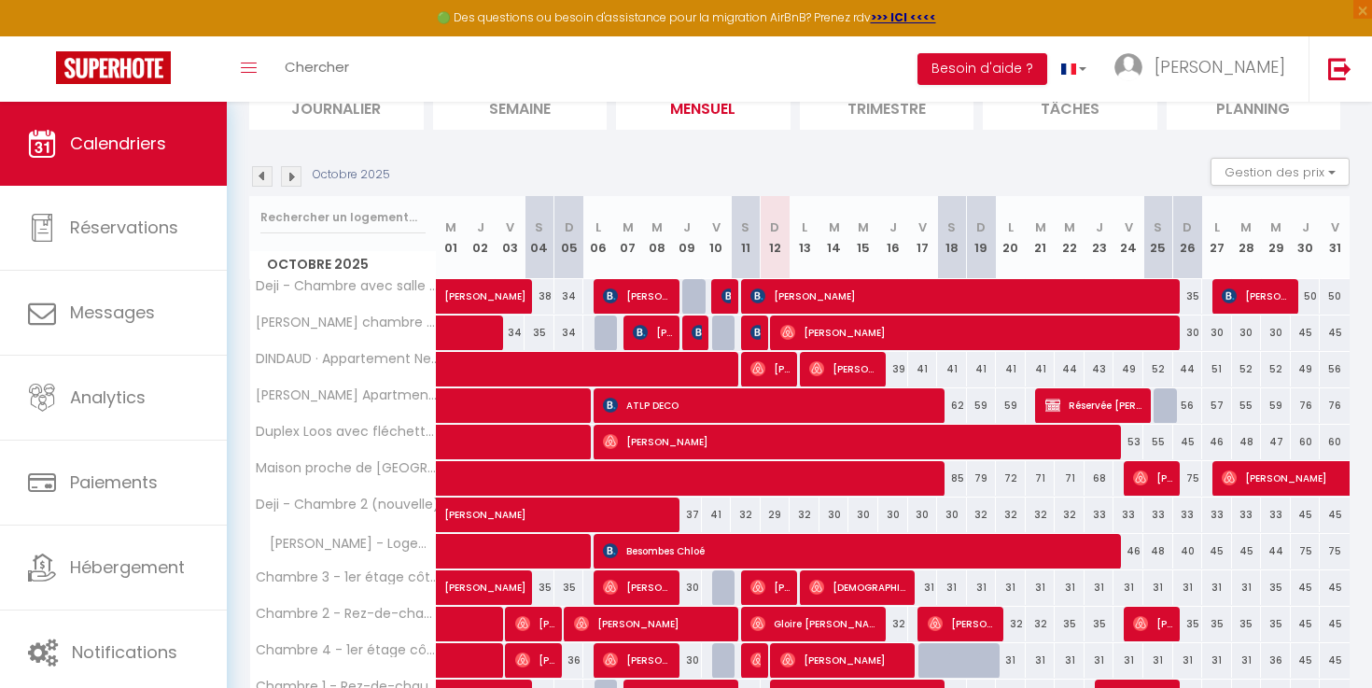
click at [822, 338] on body "🟢 Des questions ou besoin d'assistance pour la migration AirBnB? Prenez rdv >>>…" at bounding box center [686, 480] width 1372 height 1209
click at [822, 338] on span "[PERSON_NAME]" at bounding box center [980, 332] width 399 height 35
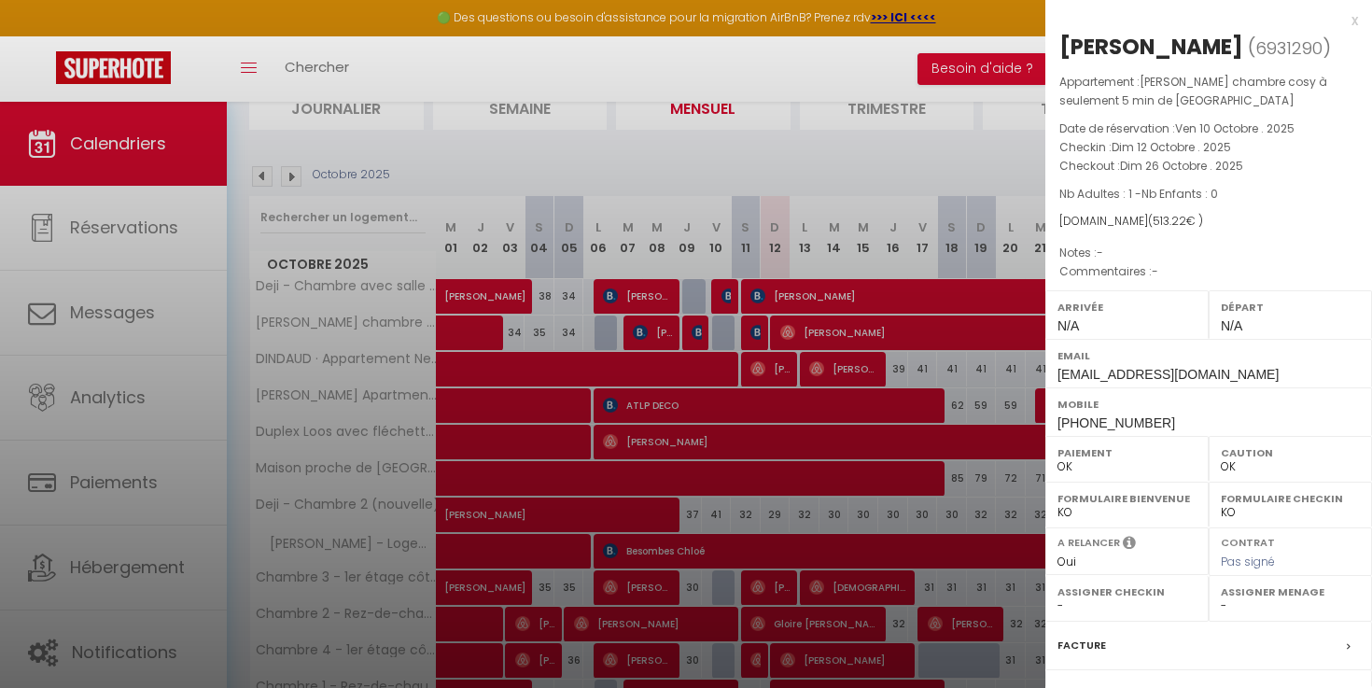
click at [822, 338] on div at bounding box center [686, 344] width 1372 height 688
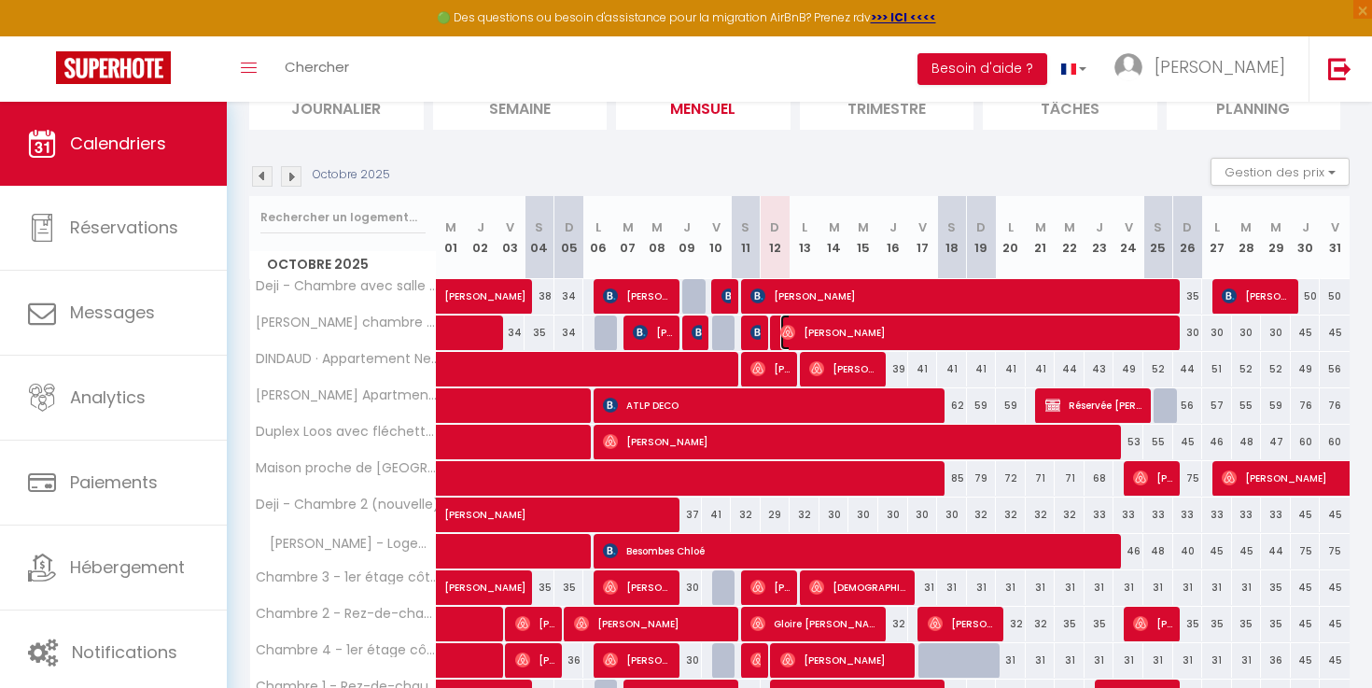
click at [801, 342] on span "[PERSON_NAME]" at bounding box center [980, 332] width 399 height 35
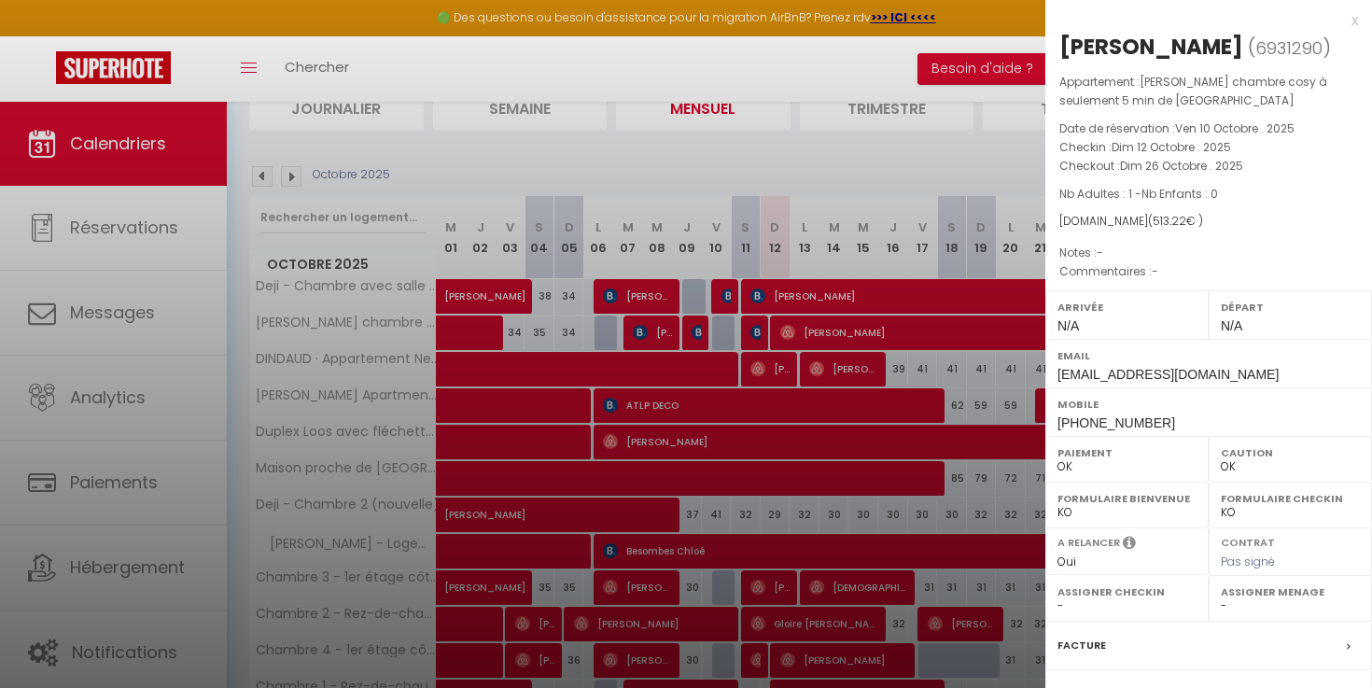
click at [801, 342] on div at bounding box center [686, 344] width 1372 height 688
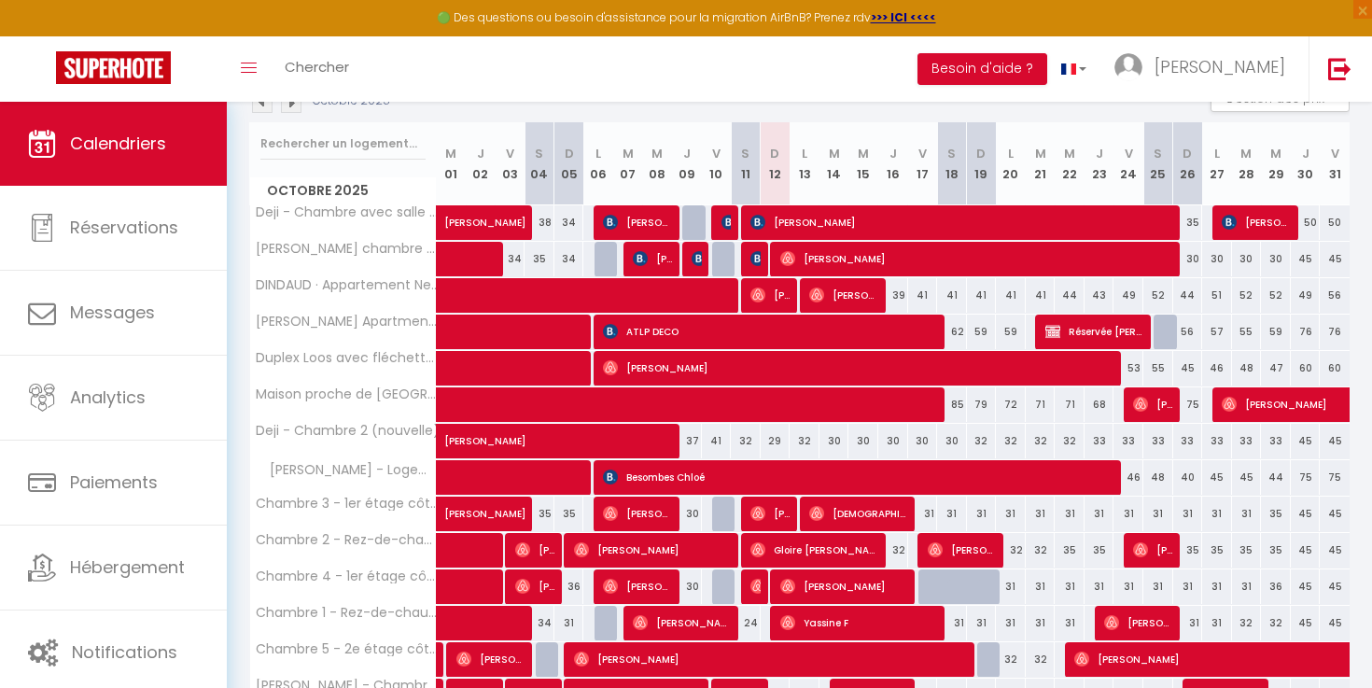
scroll to position [310, 0]
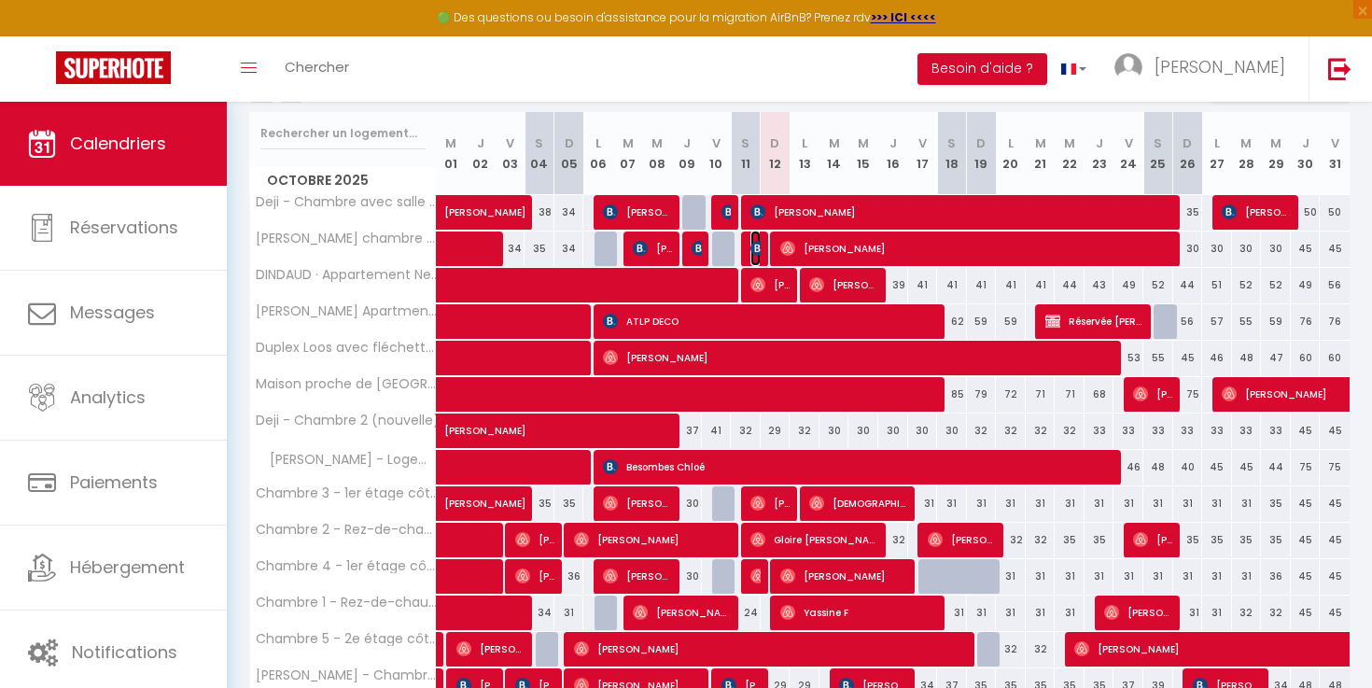
click at [754, 248] on img at bounding box center [758, 248] width 15 height 15
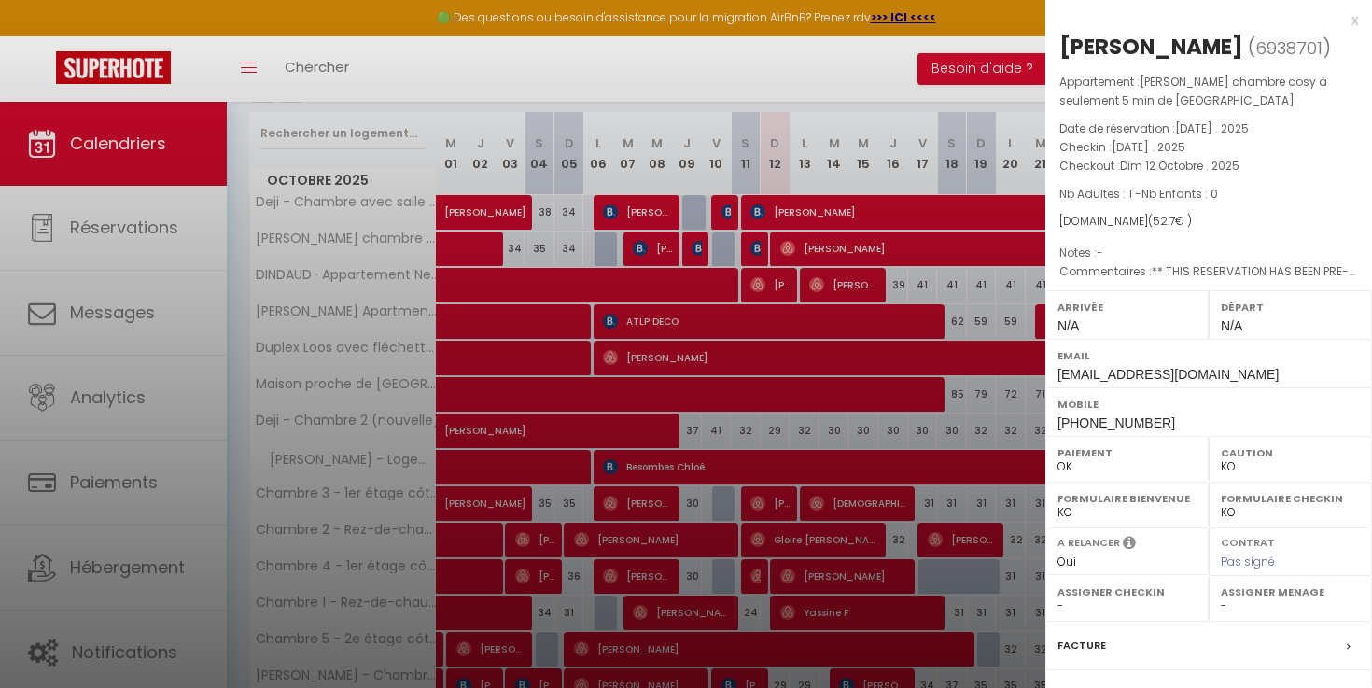
click at [815, 248] on div at bounding box center [686, 344] width 1372 height 688
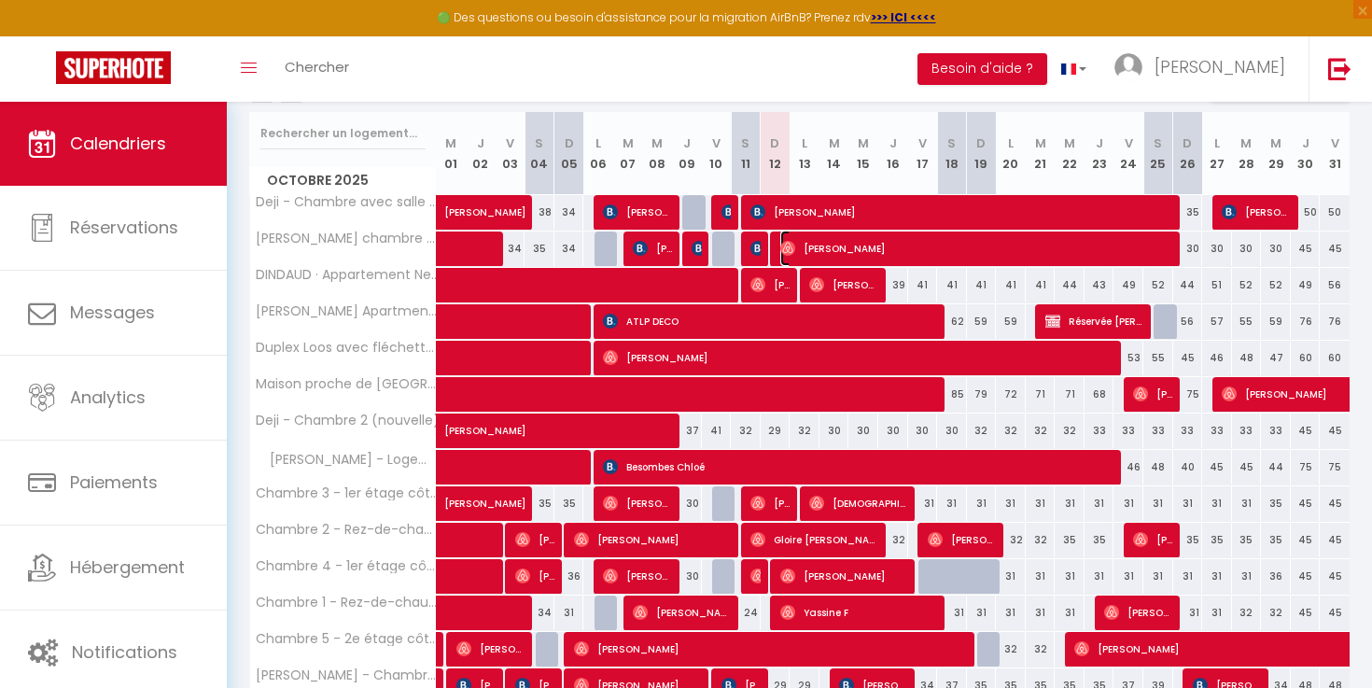
click at [815, 248] on span "[PERSON_NAME]" at bounding box center [980, 248] width 399 height 35
select select "OK"
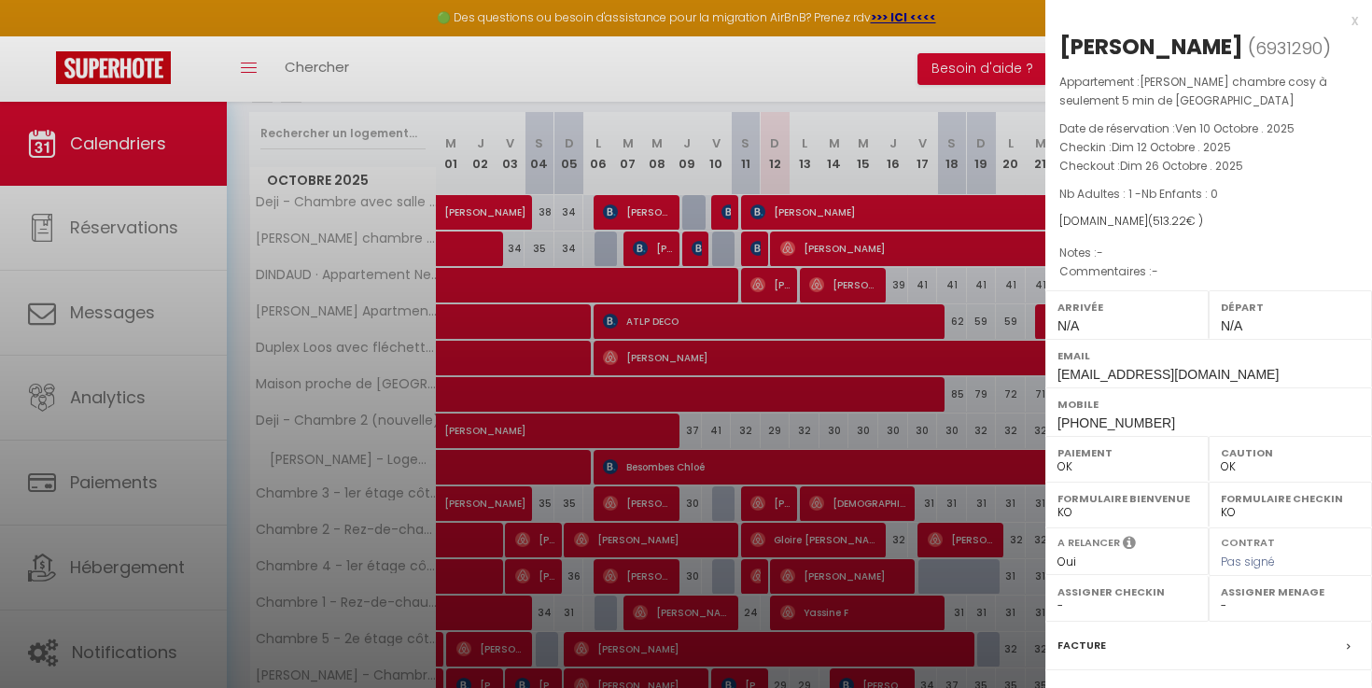
click at [815, 248] on div at bounding box center [686, 344] width 1372 height 688
